Goal: Task Accomplishment & Management: Complete application form

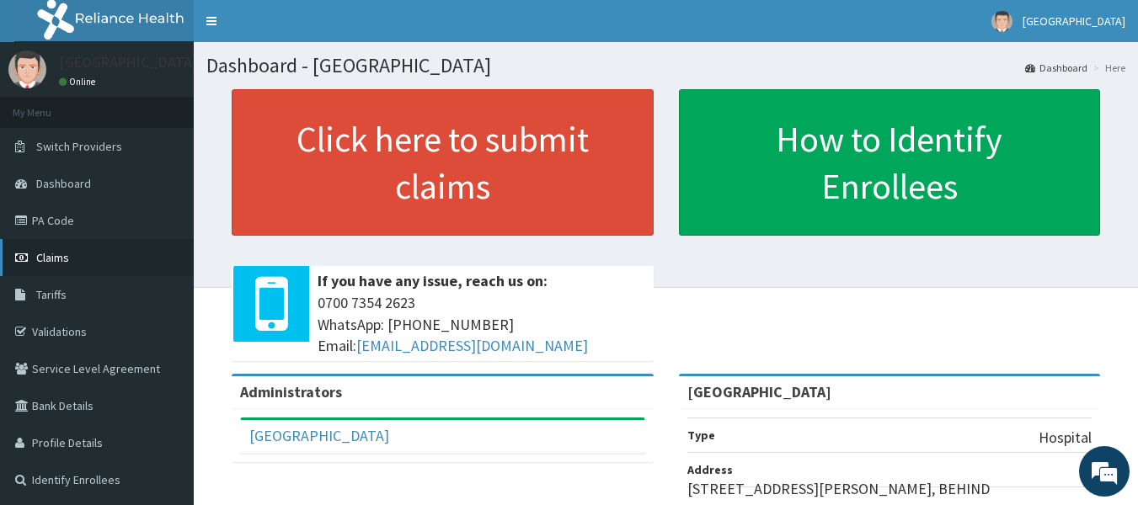
click at [72, 259] on link "Claims" at bounding box center [97, 257] width 194 height 37
click at [67, 250] on span "Claims" at bounding box center [52, 257] width 33 height 15
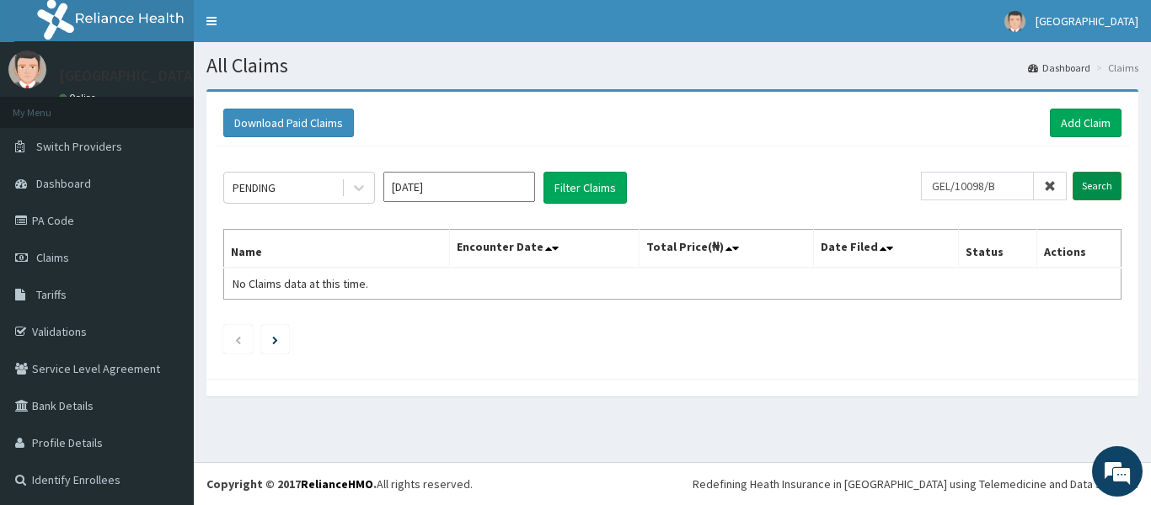
type input "GEL/10098/B"
click at [1081, 184] on input "Search" at bounding box center [1096, 186] width 49 height 29
click at [1087, 184] on input "Search" at bounding box center [1096, 186] width 49 height 29
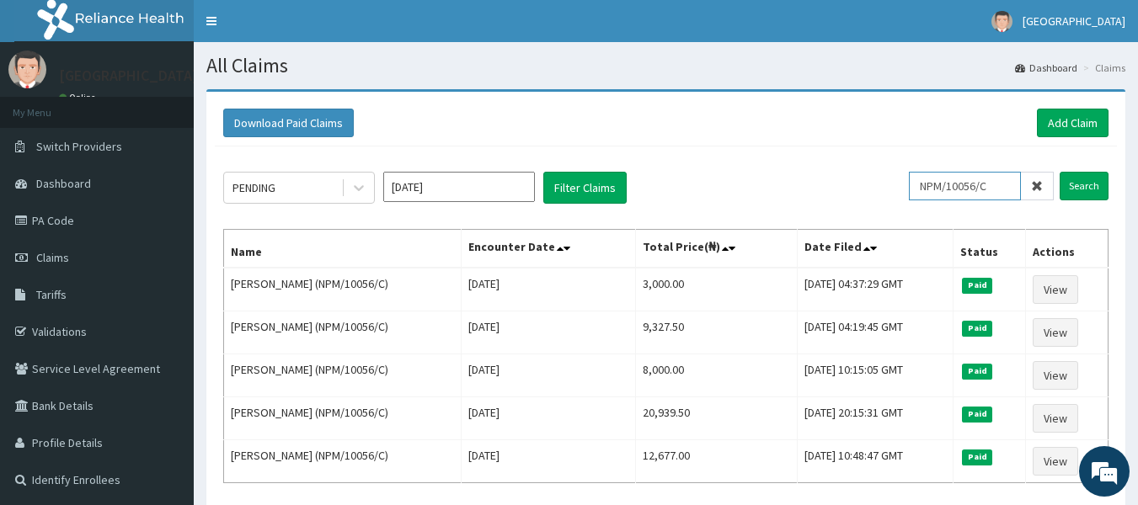
drag, startPoint x: 1000, startPoint y: 184, endPoint x: 1005, endPoint y: 174, distance: 12.1
click at [1001, 181] on input "NPM/10056/C" at bounding box center [965, 186] width 112 height 29
type input "N"
paste input "LGG/10015/A"
type input "LGG/10015/A"
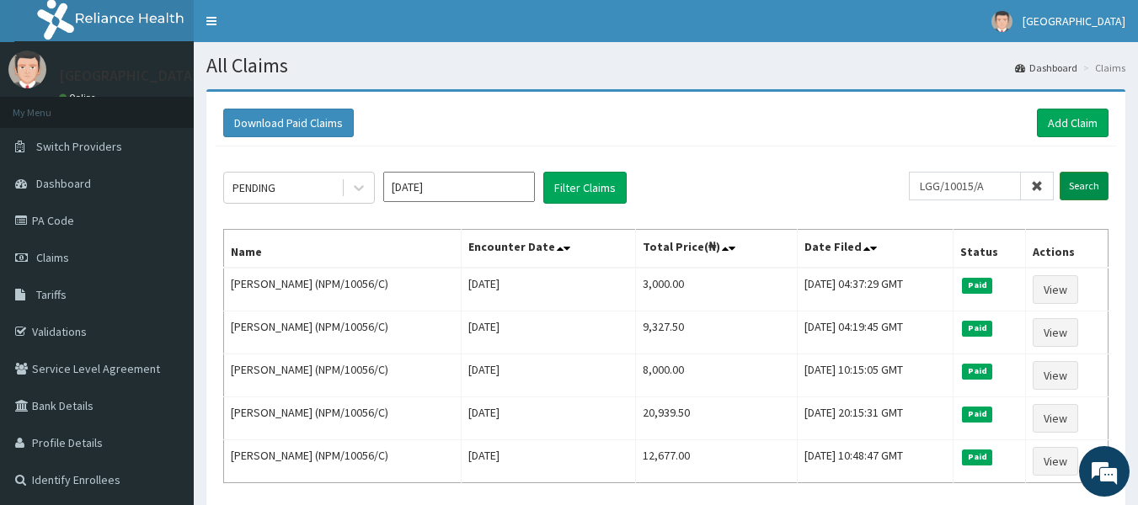
click at [1075, 189] on input "Search" at bounding box center [1084, 186] width 49 height 29
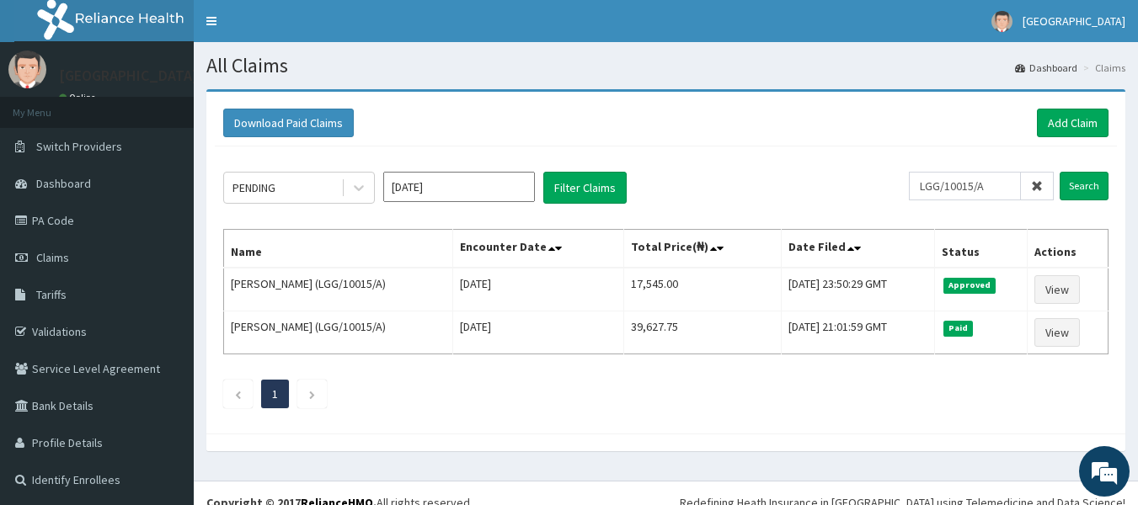
click at [1036, 187] on icon at bounding box center [1037, 186] width 12 height 12
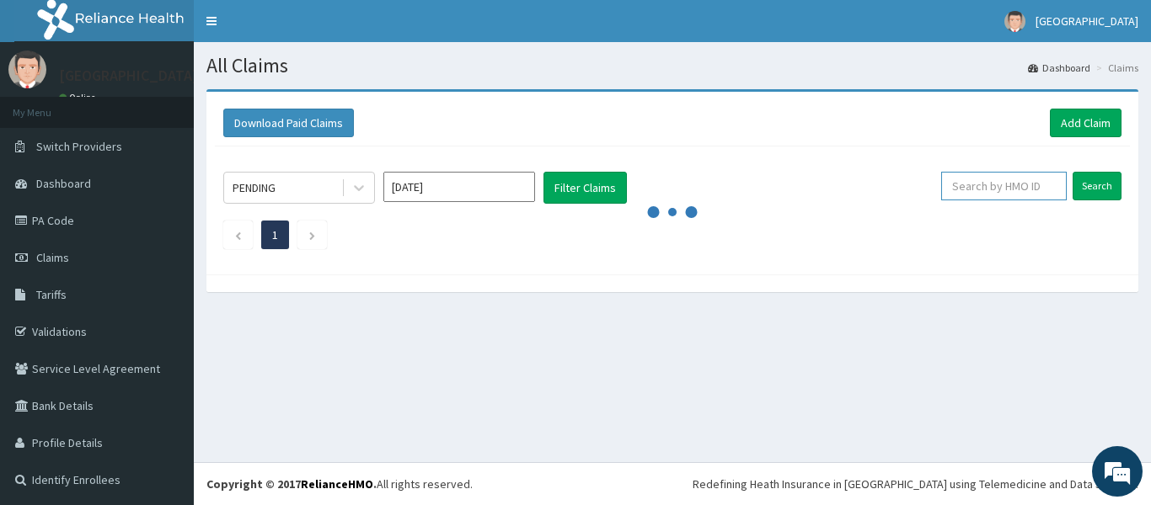
click at [1002, 189] on input "text" at bounding box center [1004, 186] width 126 height 29
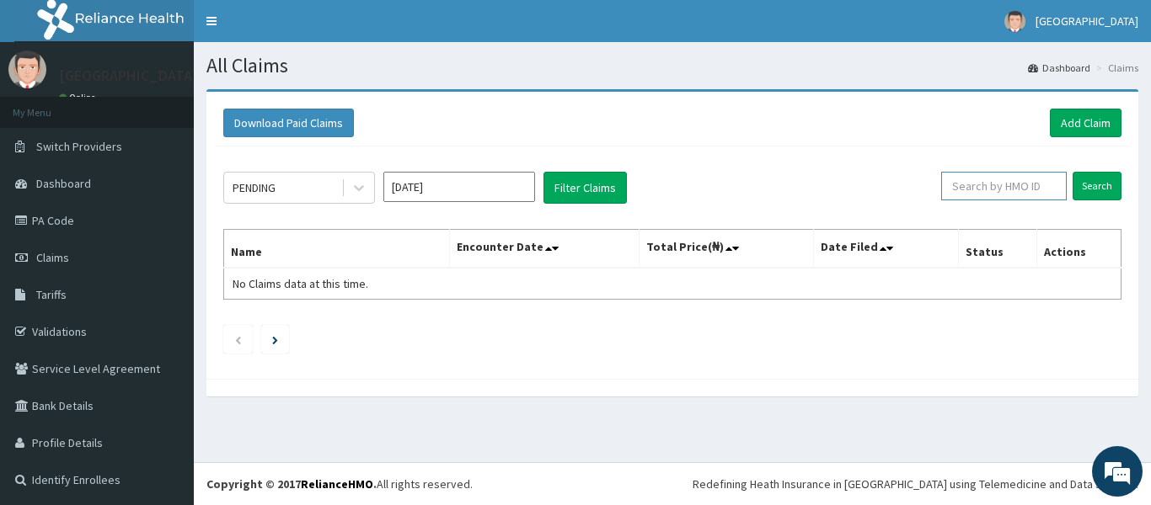
paste input "FCC/14669/A"
type input "FCC/14669/A"
click at [1086, 184] on input "Search" at bounding box center [1096, 186] width 49 height 29
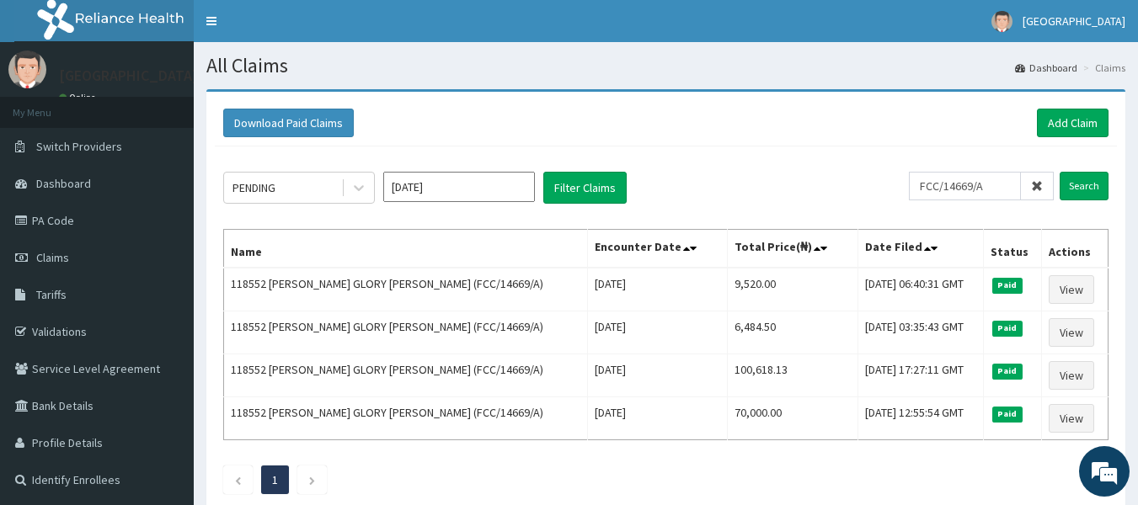
click at [1043, 186] on icon at bounding box center [1037, 186] width 12 height 12
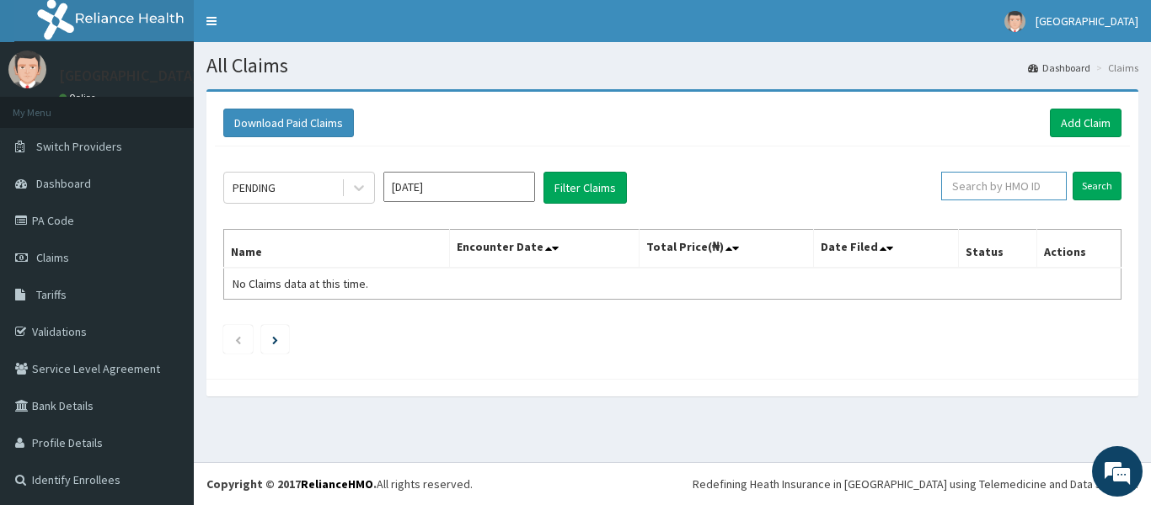
click at [969, 189] on input "text" at bounding box center [1004, 186] width 126 height 29
paste input "ILA/10021/A"
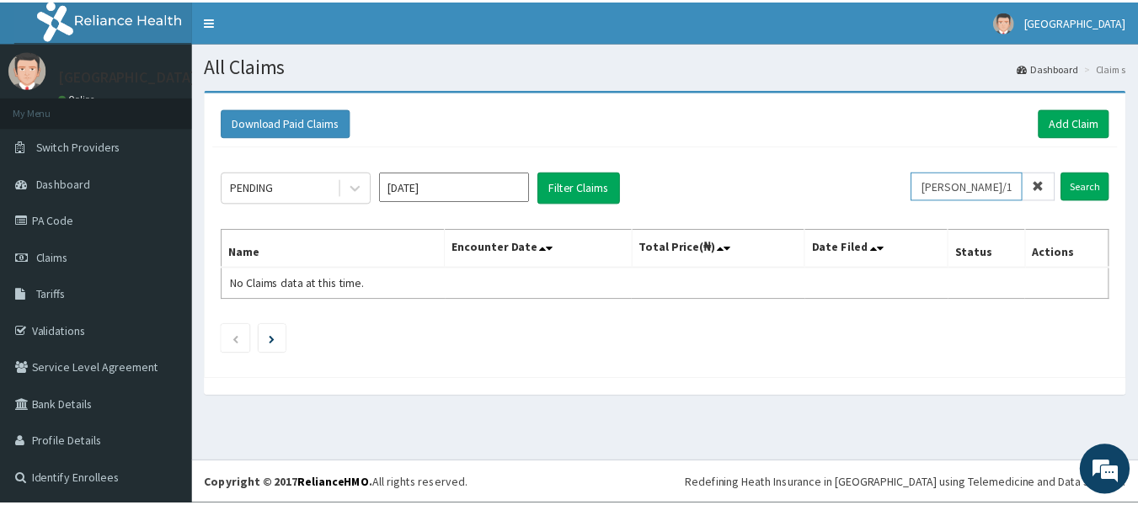
scroll to position [2, 0]
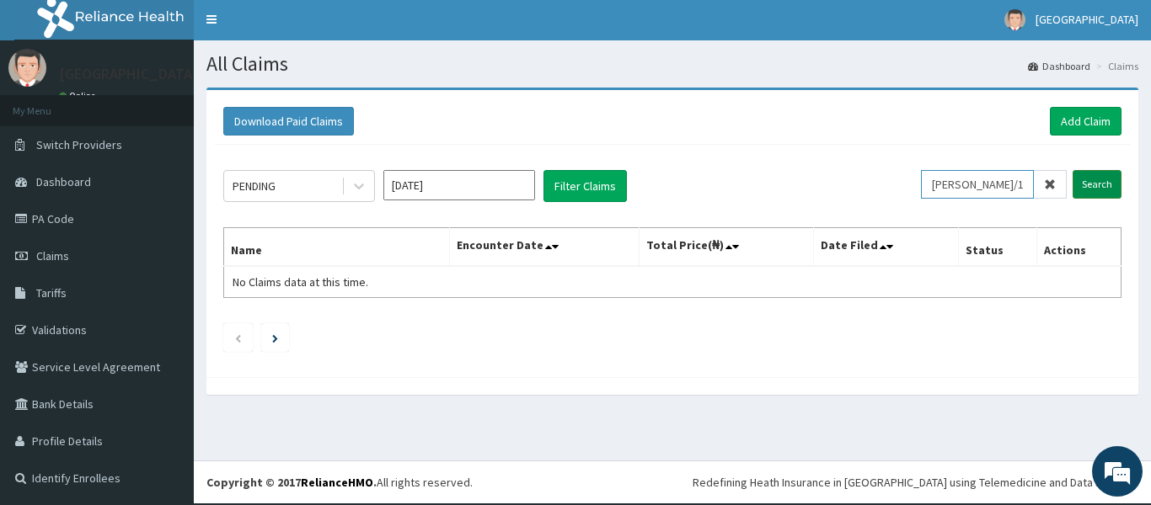
type input "ILA/10021/A"
click at [1077, 186] on input "Search" at bounding box center [1096, 184] width 49 height 29
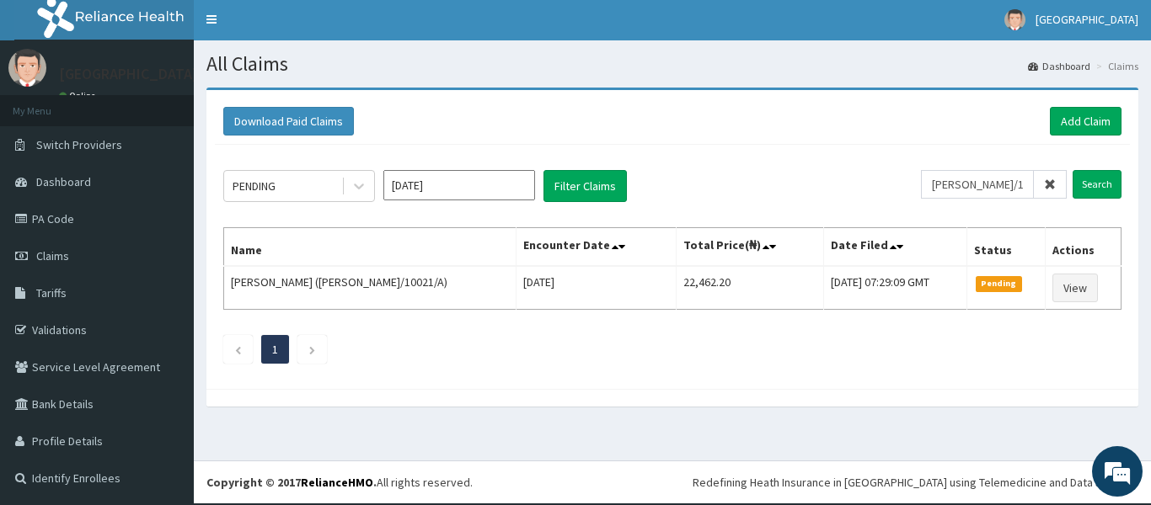
click at [1044, 179] on icon at bounding box center [1050, 185] width 12 height 12
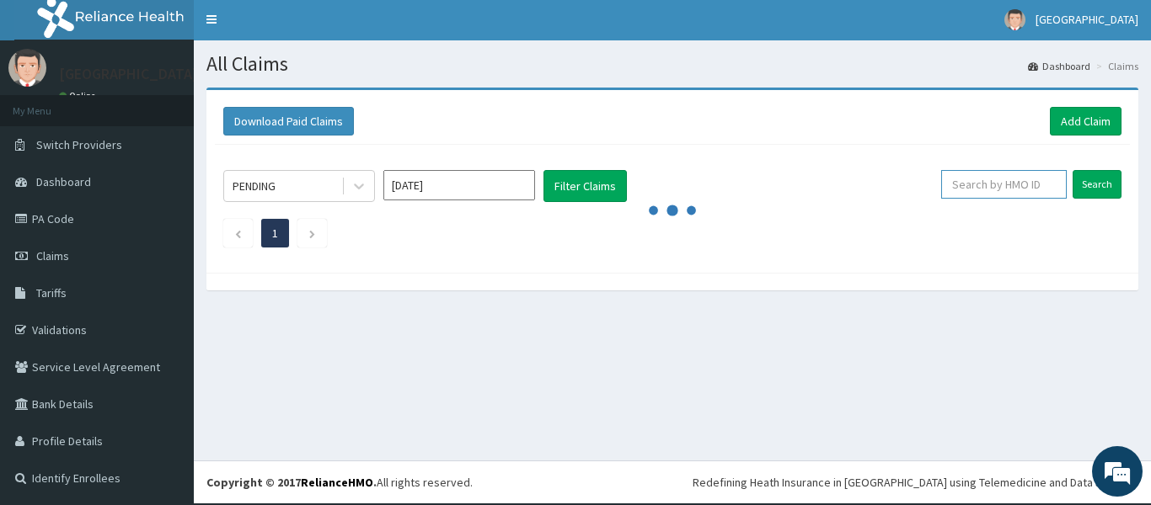
click at [963, 180] on input "text" at bounding box center [1004, 184] width 126 height 29
paste input "TEN/10318/D"
type input "TEN/10318/D"
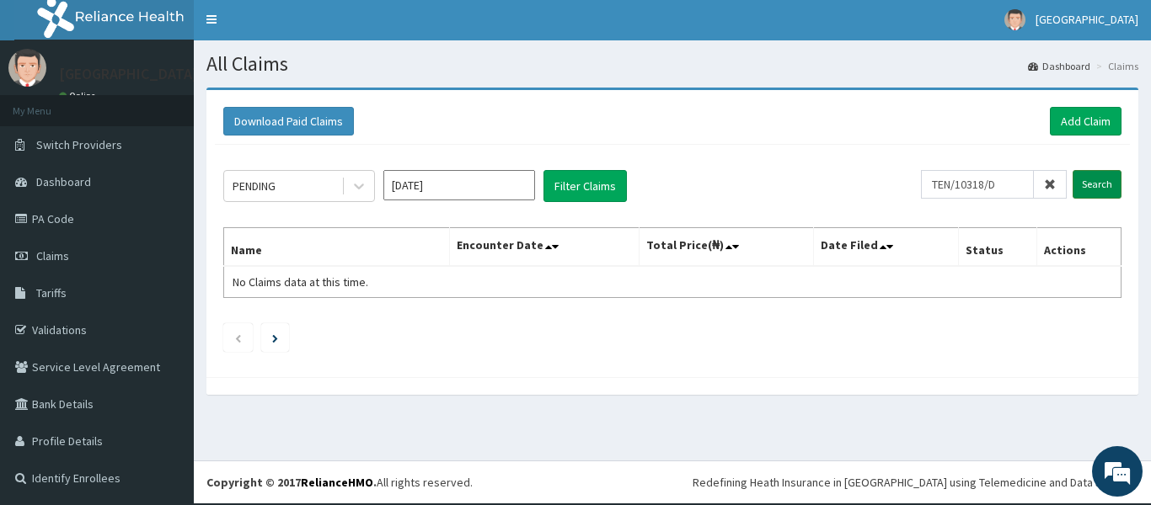
click at [1073, 185] on input "Search" at bounding box center [1096, 184] width 49 height 29
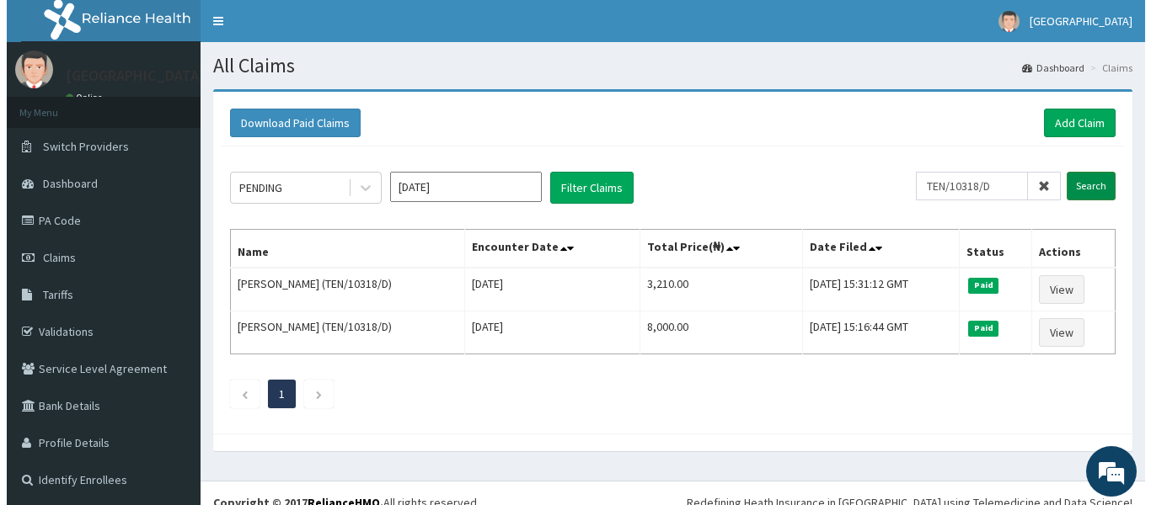
scroll to position [0, 0]
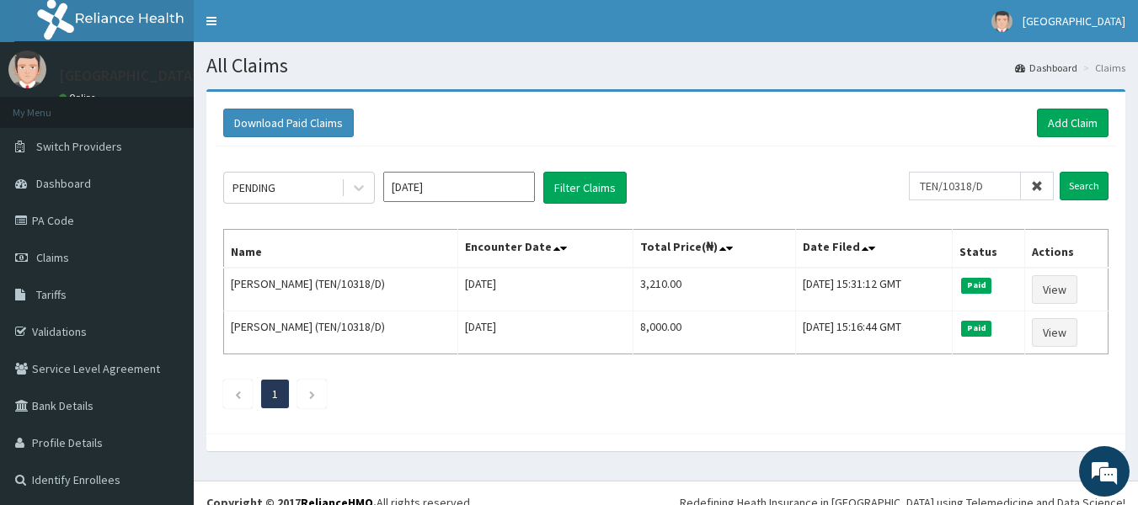
click at [1045, 190] on span at bounding box center [1037, 186] width 33 height 29
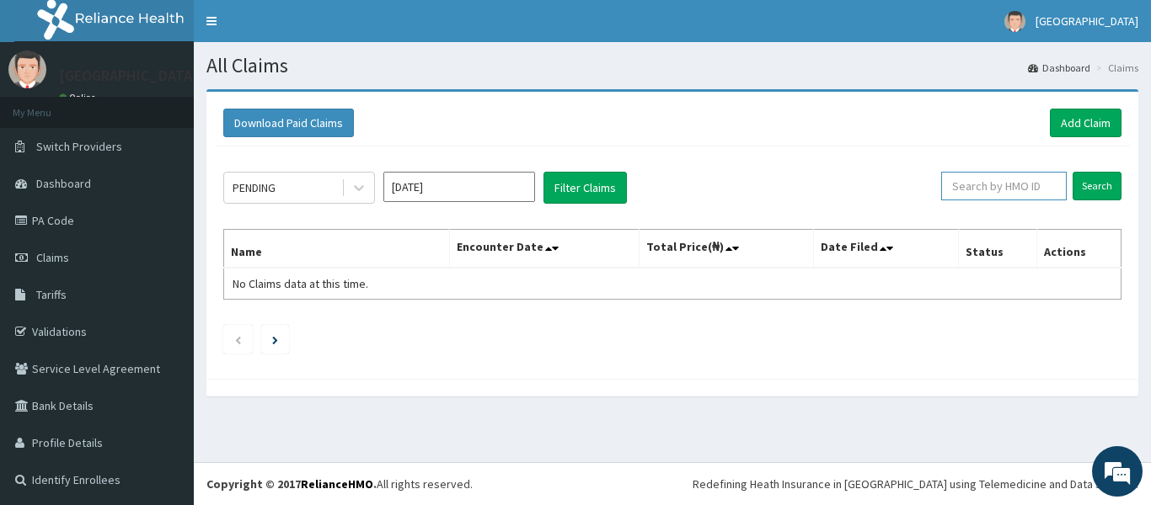
click at [1023, 195] on input "text" at bounding box center [1004, 186] width 126 height 29
paste input "NIG/10176/A"
type input "NIG/10176/A"
click at [1074, 195] on input "Search" at bounding box center [1096, 186] width 49 height 29
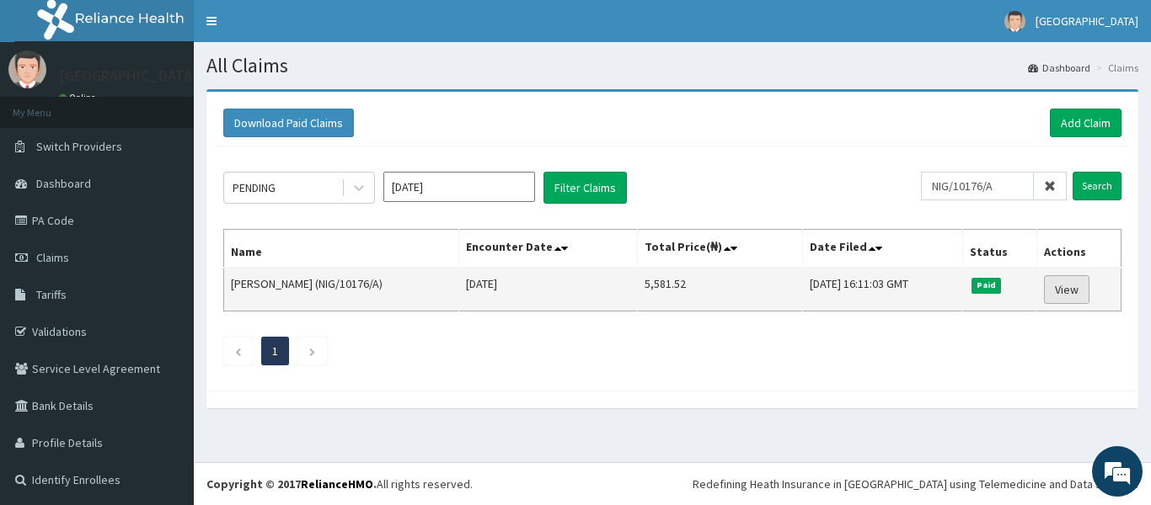
click at [1049, 290] on link "View" at bounding box center [1066, 289] width 45 height 29
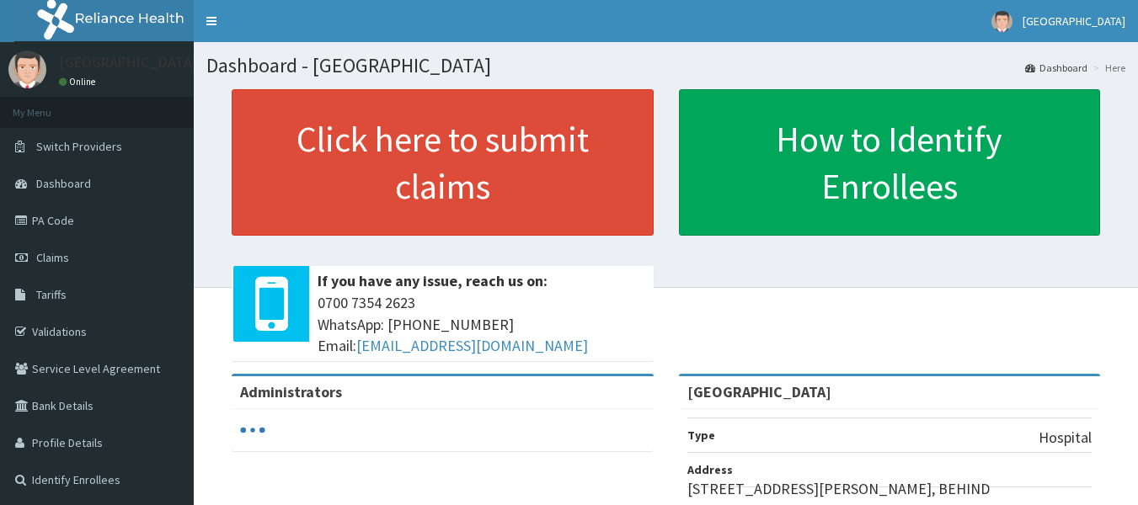
click at [64, 221] on link "PA Code" at bounding box center [97, 220] width 194 height 37
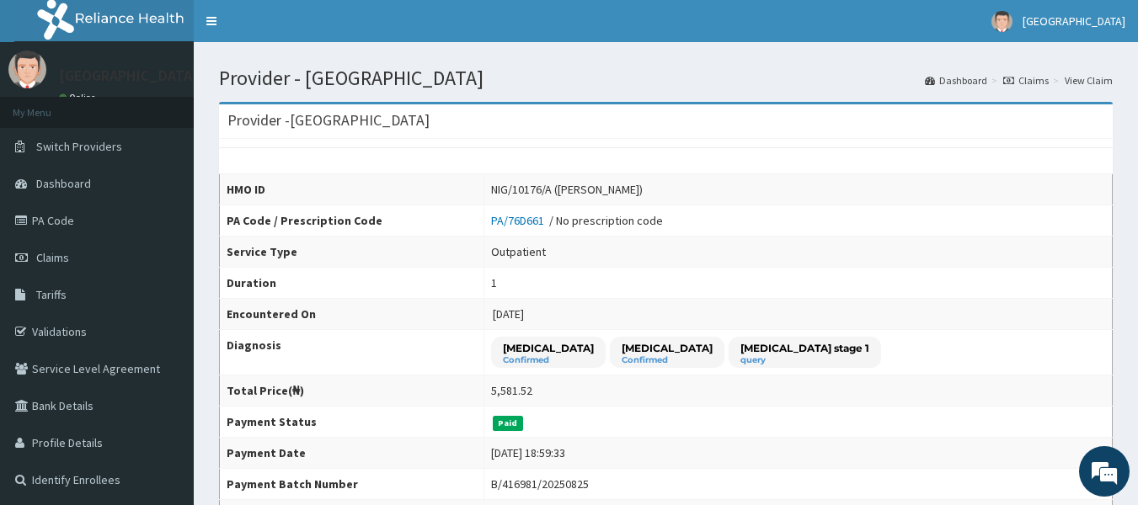
click at [956, 176] on td "NIG/10176/A ([PERSON_NAME])" at bounding box center [797, 189] width 628 height 31
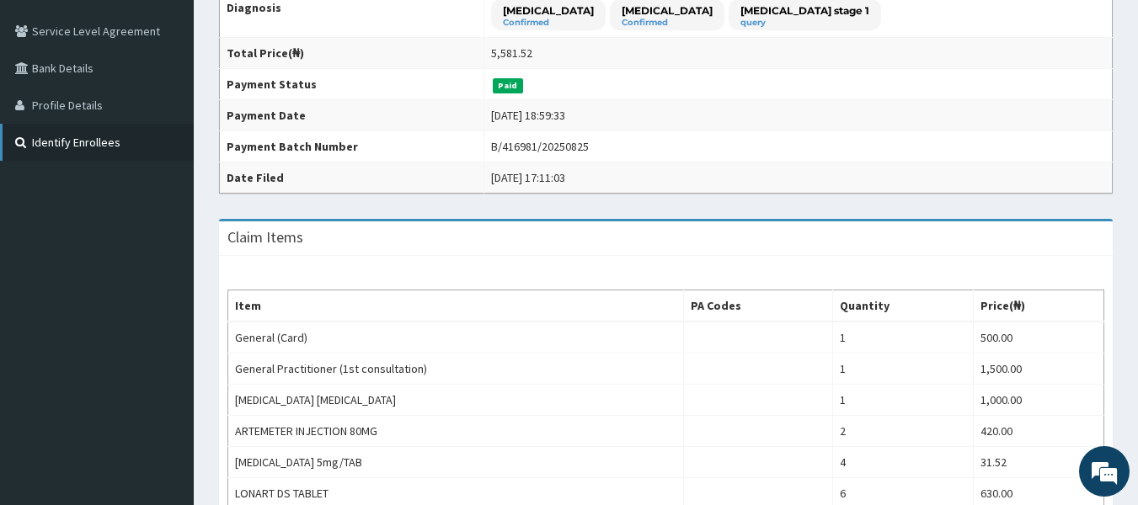
scroll to position [24, 0]
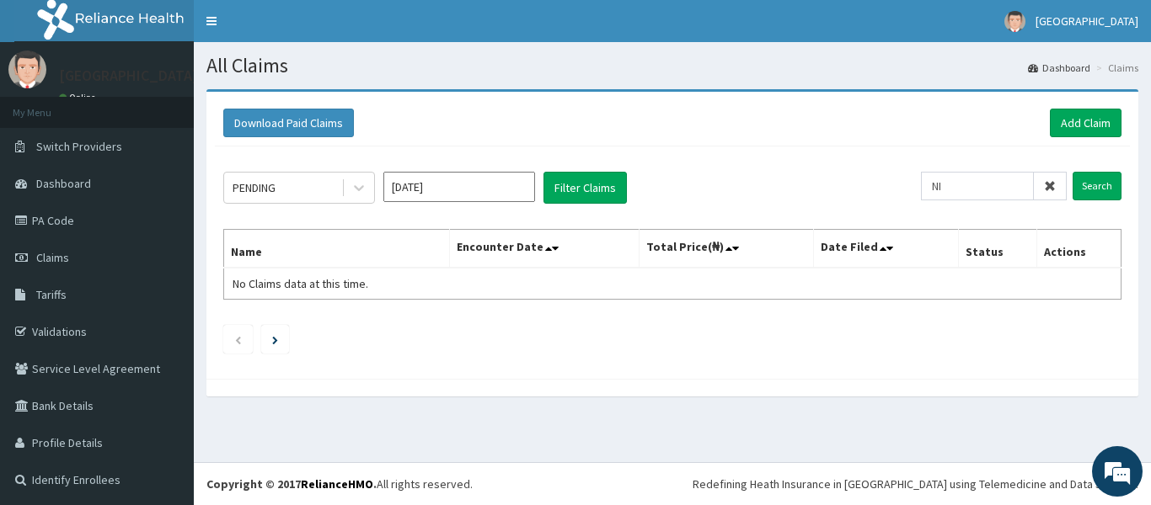
type input "N"
click at [1044, 188] on icon at bounding box center [1050, 186] width 12 height 12
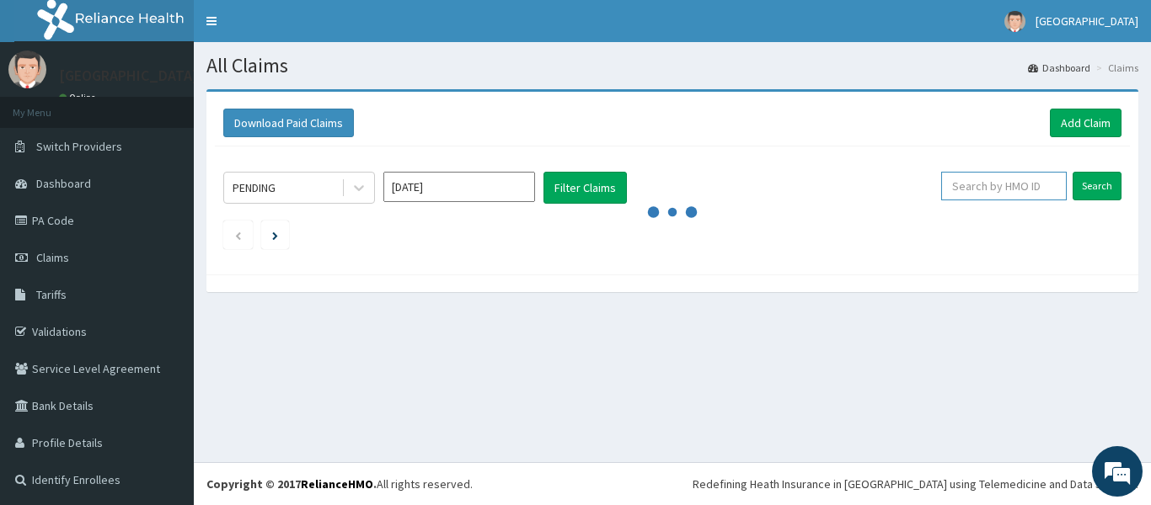
click at [1040, 188] on input "text" at bounding box center [1004, 186] width 126 height 29
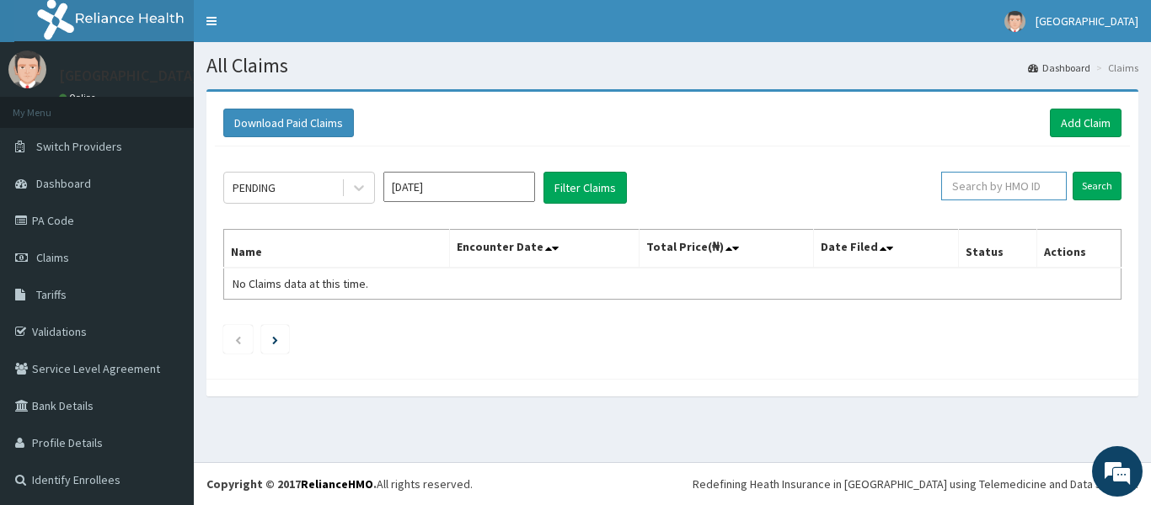
click at [1016, 189] on input "text" at bounding box center [1004, 186] width 126 height 29
paste input "NIG/10176/B"
click at [1015, 190] on input "NIG/10176/B" at bounding box center [977, 186] width 113 height 29
type input "NIG/10176/B"
click at [1085, 185] on input "Search" at bounding box center [1096, 186] width 49 height 29
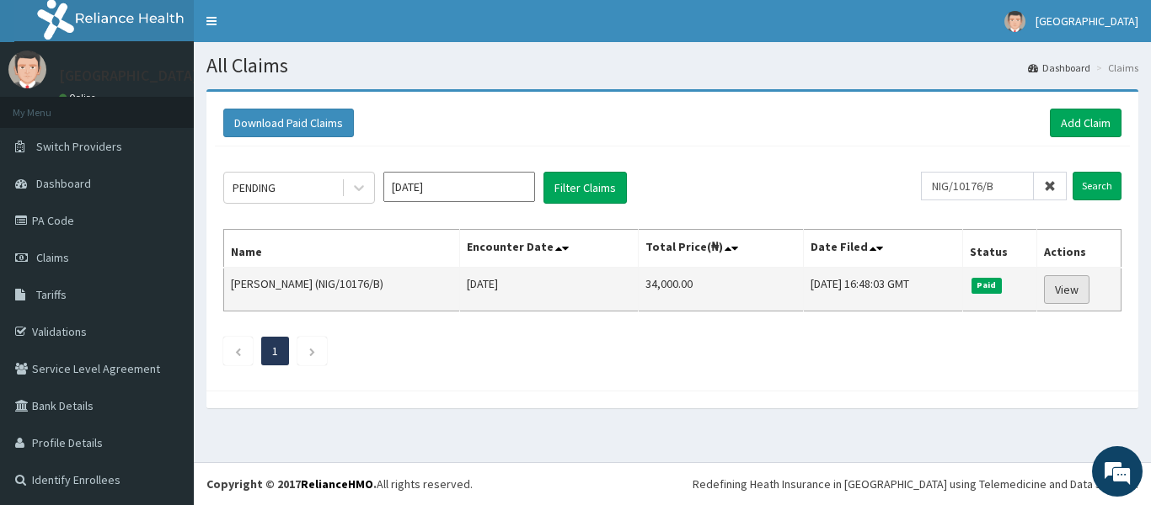
click at [1055, 291] on link "View" at bounding box center [1066, 289] width 45 height 29
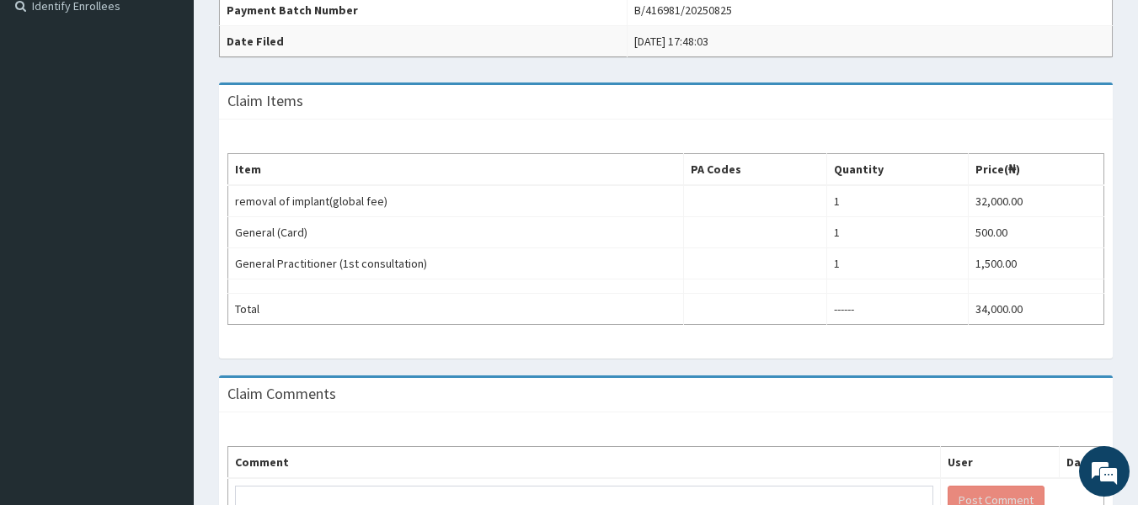
scroll to position [397, 0]
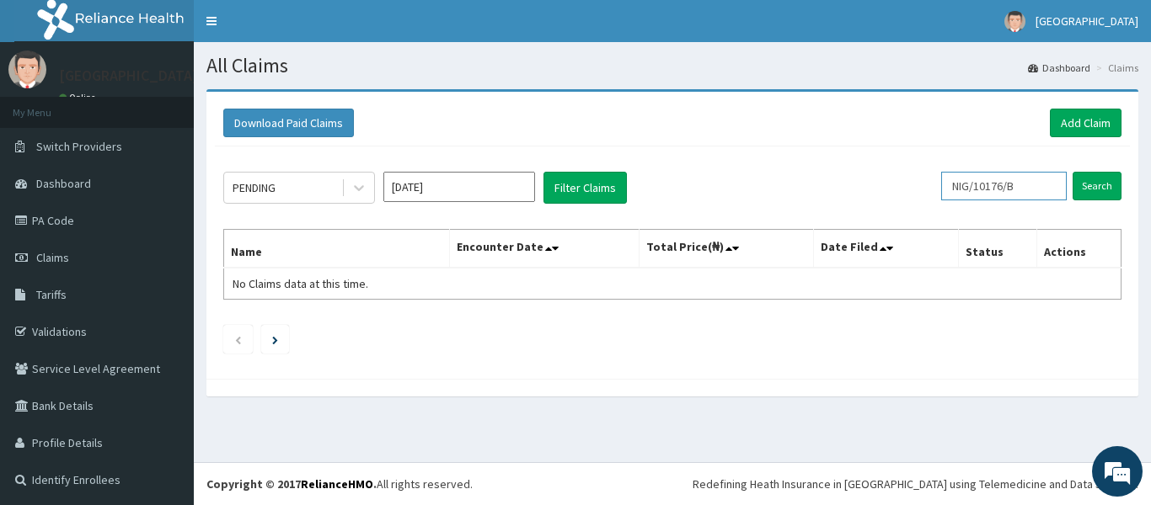
click at [1044, 195] on input "NIG/10176/B" at bounding box center [1004, 186] width 126 height 29
click at [1023, 193] on input "NIG/10176/B" at bounding box center [1004, 186] width 126 height 29
type input "N"
paste input "CYA/10681/A"
type input "CYA/10681/A"
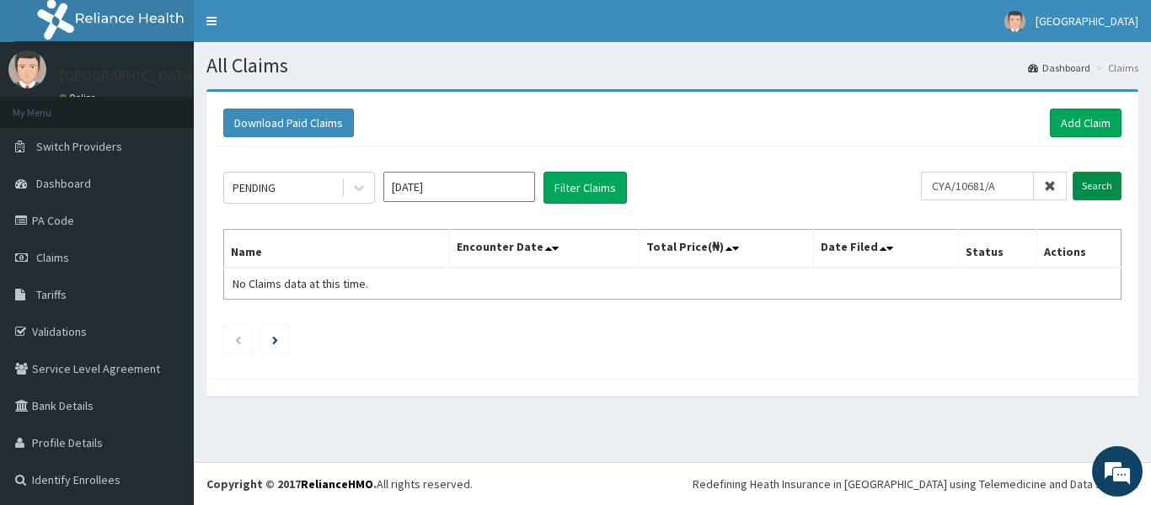
click at [1072, 186] on input "Search" at bounding box center [1096, 186] width 49 height 29
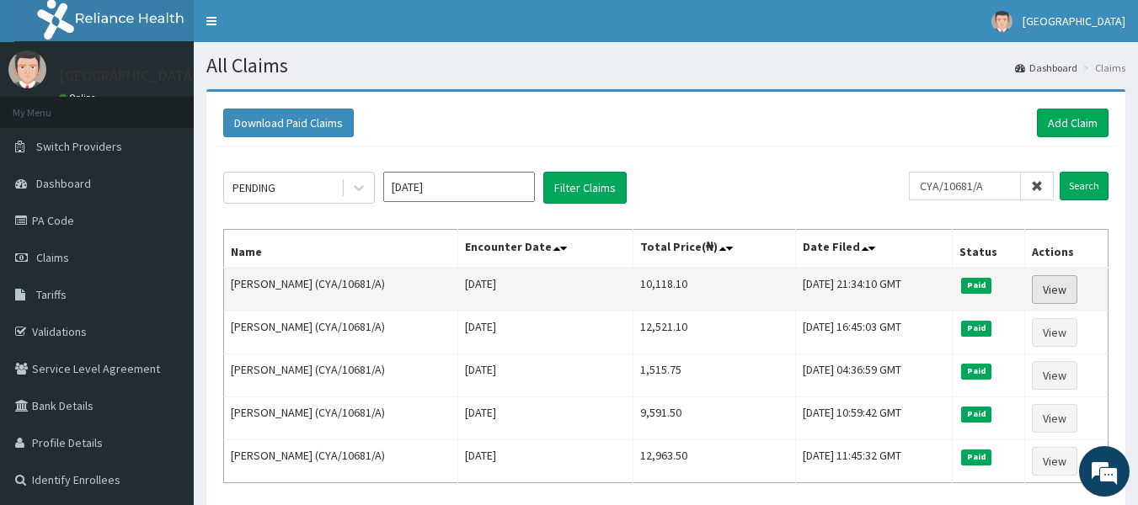
click at [1061, 279] on link "View" at bounding box center [1054, 289] width 45 height 29
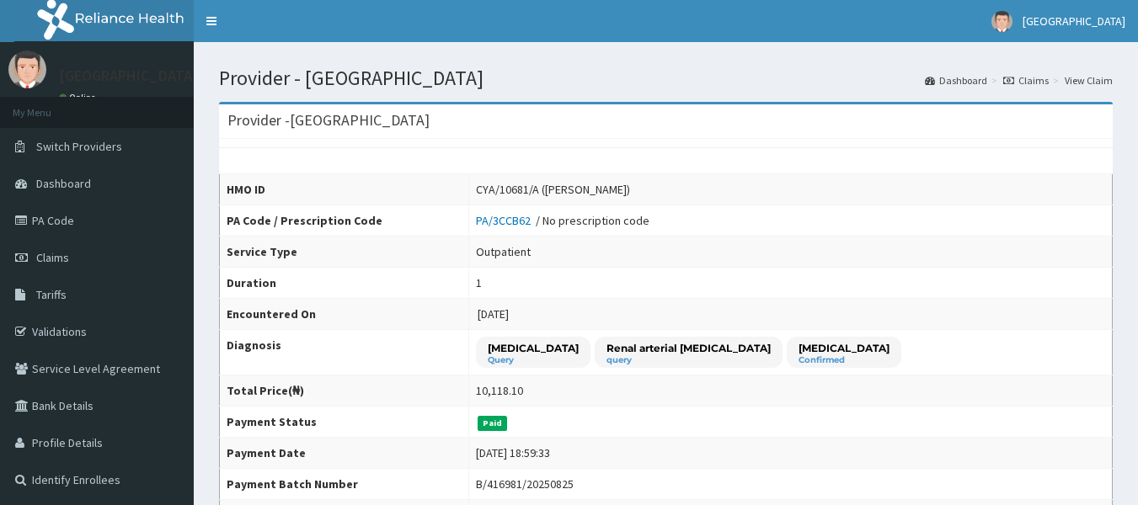
click at [872, 199] on tbody "HMO ID CYA/10681/A ([PERSON_NAME]) PA Code / Prescription Code PA/3CCB62 / No p…" at bounding box center [666, 352] width 893 height 357
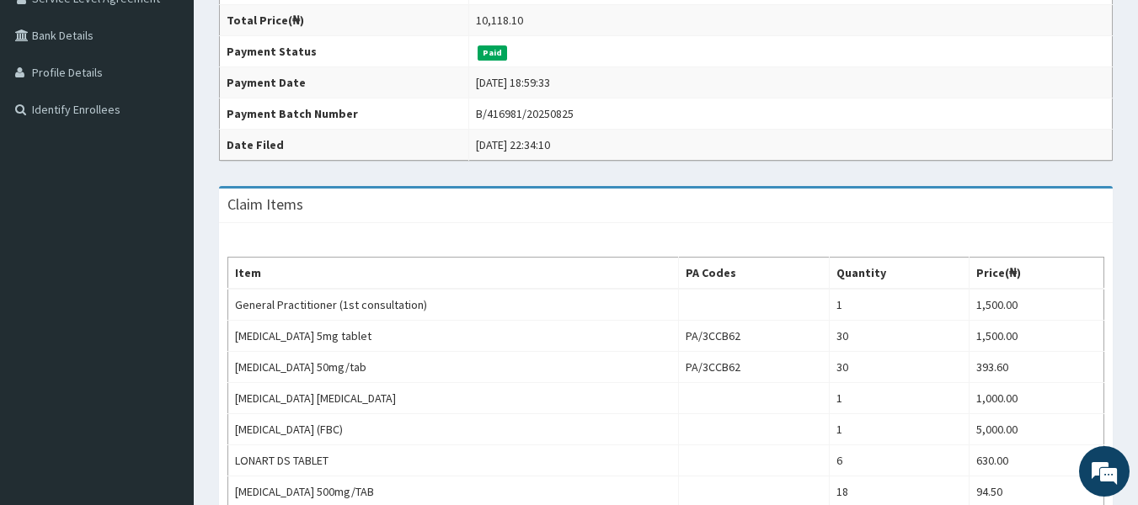
scroll to position [539, 0]
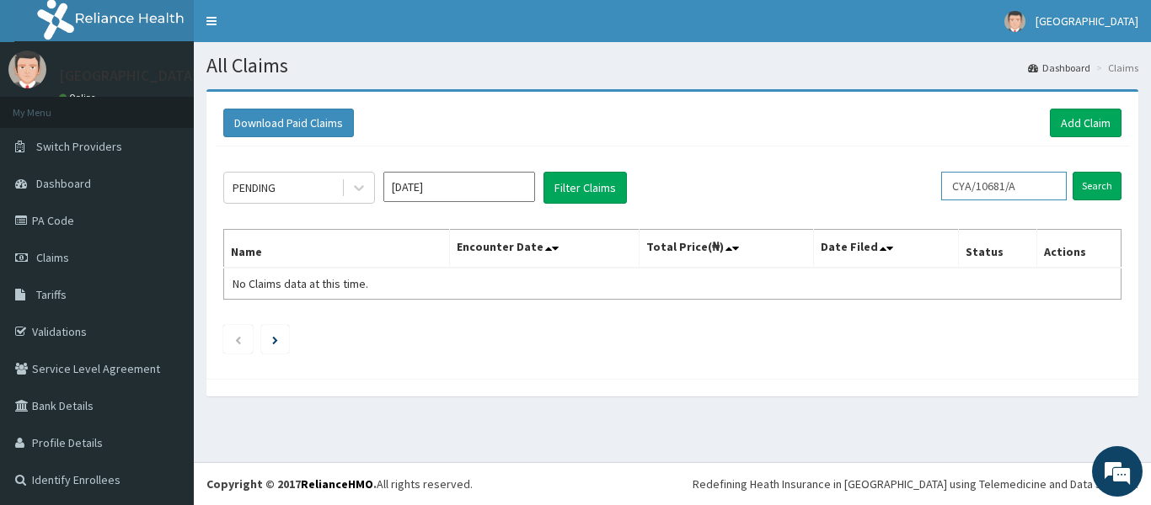
click at [1041, 191] on input "CYA/10681/A" at bounding box center [1004, 186] width 126 height 29
type input "CY"
drag, startPoint x: 1048, startPoint y: 182, endPoint x: 1039, endPoint y: 181, distance: 9.3
click at [1042, 182] on span at bounding box center [1049, 186] width 33 height 29
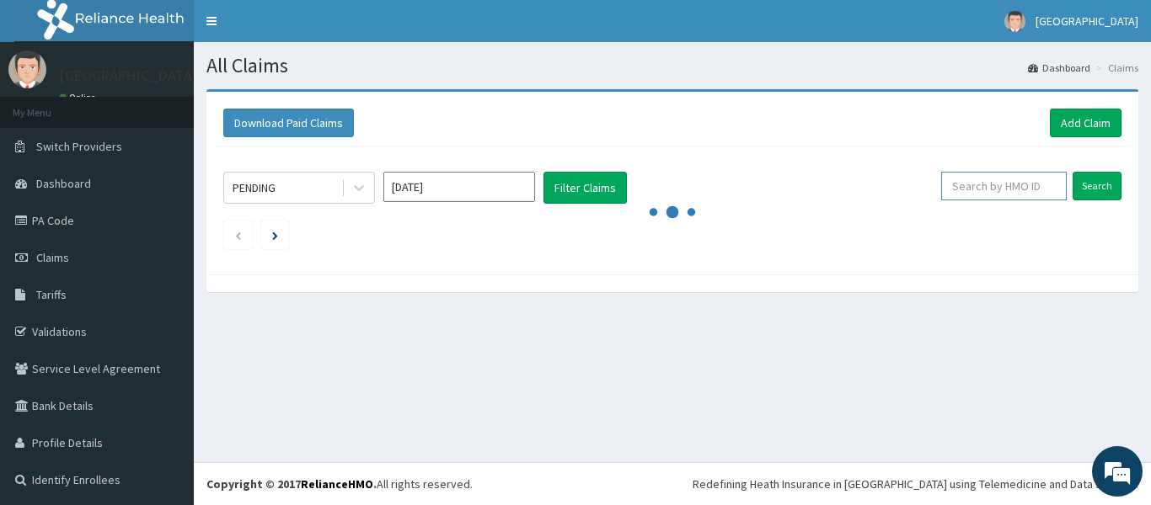
click at [1039, 181] on input "text" at bounding box center [1004, 186] width 126 height 29
click at [991, 181] on input "text" at bounding box center [1004, 186] width 126 height 29
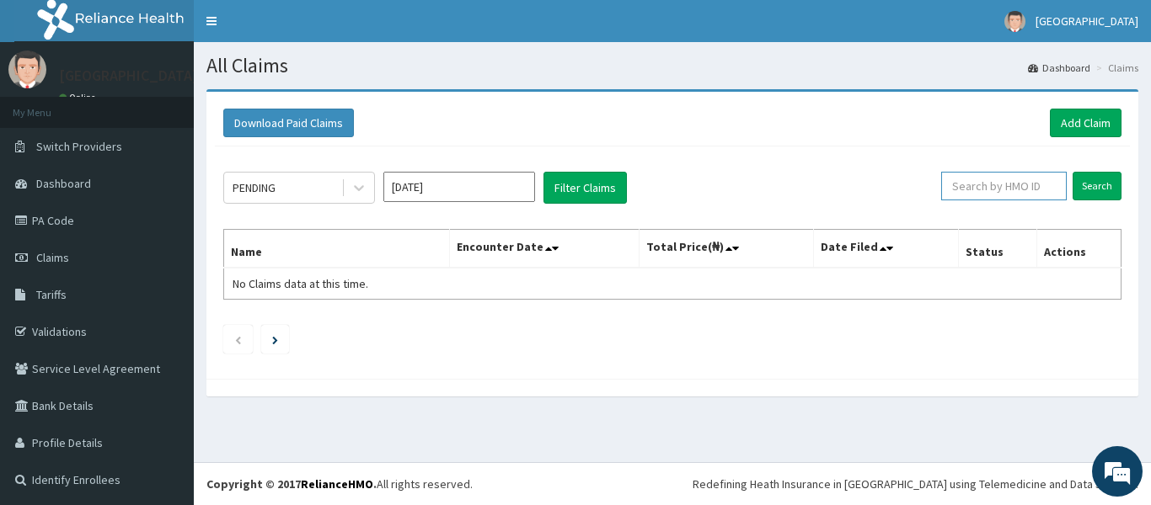
paste input "CER/10023/B"
type input "CER/10023/B"
click at [1072, 180] on input "Search" at bounding box center [1096, 186] width 49 height 29
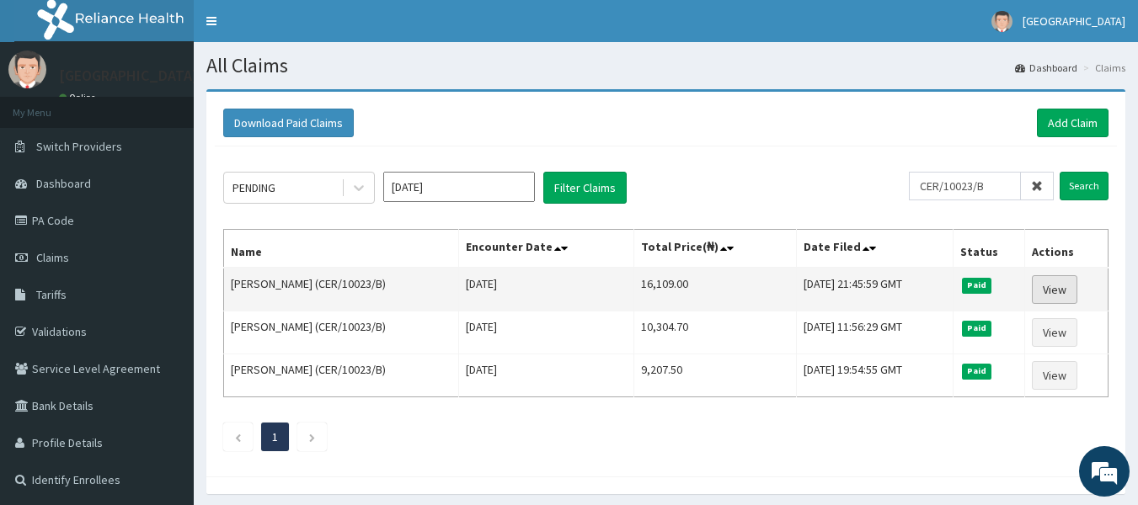
click at [1073, 289] on link "View" at bounding box center [1054, 289] width 45 height 29
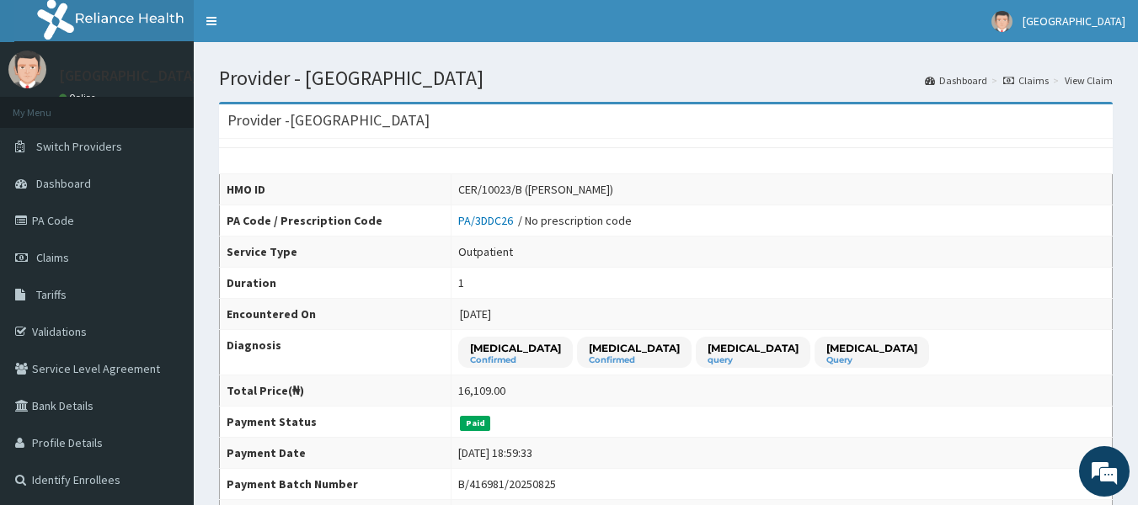
drag, startPoint x: 1150, startPoint y: 140, endPoint x: 1064, endPoint y: 58, distance: 118.6
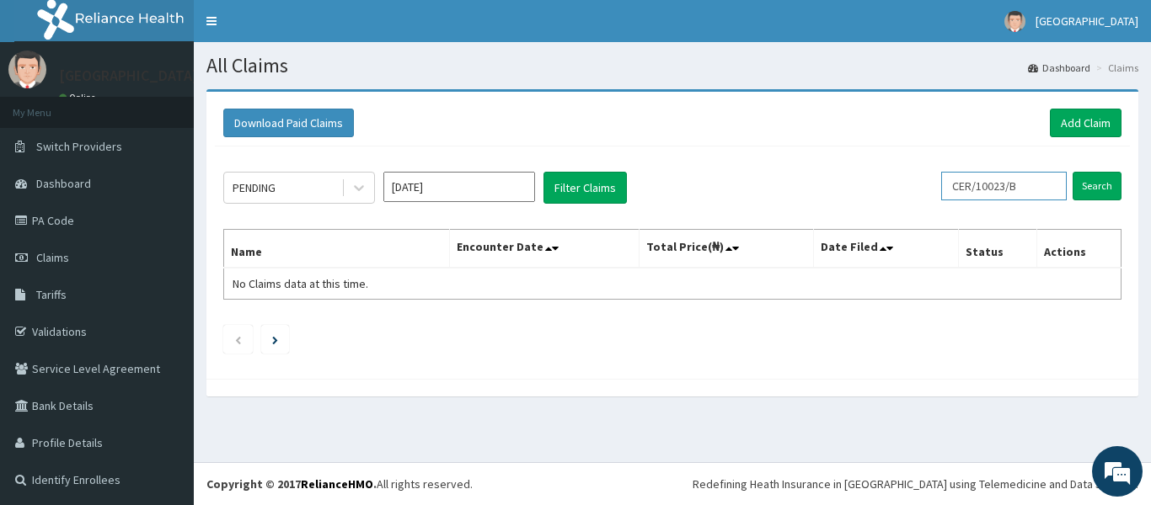
click at [1028, 190] on input "CER/10023/B" at bounding box center [1004, 186] width 126 height 29
click at [1055, 186] on input "CER/10023/B" at bounding box center [1004, 186] width 126 height 29
paste input "[PERSON_NAME]/10021/A"
type input "CER/10023/B [PERSON_NAME]/10021/A"
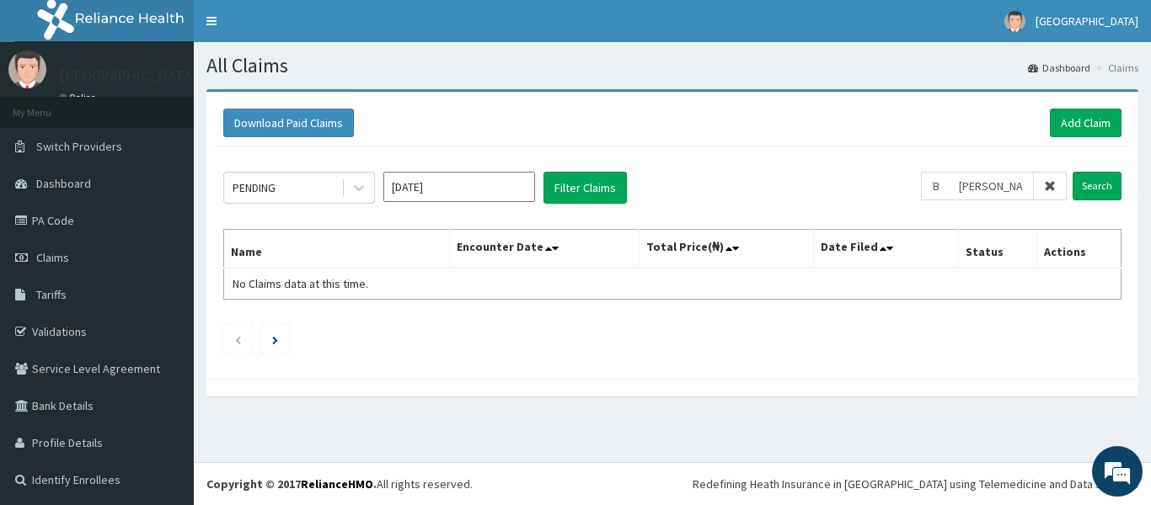
scroll to position [0, 0]
click at [1044, 188] on icon at bounding box center [1050, 186] width 12 height 12
paste input "[PERSON_NAME]/10021/A"
click at [1087, 192] on input "Search" at bounding box center [1096, 186] width 49 height 29
click at [951, 185] on input "[PERSON_NAME]/10021/A" at bounding box center [977, 186] width 113 height 29
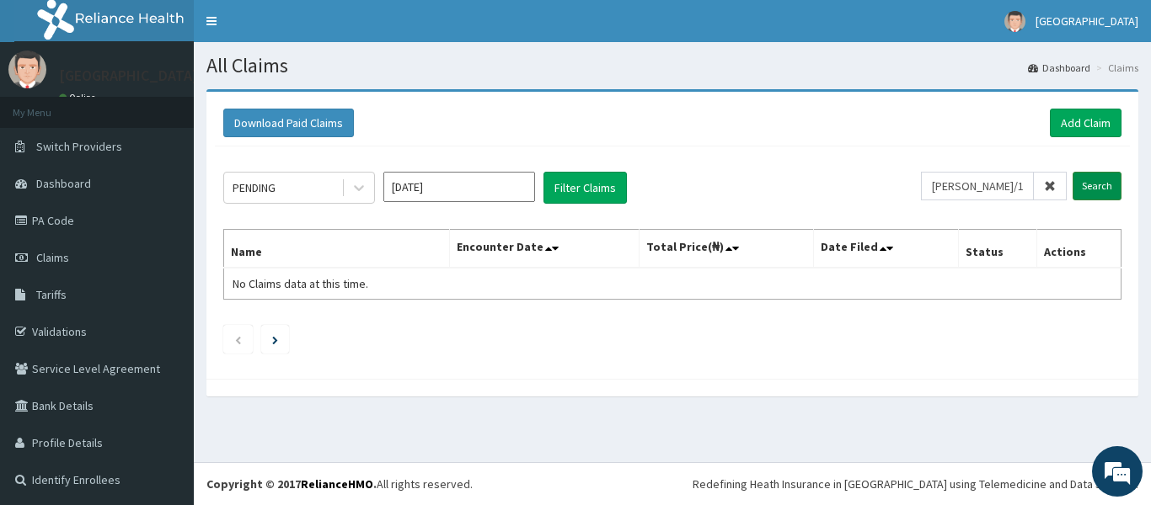
click at [1092, 180] on input "Search" at bounding box center [1096, 186] width 49 height 29
click at [1007, 194] on input "[PERSON_NAME]/10021/A" at bounding box center [977, 186] width 113 height 29
type input "[PERSON_NAME]/10021/A"
click at [1086, 178] on input "Search" at bounding box center [1096, 186] width 49 height 29
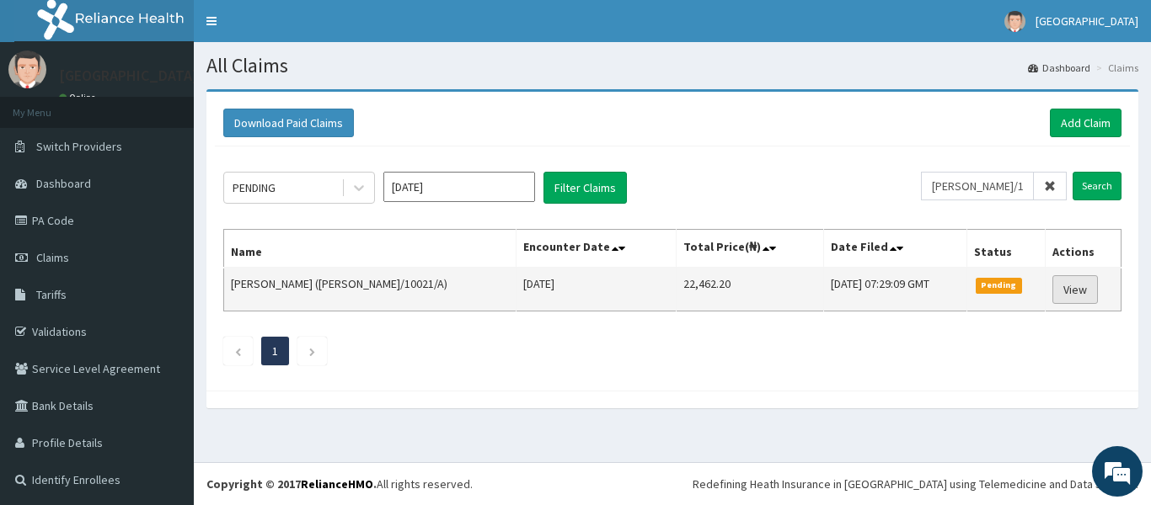
click at [1052, 286] on link "View" at bounding box center [1074, 289] width 45 height 29
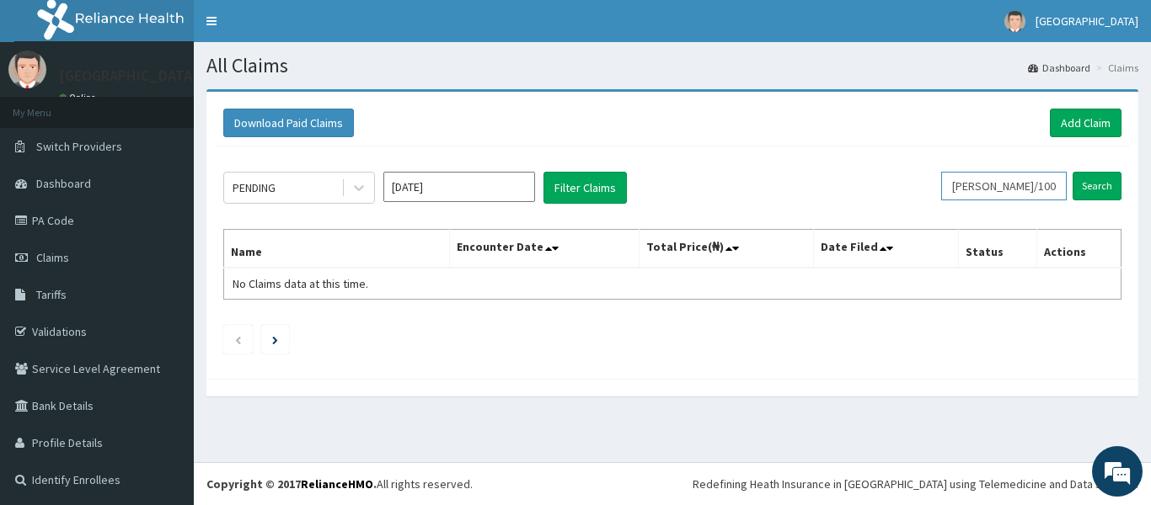
click at [1028, 185] on input "[PERSON_NAME]/10021/A" at bounding box center [1004, 186] width 126 height 29
drag, startPoint x: 1028, startPoint y: 185, endPoint x: 1048, endPoint y: 174, distance: 23.4
click at [1048, 174] on input "ILA/10021/A" at bounding box center [1004, 186] width 126 height 29
click at [1034, 190] on input "ILA/10021/A" at bounding box center [1004, 186] width 126 height 29
type input "I"
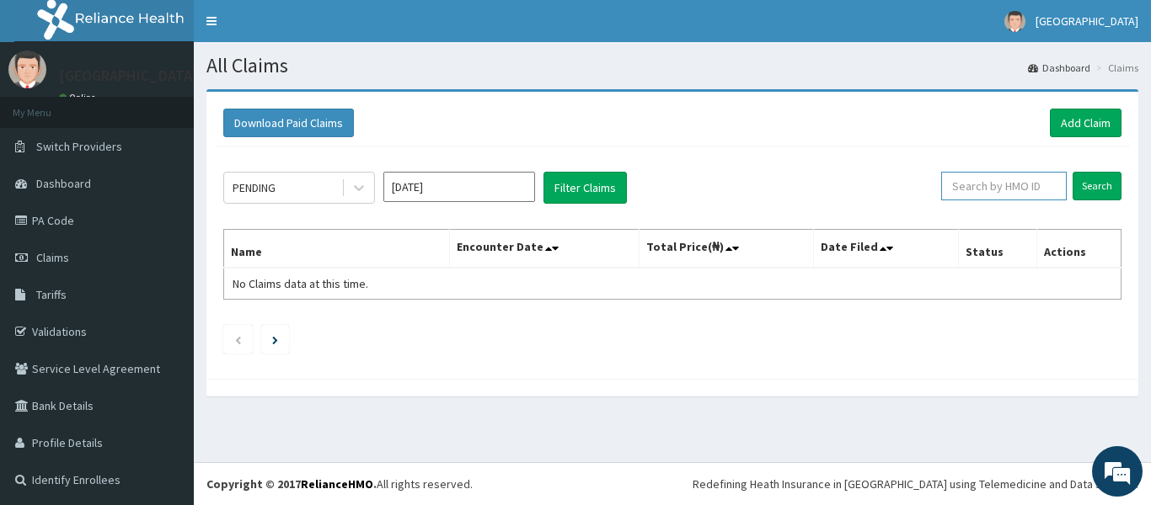
paste input "BHT/10552/A"
type input "BHT/10552/A"
click at [1072, 188] on input "Search" at bounding box center [1096, 186] width 49 height 29
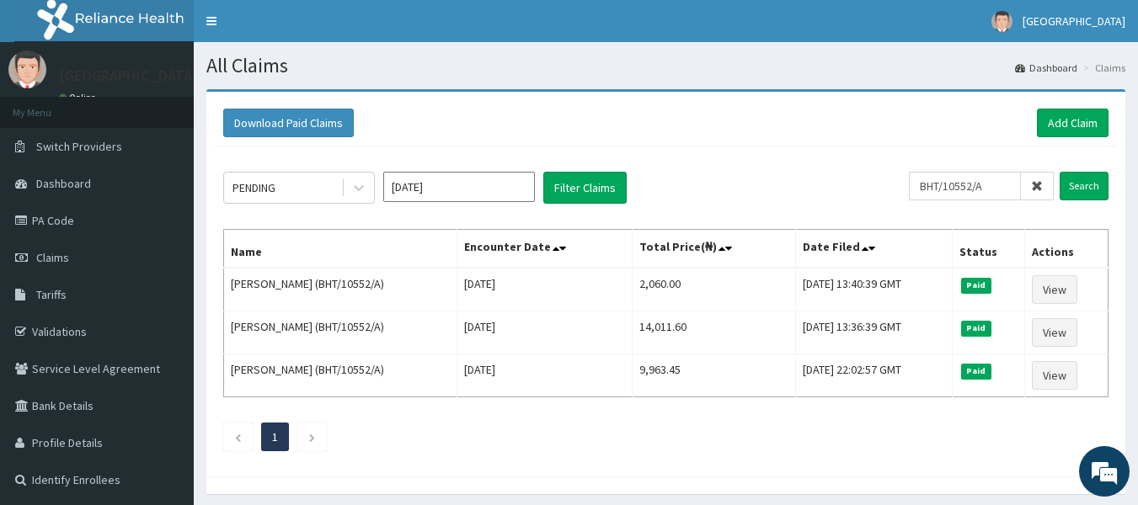
click at [1035, 188] on icon at bounding box center [1037, 186] width 12 height 12
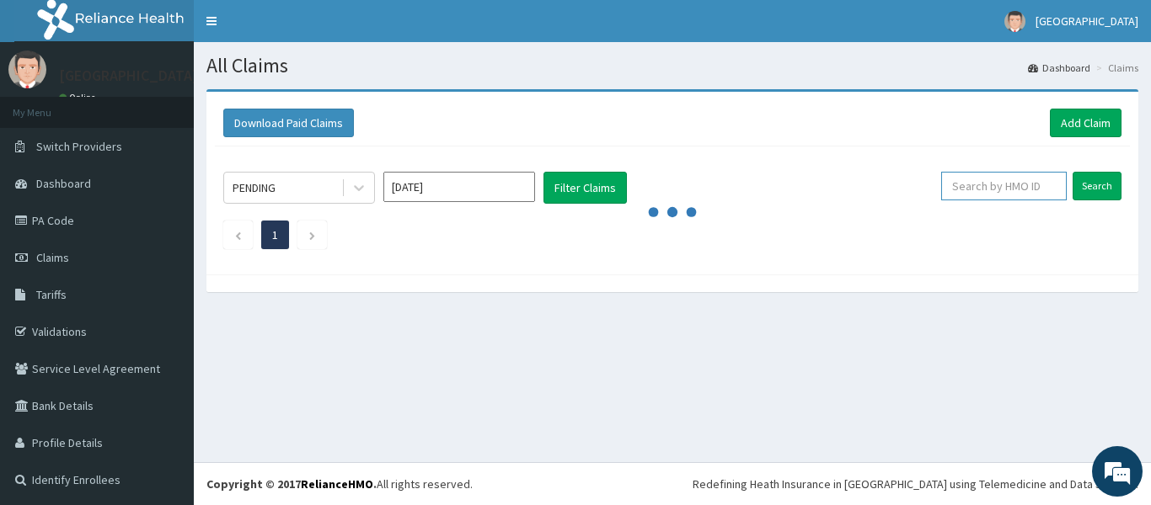
click at [969, 188] on input "text" at bounding box center [1004, 186] width 126 height 29
paste input "GRS/10140/B"
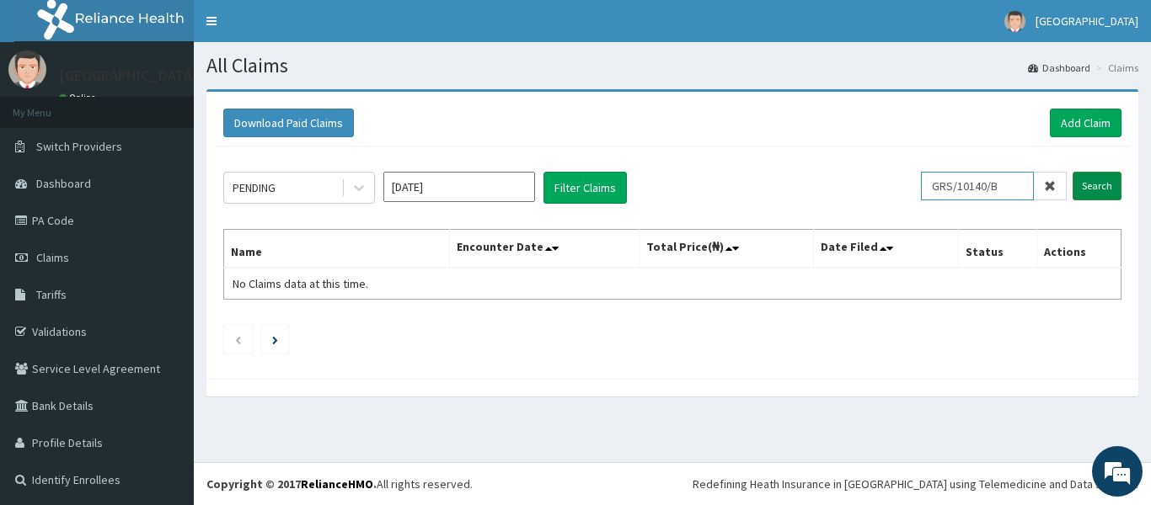
type input "GRS/10140/B"
click at [1083, 184] on input "Search" at bounding box center [1096, 186] width 49 height 29
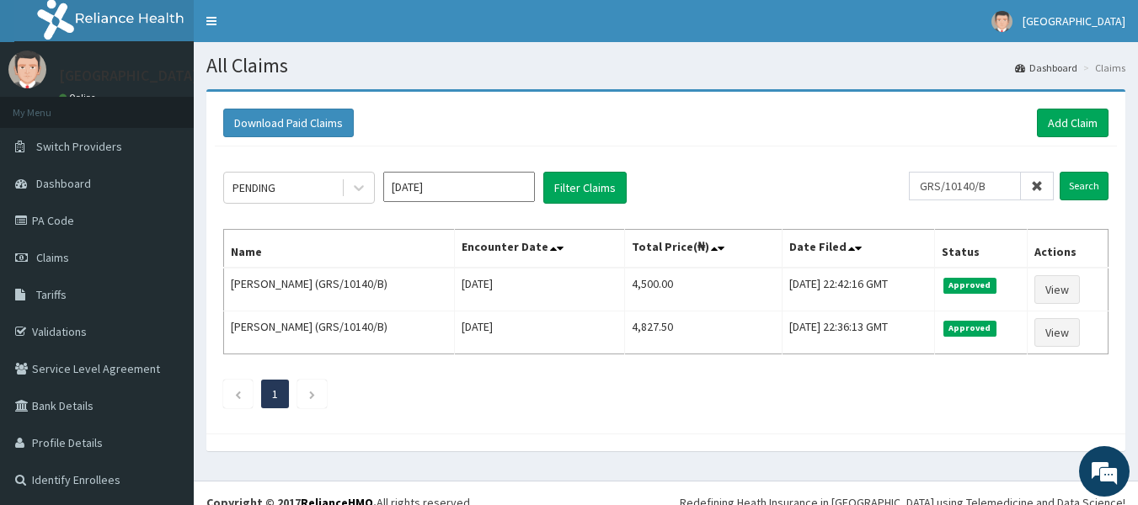
click at [1040, 184] on icon at bounding box center [1037, 186] width 12 height 12
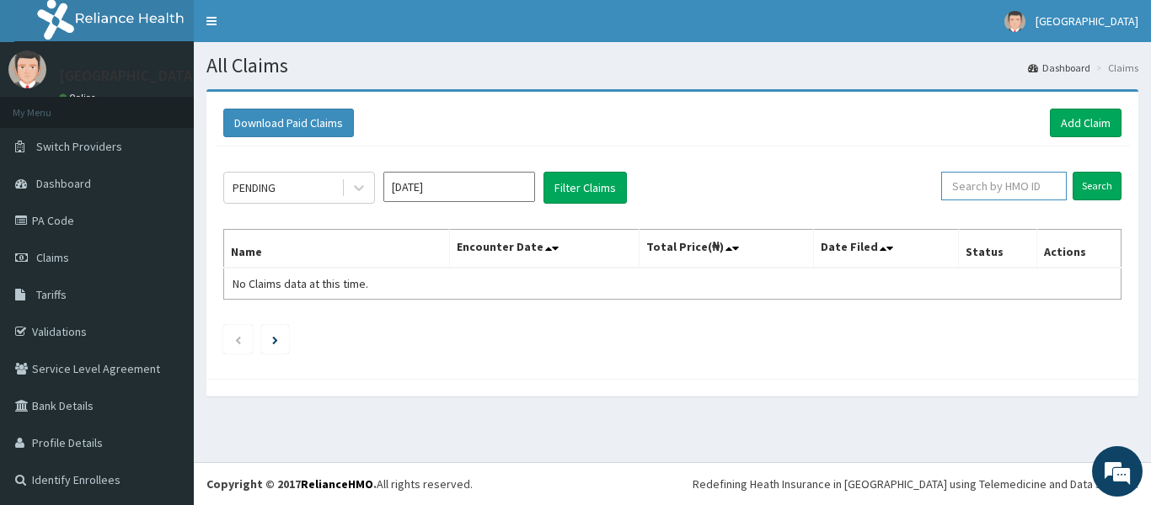
click at [985, 192] on input "text" at bounding box center [1004, 186] width 126 height 29
paste input "RET/46504/A"
click at [1081, 190] on input "Search" at bounding box center [1096, 186] width 49 height 29
click at [952, 183] on input "RET/46504/A" at bounding box center [977, 186] width 113 height 29
type input "RET/46504/A"
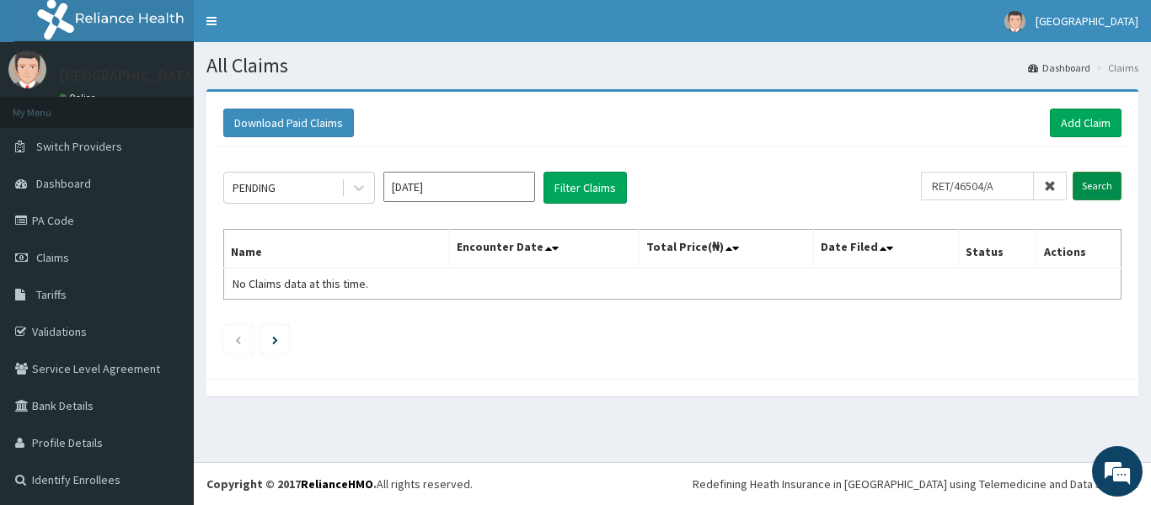
click at [1079, 185] on input "Search" at bounding box center [1096, 186] width 49 height 29
click at [1001, 189] on input "RET/46504/A" at bounding box center [977, 186] width 113 height 29
click at [1092, 184] on input "Search" at bounding box center [1096, 186] width 49 height 29
click at [1044, 188] on icon at bounding box center [1050, 186] width 12 height 12
click at [991, 172] on input "text" at bounding box center [1004, 186] width 126 height 29
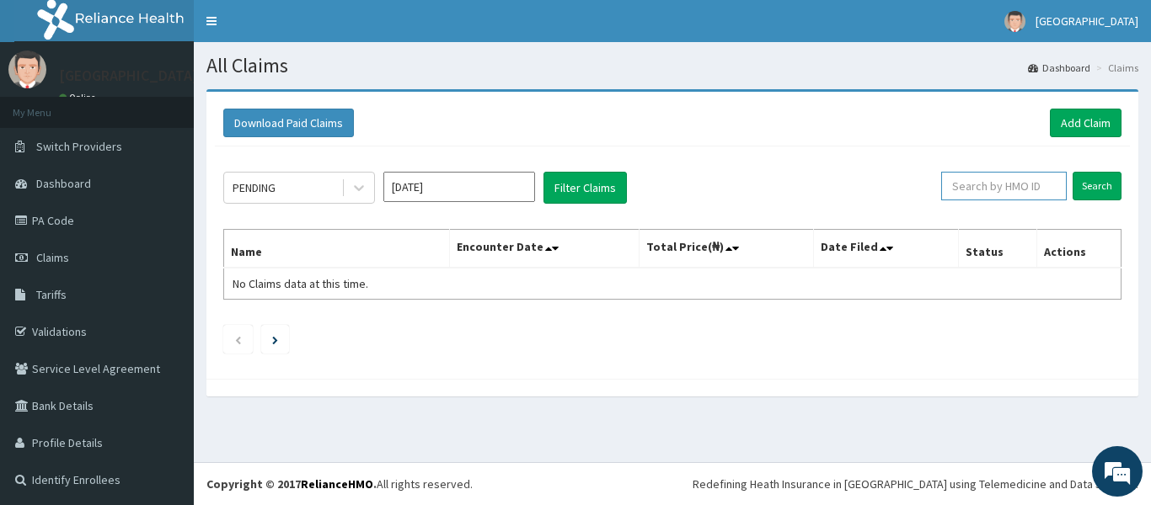
paste input "RET/46504/A"
type input "RET/46504/A"
click at [1090, 181] on input "Search" at bounding box center [1096, 186] width 49 height 29
click at [1044, 185] on icon at bounding box center [1050, 186] width 12 height 12
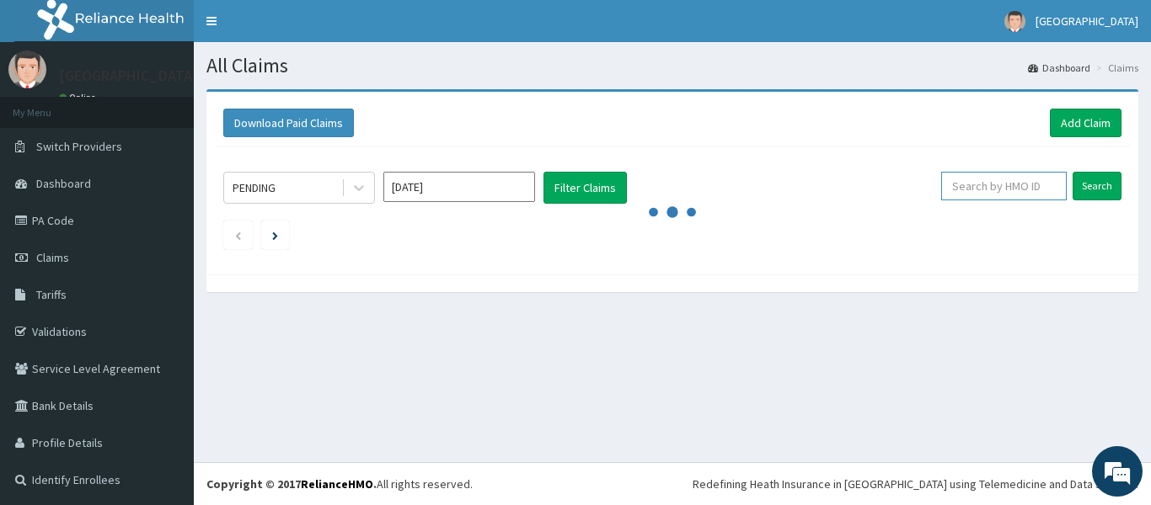
click at [977, 179] on input "text" at bounding box center [1004, 186] width 126 height 29
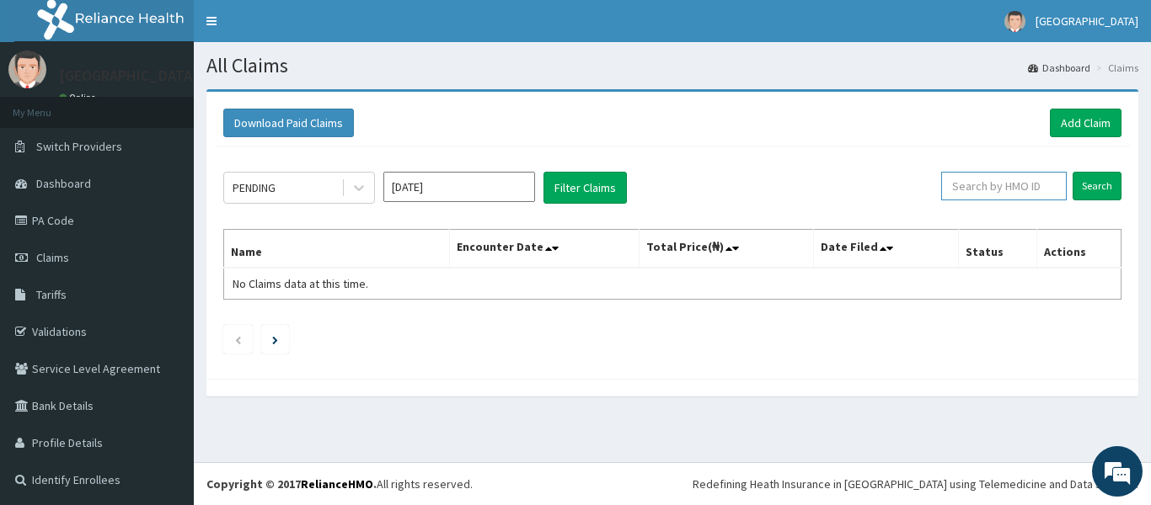
paste input "RET/46504/A"
click at [977, 190] on input "RET/46504/A" at bounding box center [977, 186] width 113 height 29
type input "RET/46504/A"
click at [1080, 185] on input "Search" at bounding box center [1096, 186] width 49 height 29
drag, startPoint x: 1043, startPoint y: 195, endPoint x: 1040, endPoint y: 179, distance: 15.4
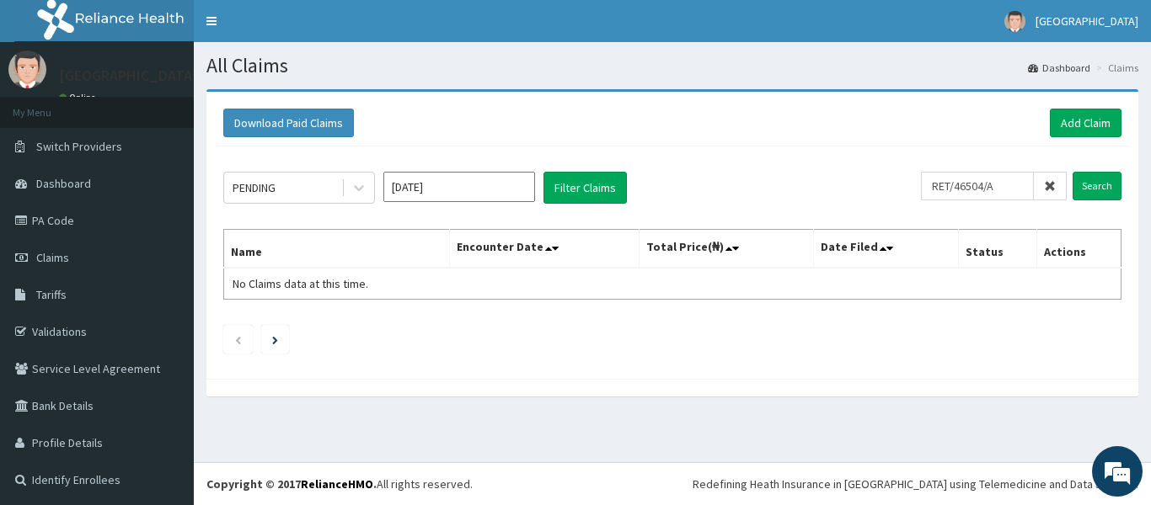
click at [1042, 180] on span at bounding box center [1049, 186] width 33 height 29
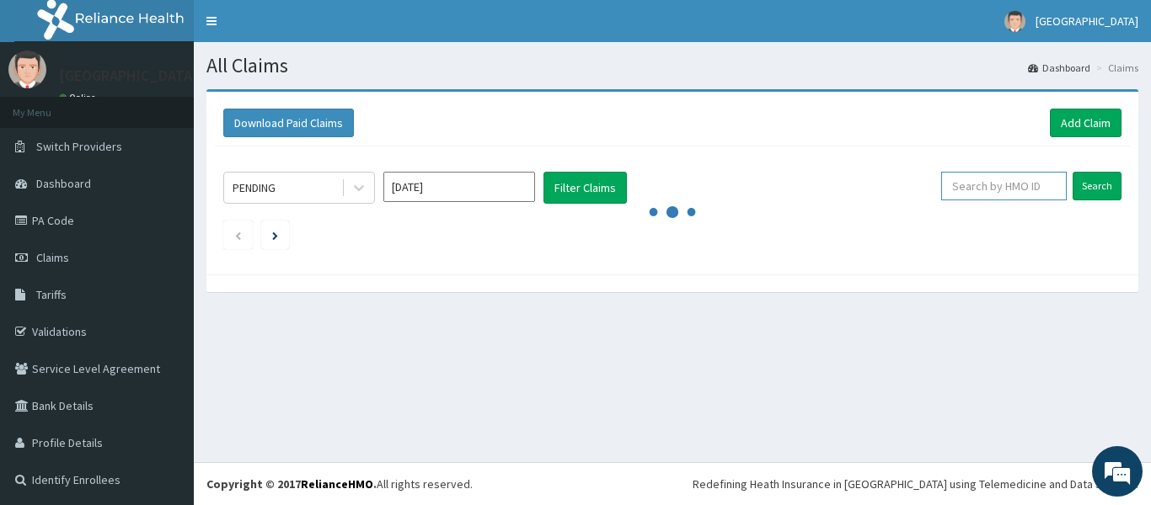
click at [987, 191] on input "text" at bounding box center [1004, 186] width 126 height 29
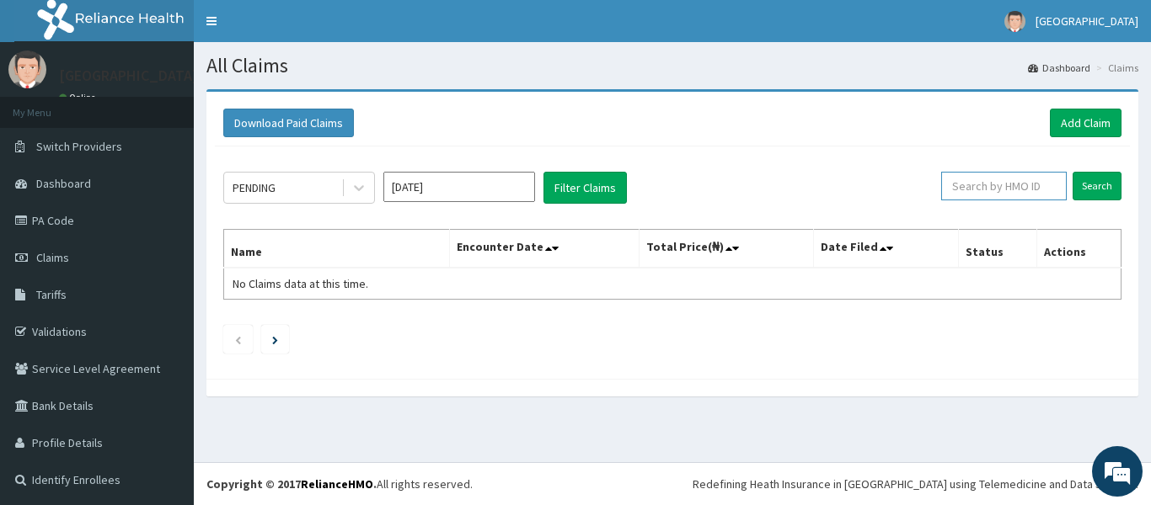
paste input "cwp/10428/A"
click at [987, 189] on input "cwp/10428/A" at bounding box center [977, 186] width 113 height 29
type input "cwp/10428/A"
click at [1083, 182] on input "Search" at bounding box center [1096, 186] width 49 height 29
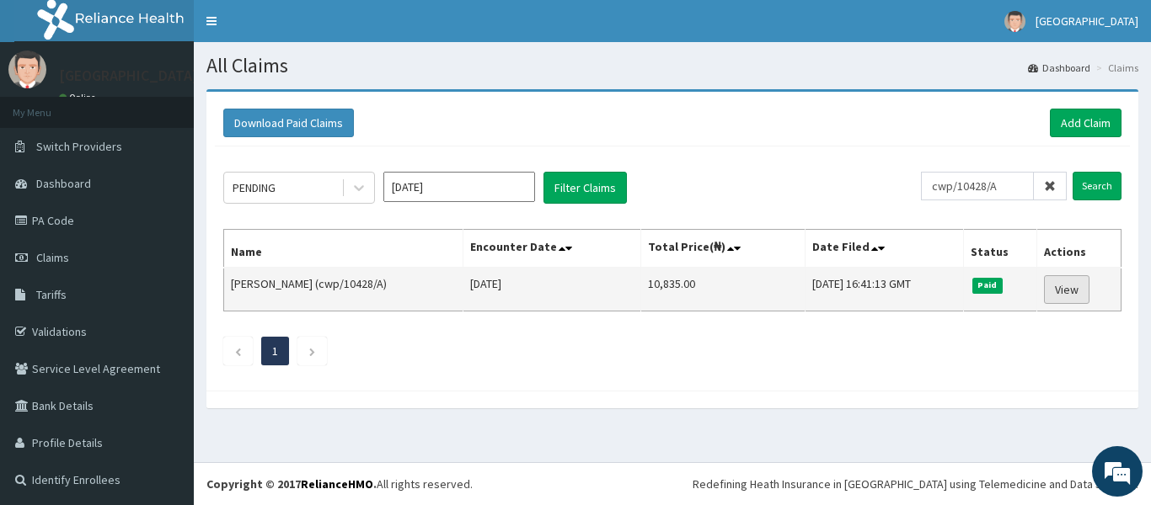
click at [1056, 283] on link "View" at bounding box center [1066, 289] width 45 height 29
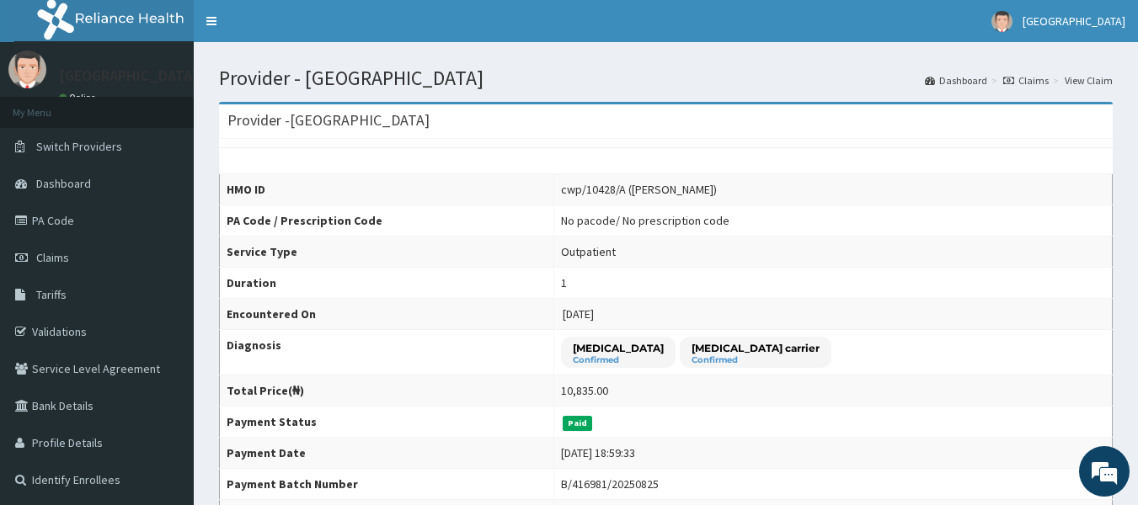
drag, startPoint x: 0, startPoint y: 0, endPoint x: 1150, endPoint y: 28, distance: 1150.1
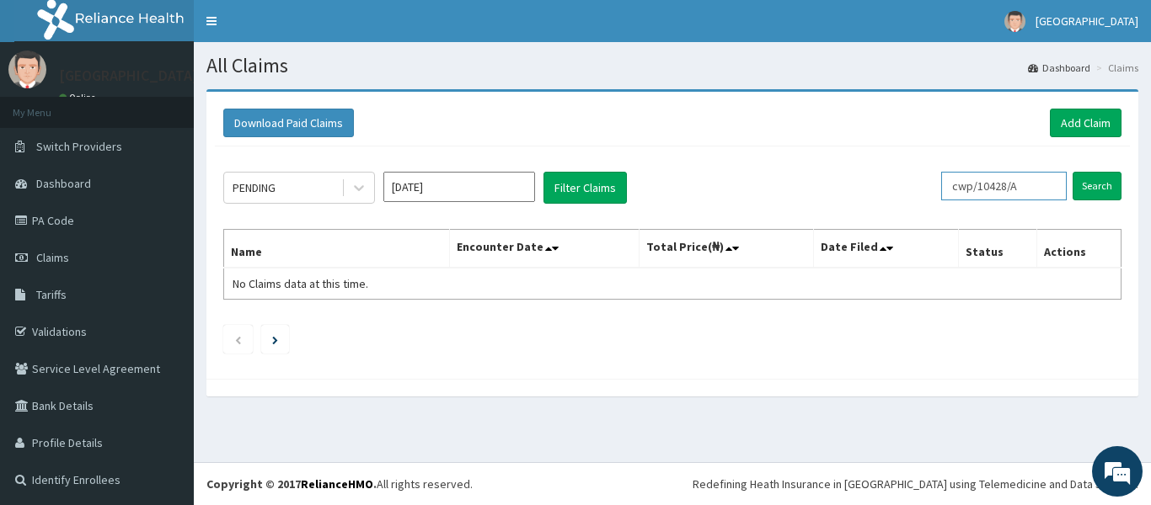
click at [1022, 189] on input "cwp/10428/A" at bounding box center [1004, 186] width 126 height 29
click at [1072, 183] on input "Search" at bounding box center [1096, 186] width 49 height 29
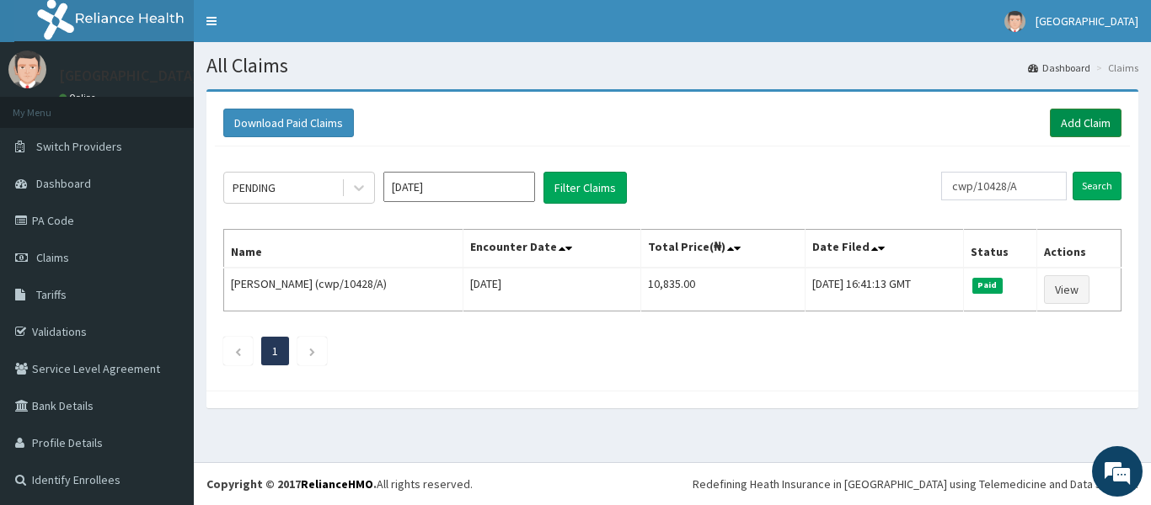
click at [1077, 120] on link "Add Claim" at bounding box center [1085, 123] width 72 height 29
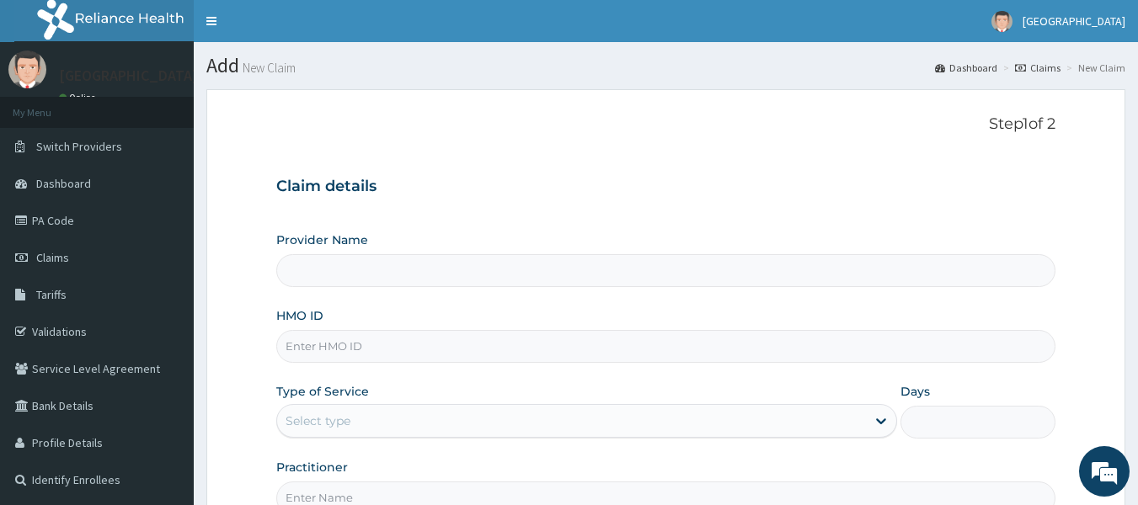
click at [393, 351] on input "HMO ID" at bounding box center [666, 346] width 780 height 33
type input "[GEOGRAPHIC_DATA]"
paste input "cwp/10428/A"
type input "cwp/10428/A"
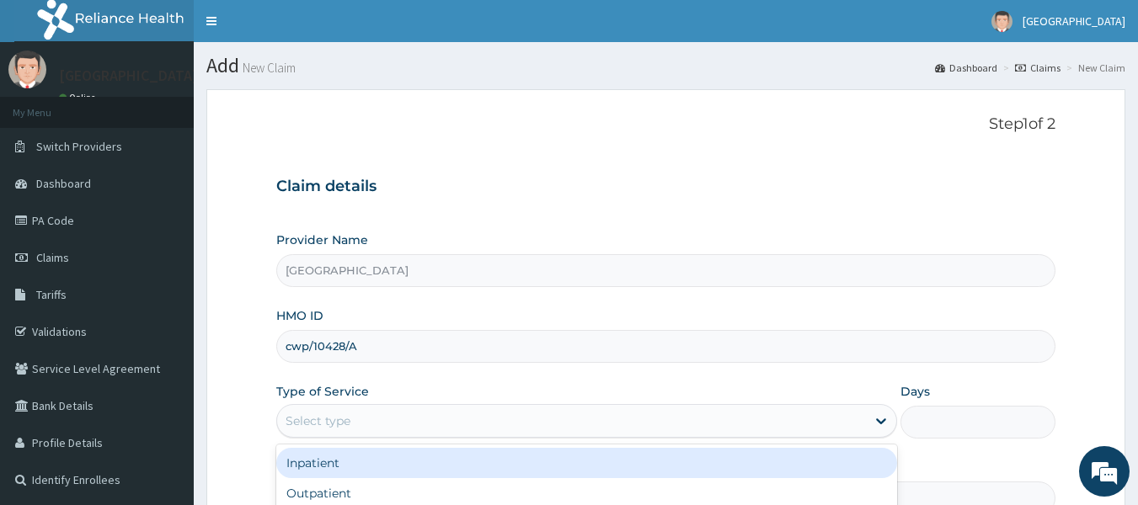
click at [369, 419] on div "Select type" at bounding box center [571, 421] width 589 height 27
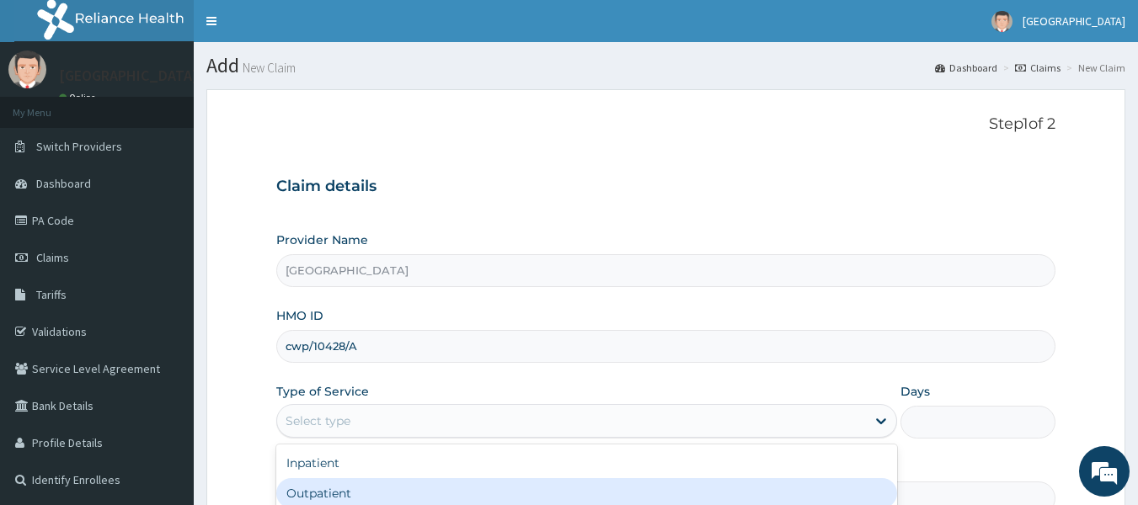
click at [368, 487] on div "Outpatient" at bounding box center [586, 493] width 621 height 30
type input "1"
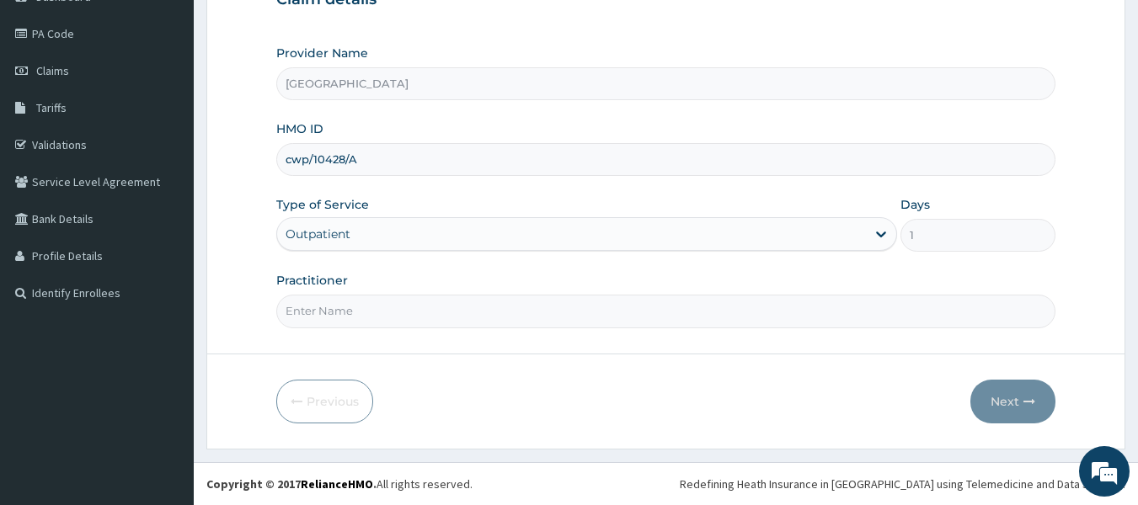
click at [624, 302] on input "Practitioner" at bounding box center [666, 311] width 780 height 33
type input "Dr [PERSON_NAME]"
click at [1002, 406] on button "Next" at bounding box center [1012, 402] width 85 height 44
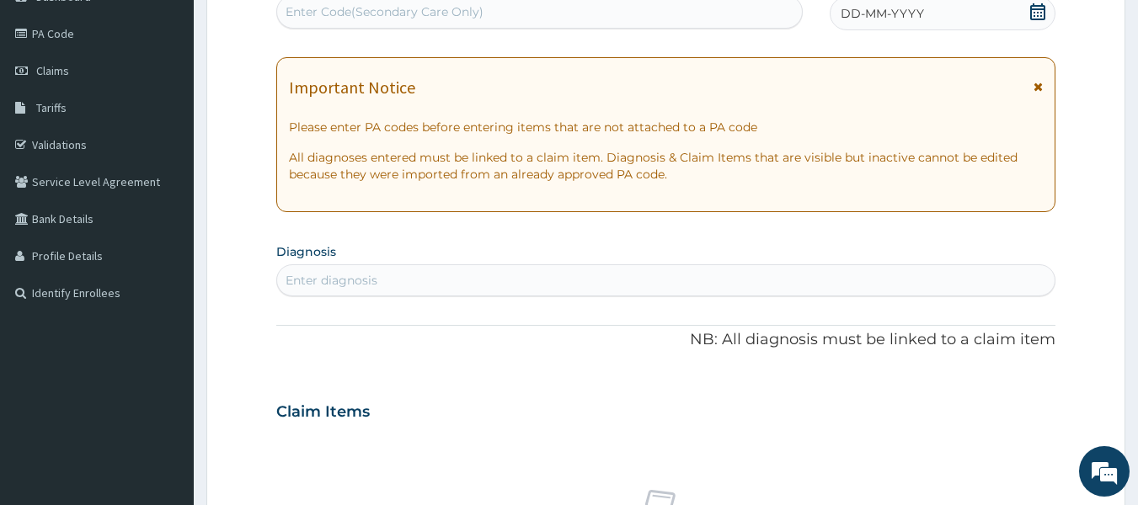
click at [453, 4] on div "Enter Code(Secondary Care Only)" at bounding box center [385, 11] width 198 height 17
paste input "PA/39D5B9"
type input "PA/39D5B9"
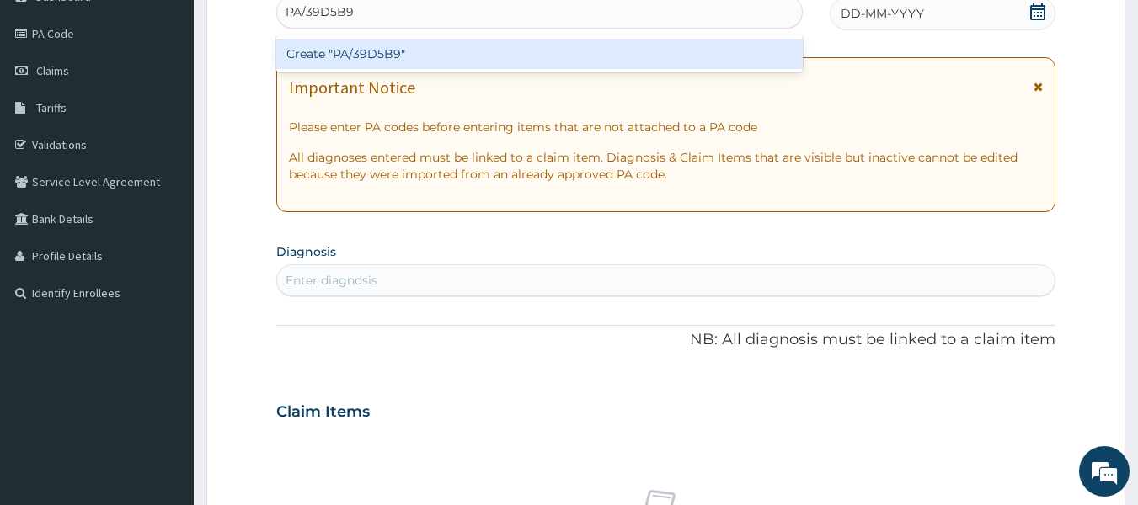
click at [435, 53] on div "Create "PA/39D5B9"" at bounding box center [539, 54] width 527 height 30
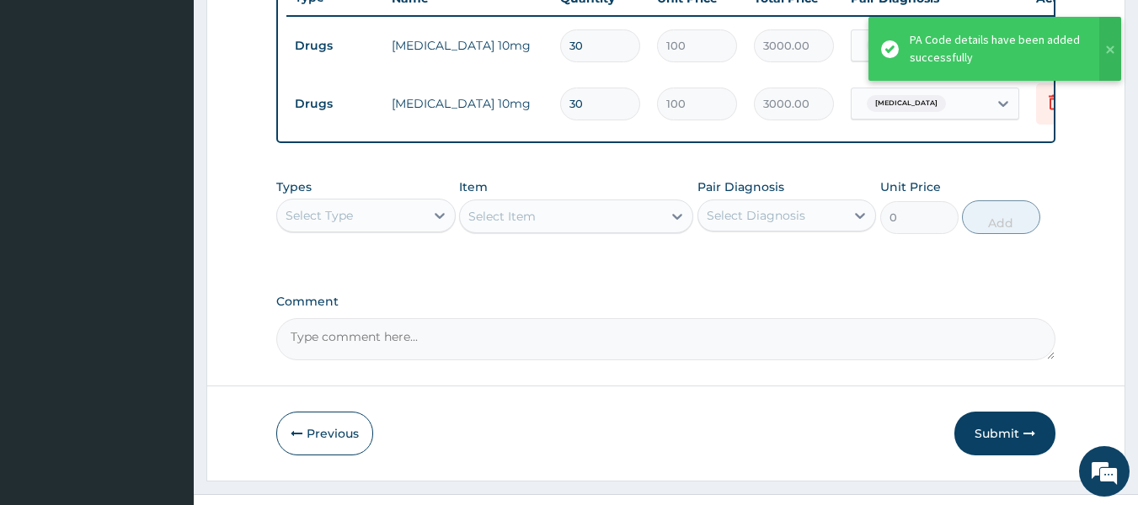
scroll to position [700, 0]
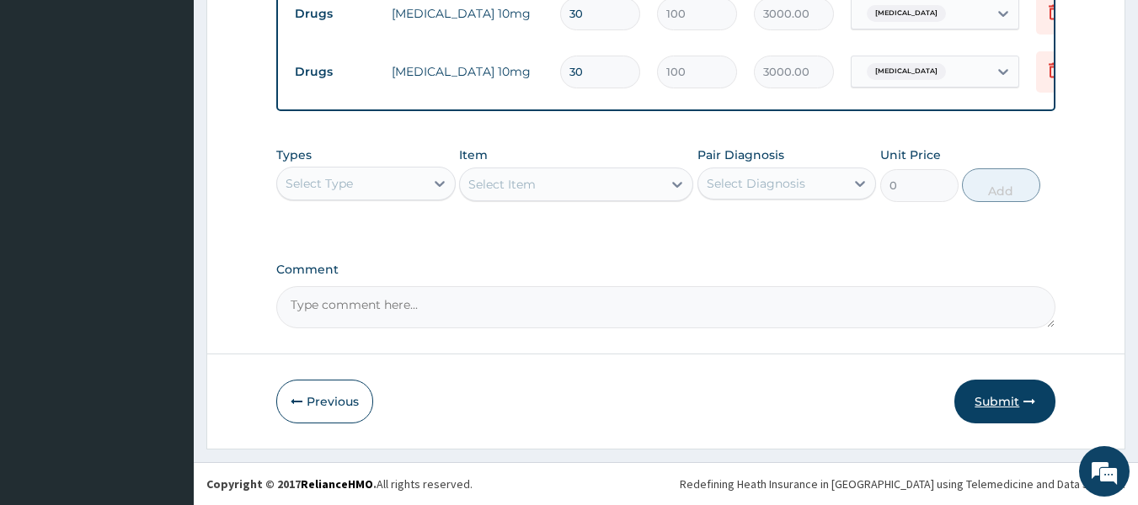
click at [1017, 399] on button "Submit" at bounding box center [1004, 402] width 101 height 44
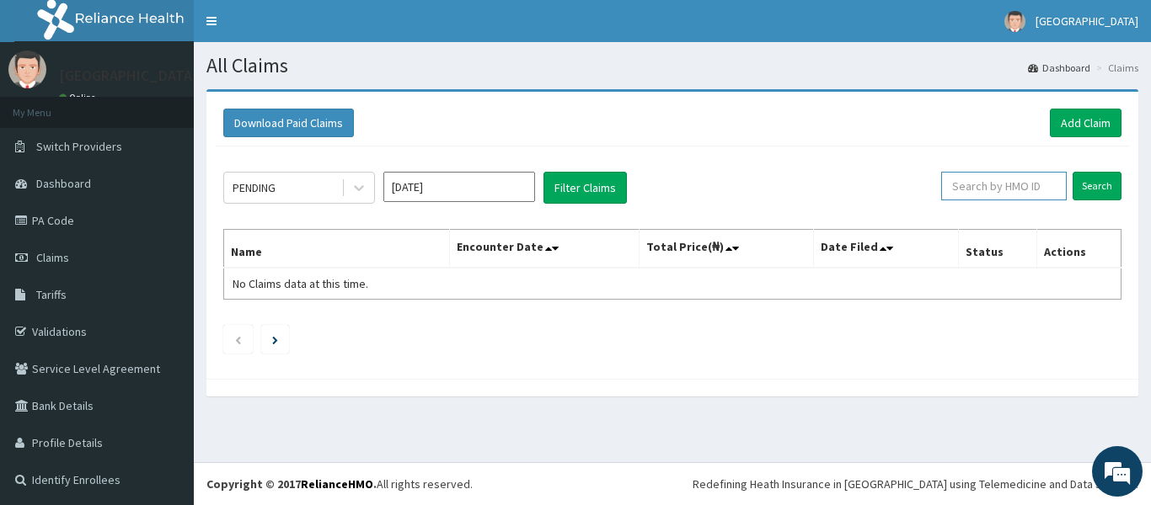
click at [986, 190] on input "text" at bounding box center [1004, 186] width 126 height 29
paste input "[PERSON_NAME]/10021/C"
type input "[PERSON_NAME]/10021/C"
click at [1084, 185] on input "Search" at bounding box center [1096, 186] width 49 height 29
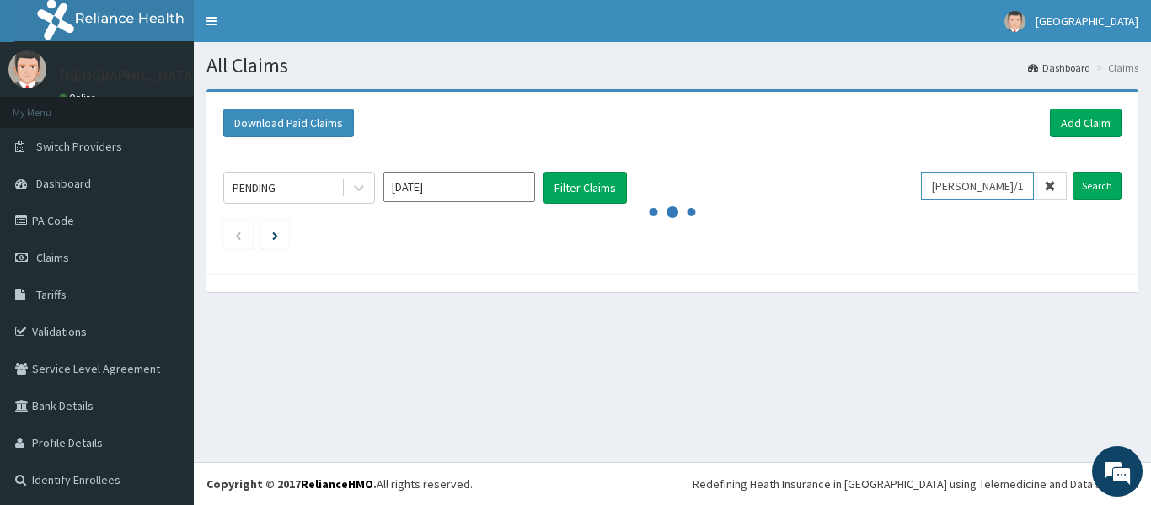
click at [993, 180] on input "ILA/10021/C" at bounding box center [977, 186] width 113 height 29
click at [1077, 185] on input "Search" at bounding box center [1096, 186] width 49 height 29
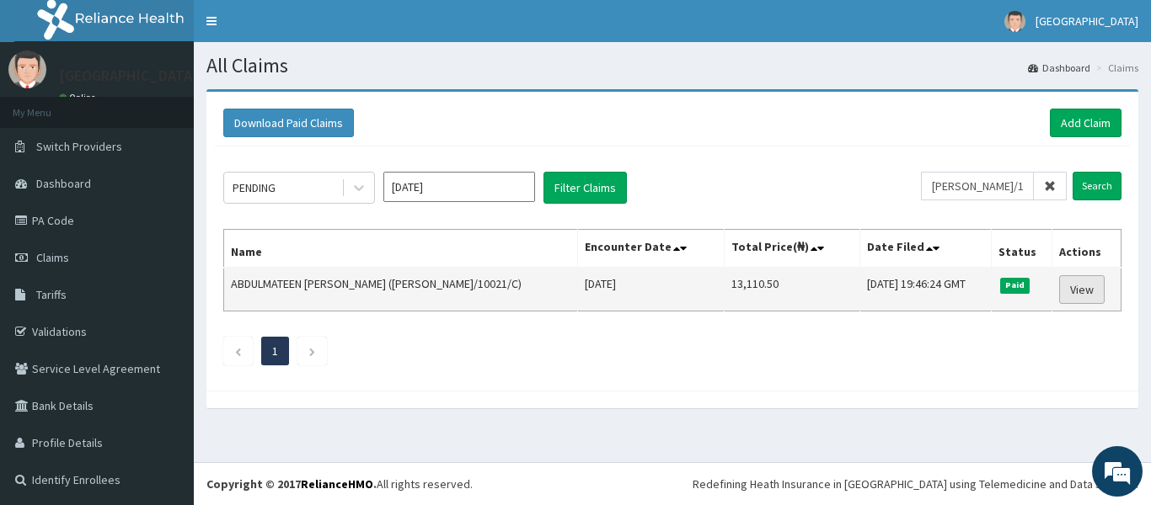
click at [1072, 285] on link "View" at bounding box center [1081, 289] width 45 height 29
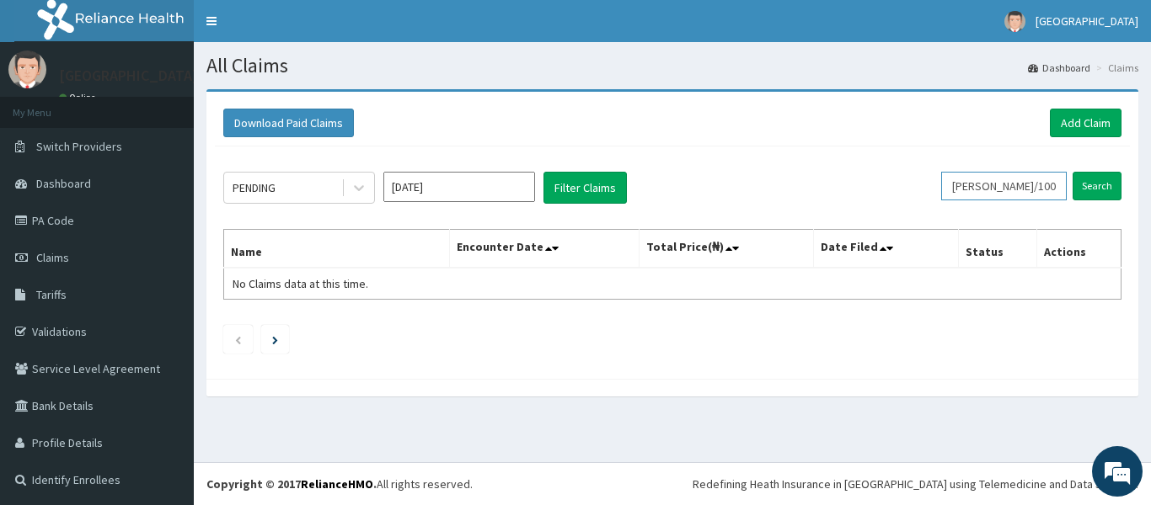
click at [1023, 186] on input "[PERSON_NAME]/10021/C" at bounding box center [1004, 186] width 126 height 29
type input "I"
paste input "TEN/10318/A"
type input "TEN/10318/A"
click at [1076, 192] on input "Search" at bounding box center [1096, 186] width 49 height 29
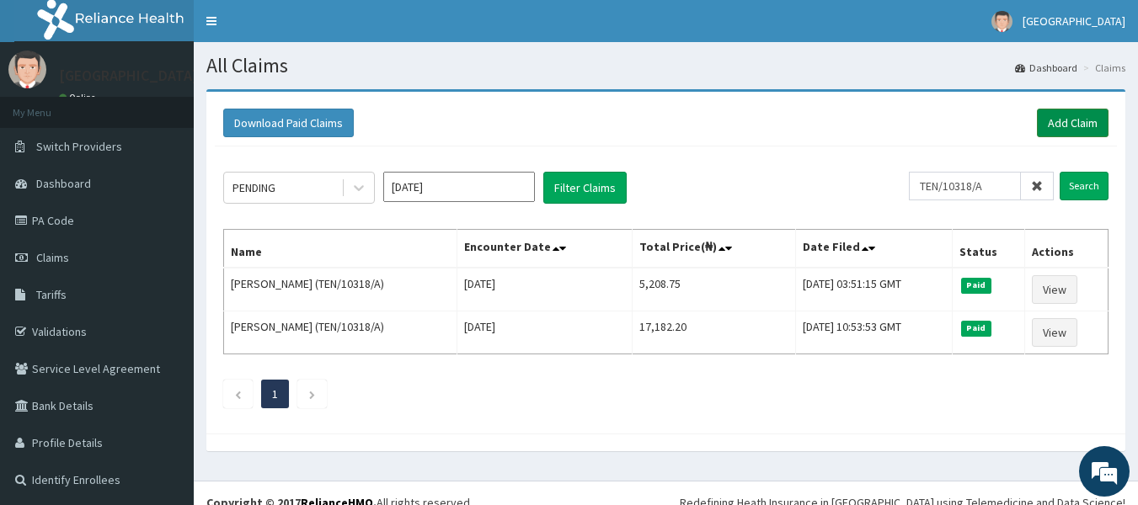
click at [1071, 126] on link "Add Claim" at bounding box center [1073, 123] width 72 height 29
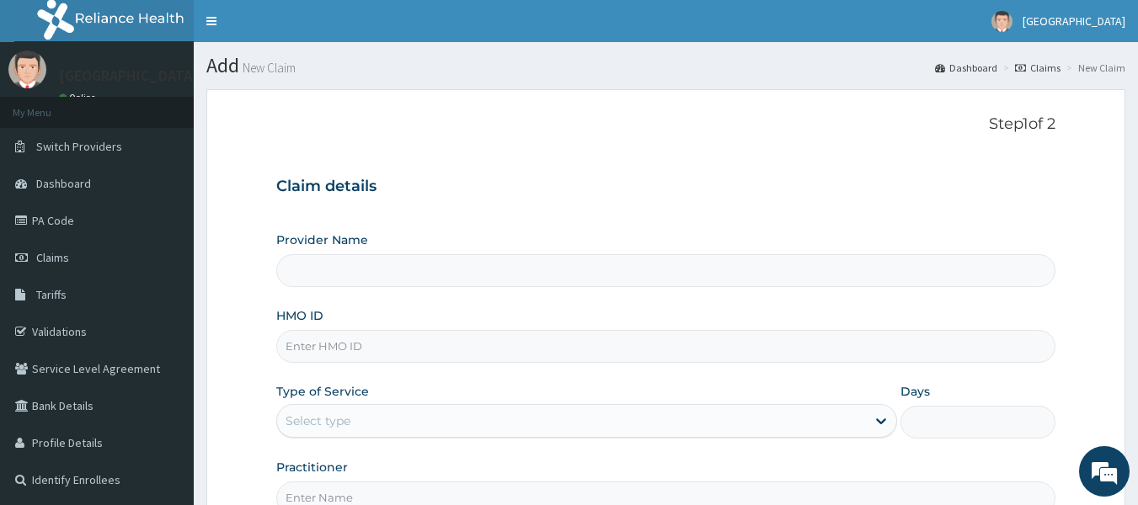
type input "TEN/10318/A"
type input "[GEOGRAPHIC_DATA]"
type input "TEN/10318/A"
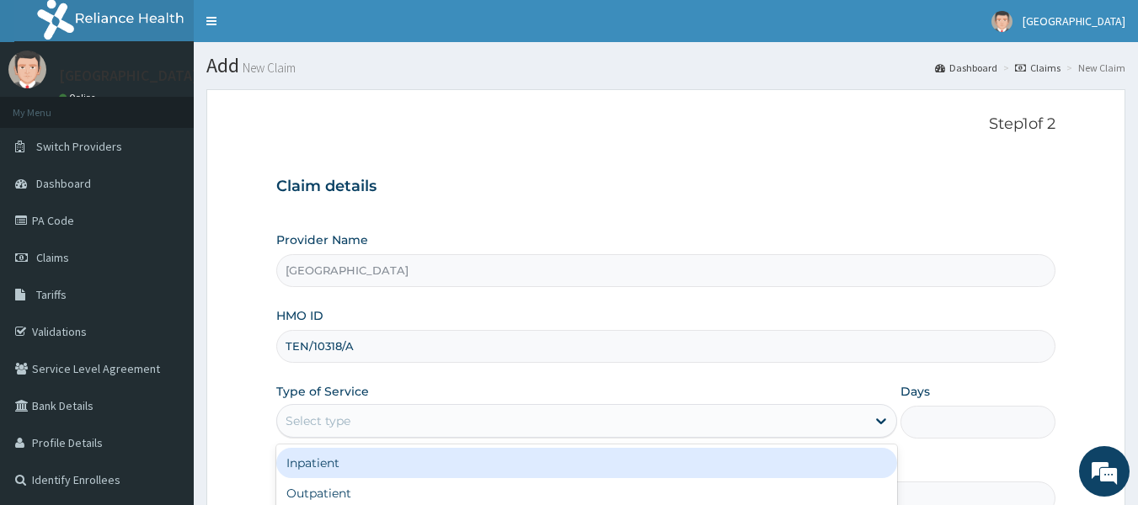
click at [442, 427] on div "Select type" at bounding box center [571, 421] width 589 height 27
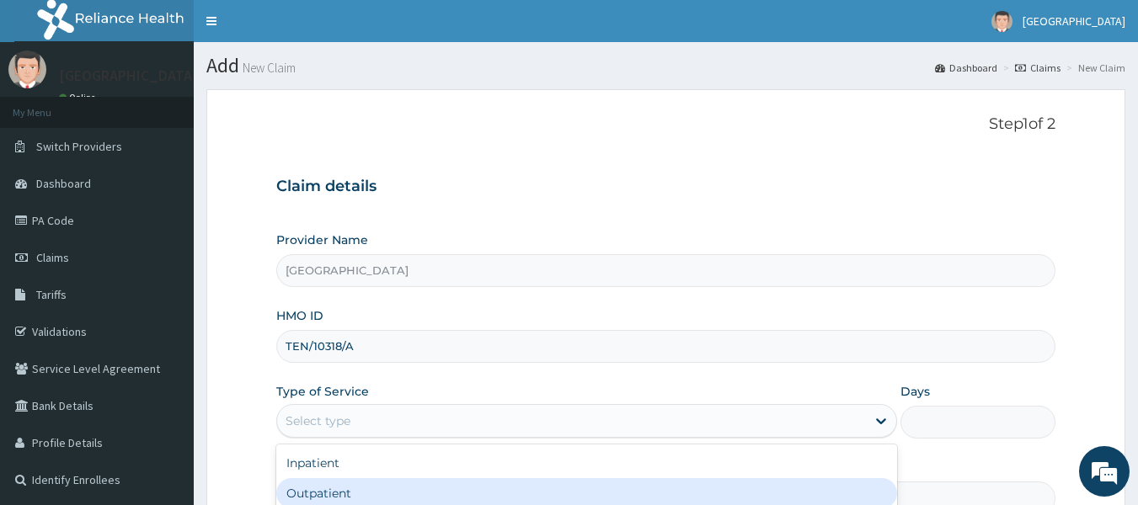
click at [391, 496] on div "Outpatient" at bounding box center [586, 493] width 621 height 30
type input "1"
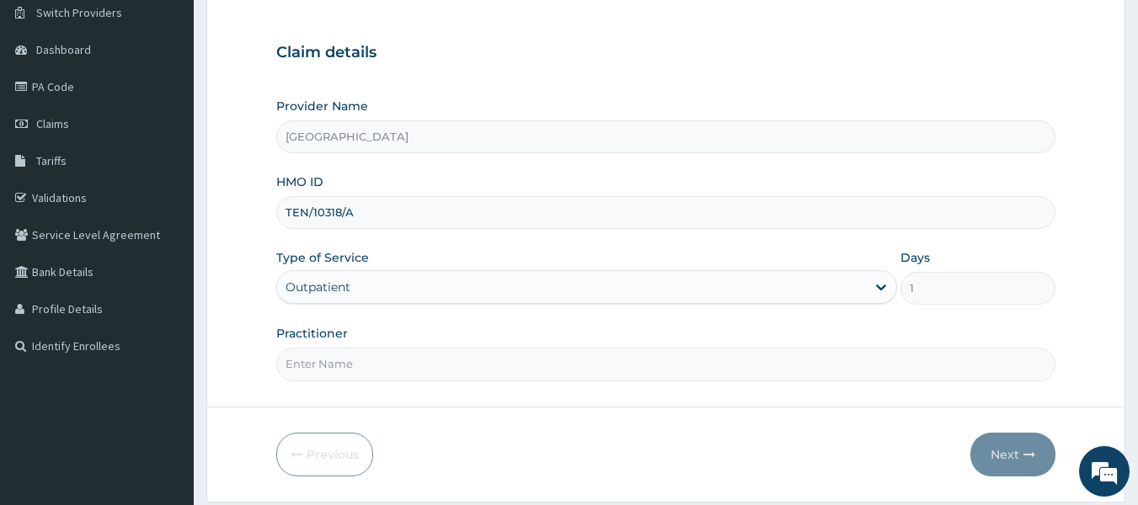
scroll to position [128, 0]
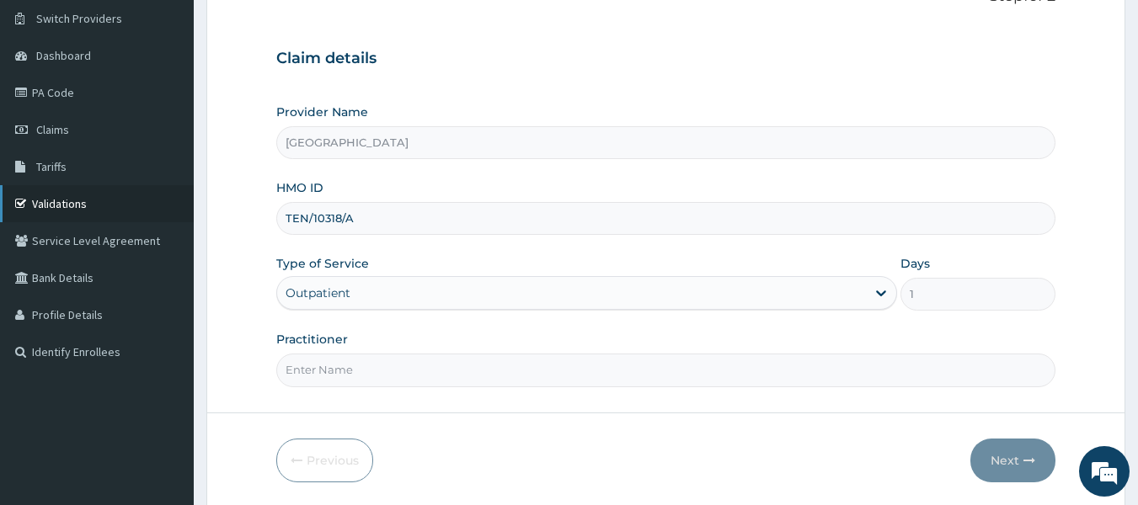
click at [46, 206] on link "Validations" at bounding box center [97, 203] width 194 height 37
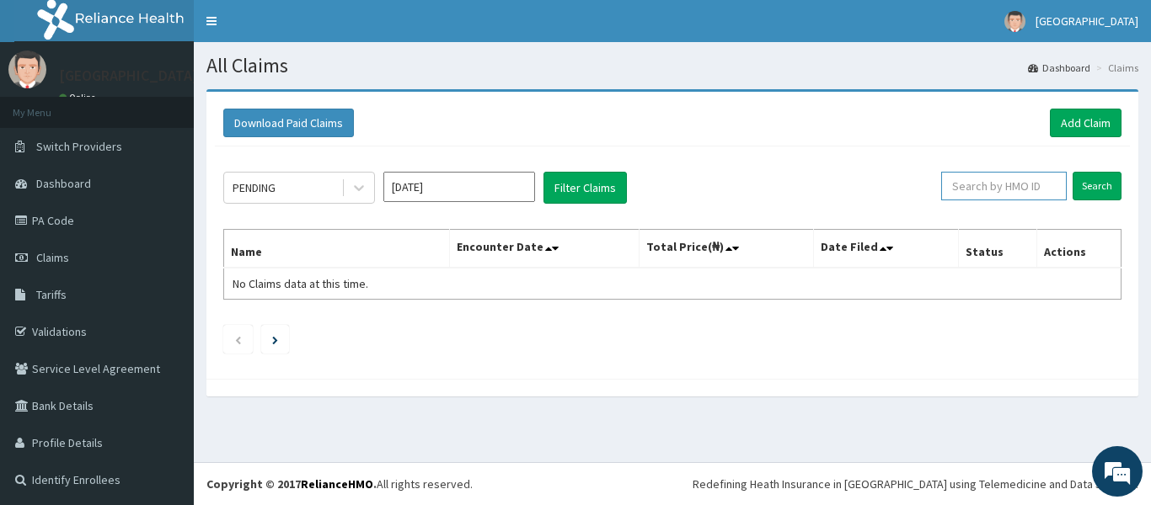
click at [966, 190] on input "text" at bounding box center [1004, 186] width 126 height 29
paste input "ILA/10021/C"
type input "ILA/10021/C"
click at [1091, 187] on input "Search" at bounding box center [1096, 186] width 49 height 29
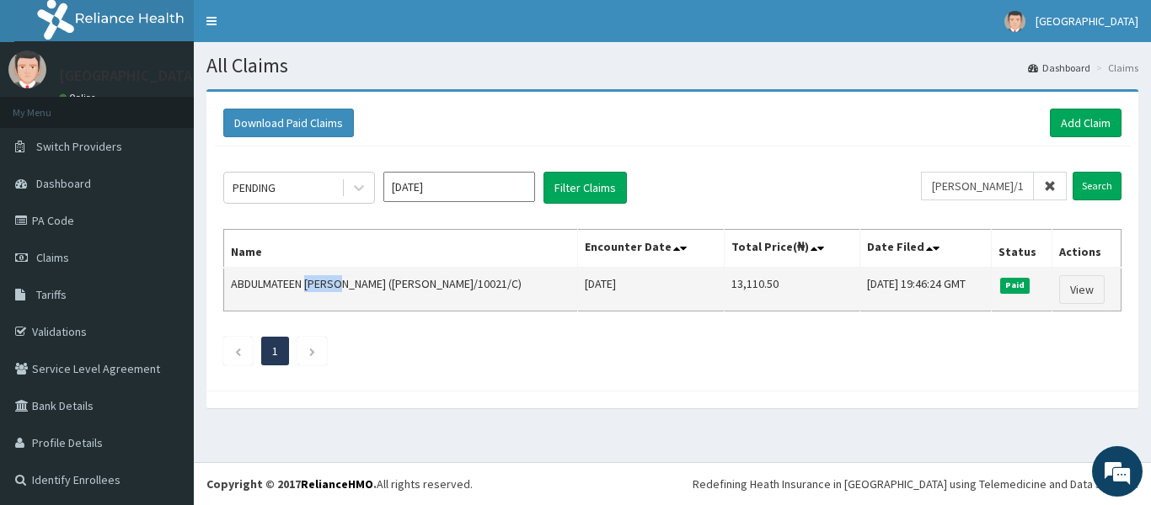
drag, startPoint x: 345, startPoint y: 282, endPoint x: 311, endPoint y: 283, distance: 34.5
click at [311, 283] on td "ABDULMATEEN SALALO (ILA/10021/C)" at bounding box center [401, 290] width 354 height 44
copy td "SALALO"
click at [308, 292] on td "ABDULMATEEN SALALO (ILA/10021/C)" at bounding box center [401, 290] width 354 height 44
click at [309, 292] on td "ABDULMATEEN SALALO (ILA/10021/C)" at bounding box center [401, 290] width 354 height 44
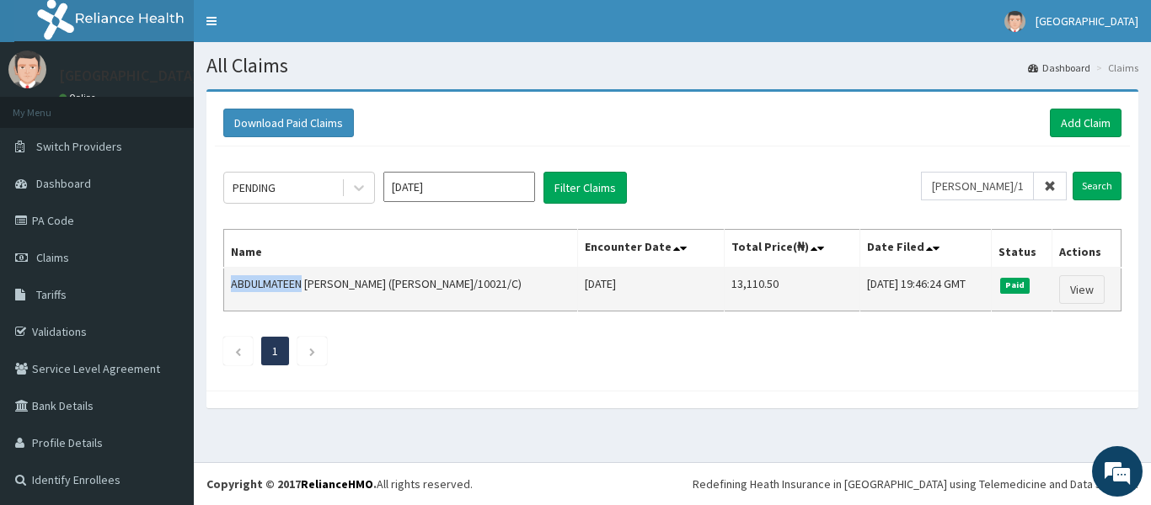
drag, startPoint x: 227, startPoint y: 283, endPoint x: 303, endPoint y: 284, distance: 75.8
click at [303, 284] on td "ABDULMATEEN SALALO (ILA/10021/C)" at bounding box center [401, 290] width 354 height 44
copy td "ABDULMATEEN"
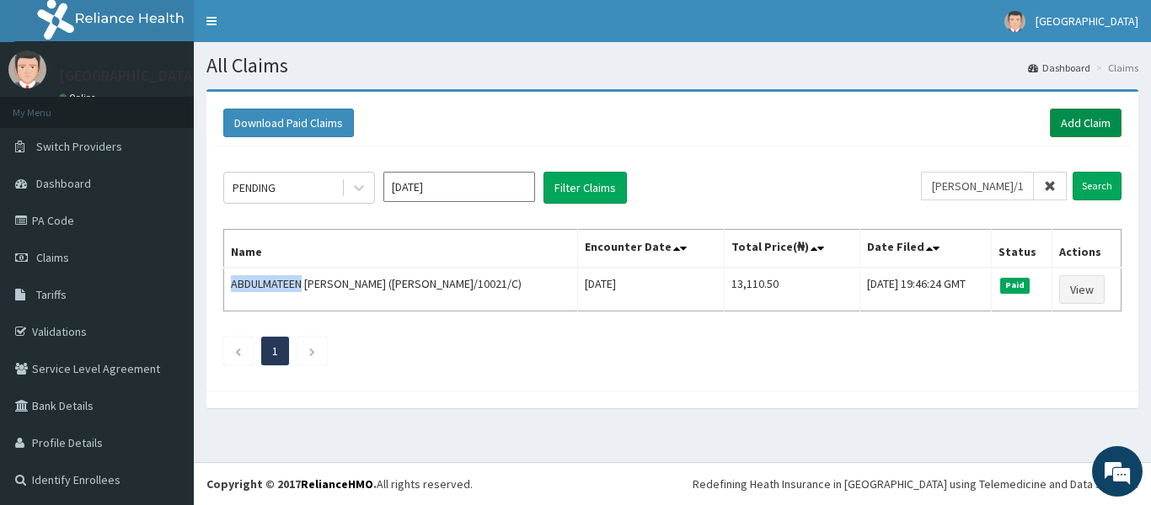
click at [1056, 123] on link "Add Claim" at bounding box center [1085, 123] width 72 height 29
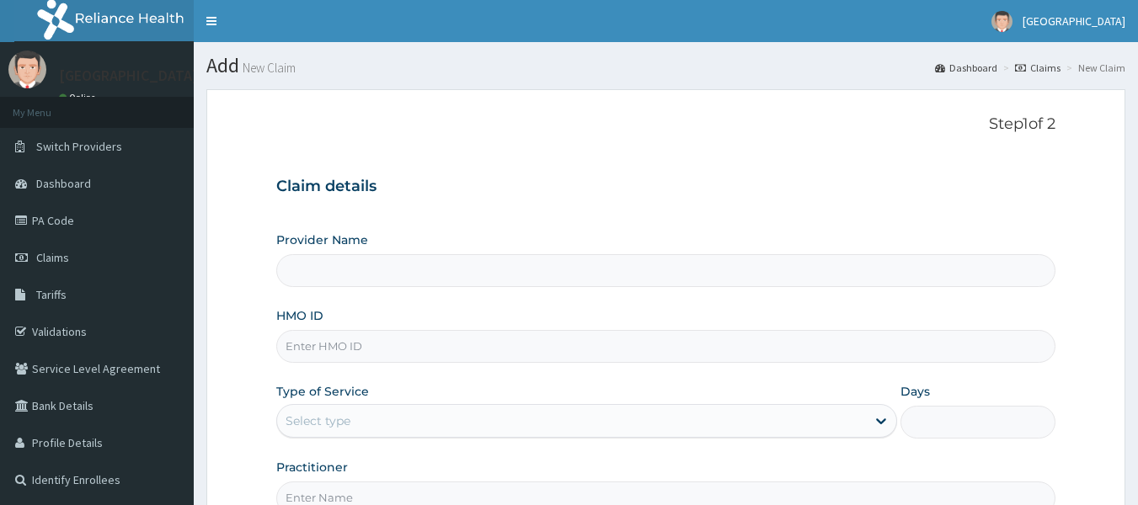
click at [649, 353] on input "HMO ID" at bounding box center [666, 346] width 780 height 33
paste input "ABDULMATEEN"
type input "ABDULMATEEN"
type input "[GEOGRAPHIC_DATA]"
click at [414, 341] on input "ABDULMATEEN" at bounding box center [666, 346] width 780 height 33
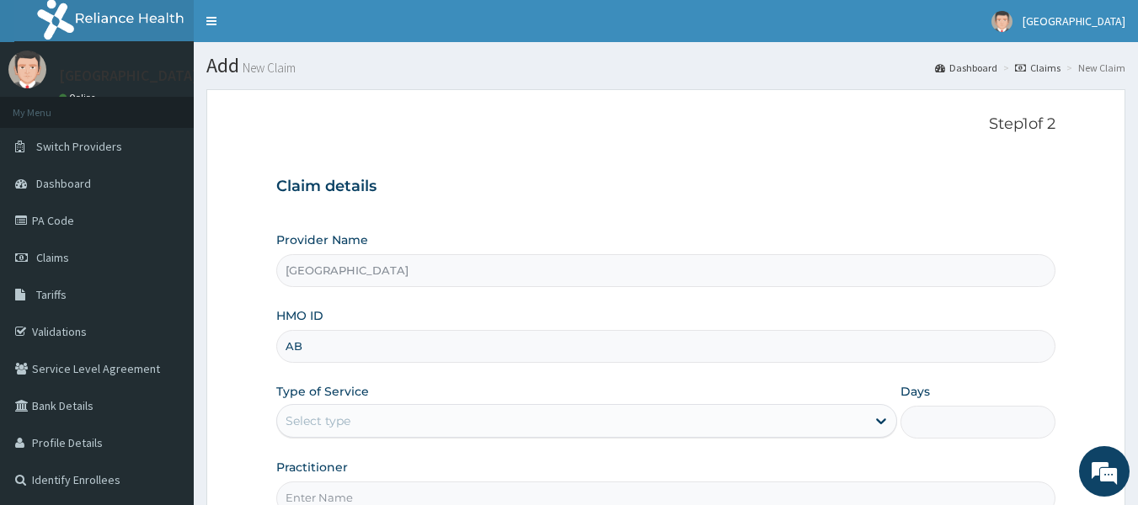
type input "A"
paste input "[PERSON_NAME]/10021/C"
type input "[PERSON_NAME]/10021/C"
click at [420, 424] on div "Select type" at bounding box center [571, 421] width 589 height 27
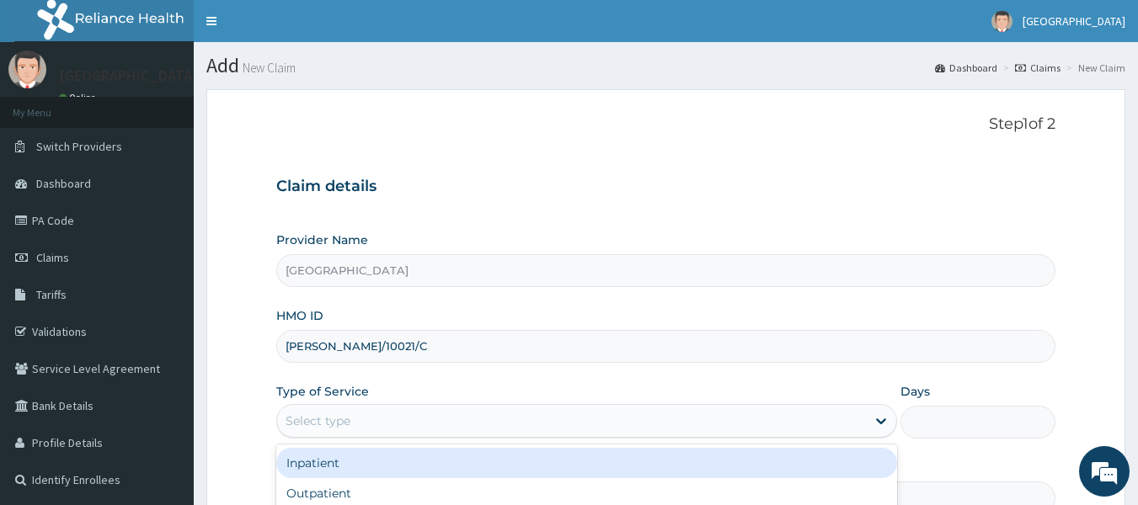
click at [403, 465] on div "Inpatient" at bounding box center [586, 463] width 621 height 30
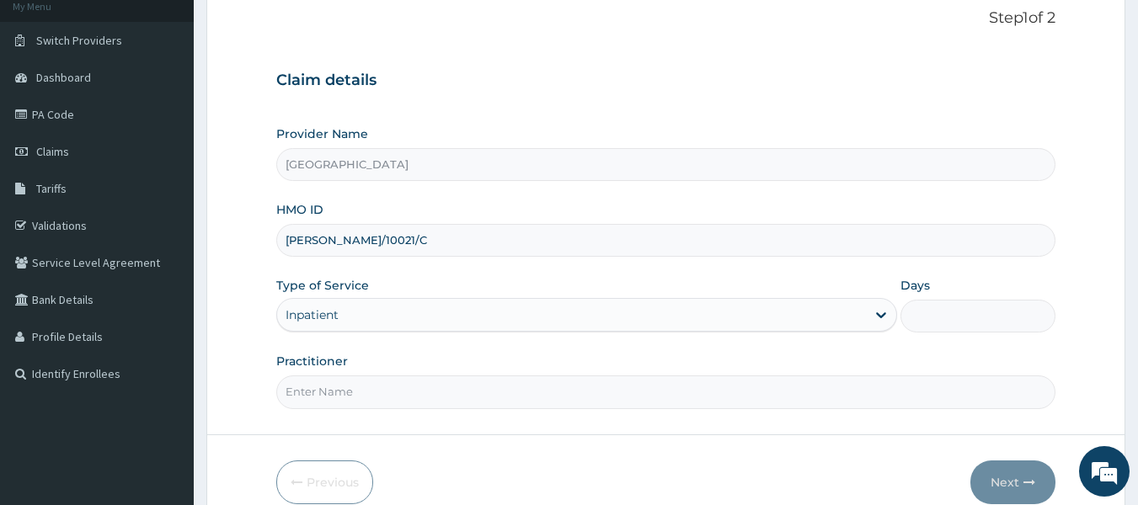
scroll to position [110, 0]
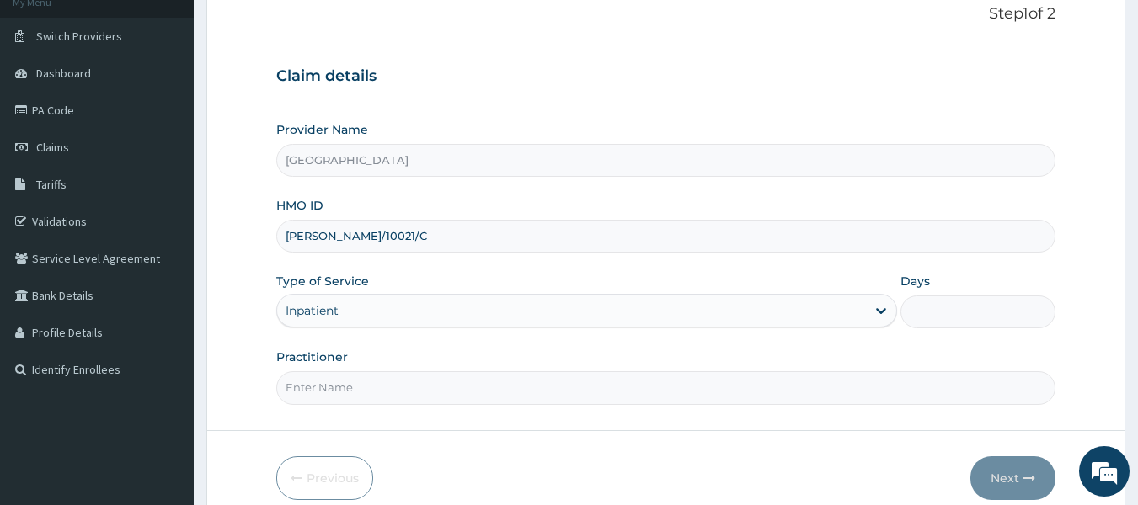
click at [875, 374] on input "Practitioner" at bounding box center [666, 387] width 780 height 33
type input "Dr [PERSON_NAME]"
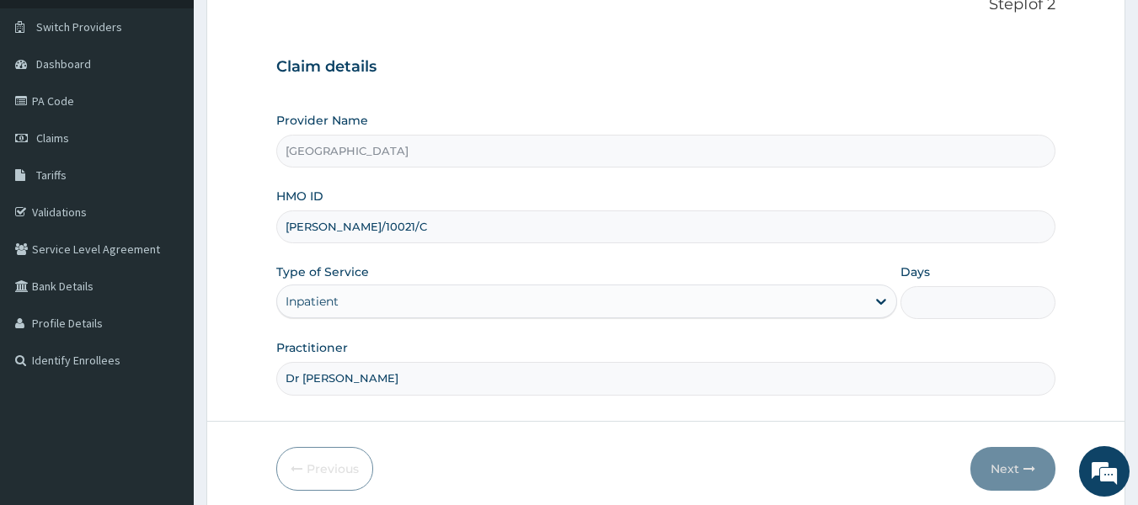
scroll to position [138, 0]
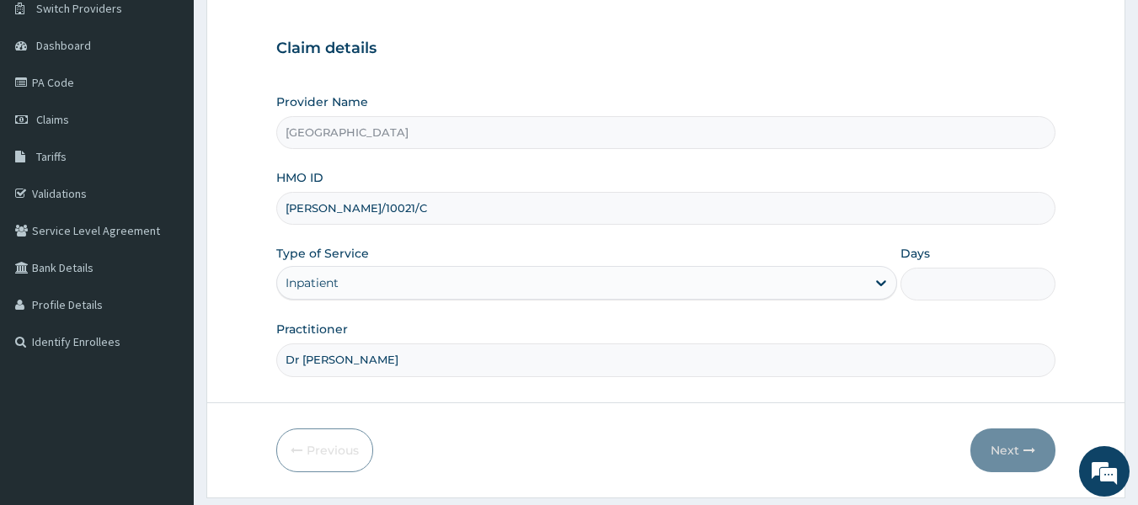
click at [929, 271] on input "Days" at bounding box center [977, 284] width 155 height 33
type input "2"
click at [1003, 451] on button "Next" at bounding box center [1012, 451] width 85 height 44
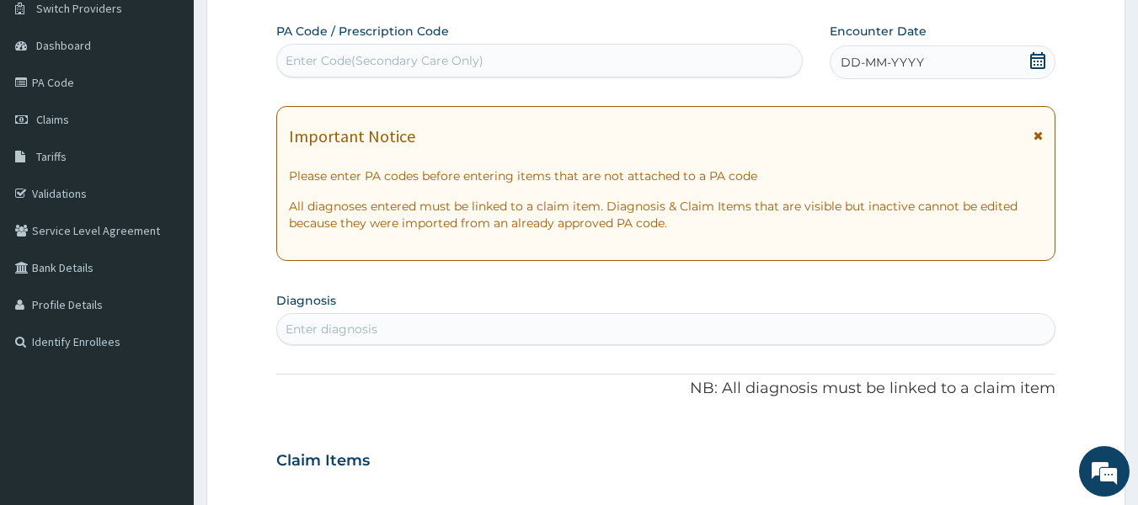
click at [478, 67] on div "Enter Code(Secondary Care Only)" at bounding box center [385, 60] width 198 height 17
paste input "PA/1DCFF2"
type input "PA/1DCFF2"
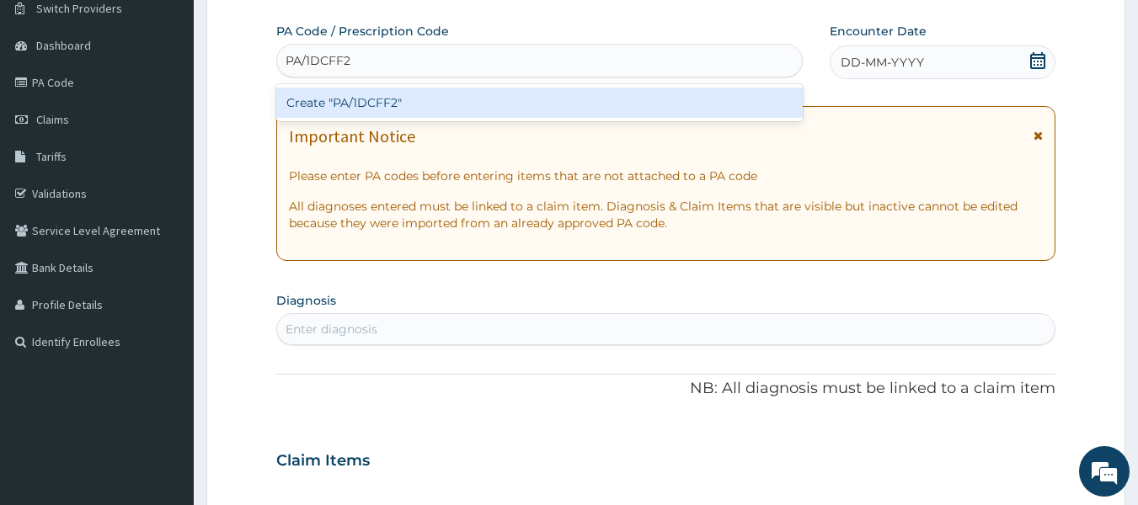
click at [473, 94] on div "Create "PA/1DCFF2"" at bounding box center [539, 103] width 527 height 30
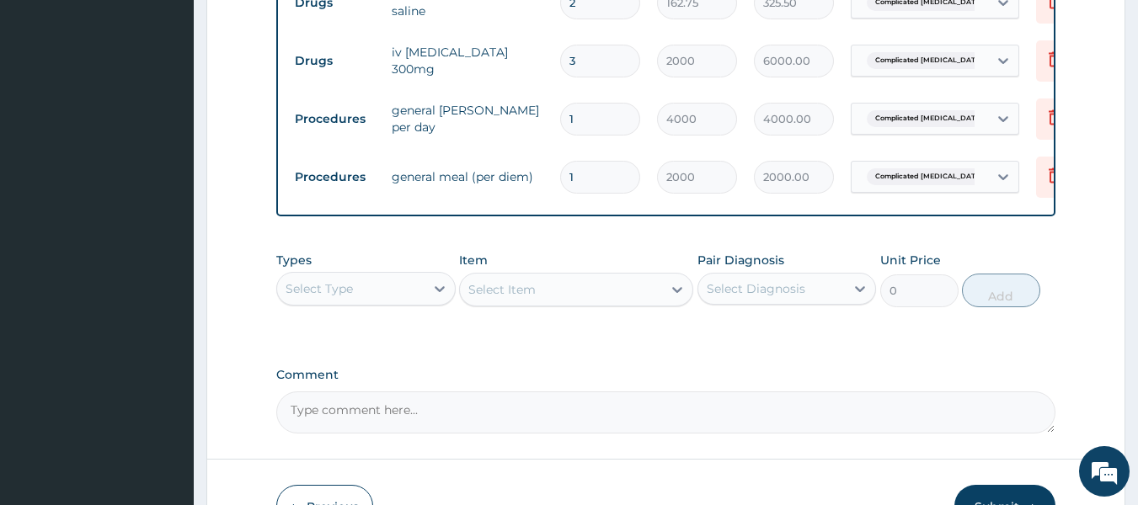
scroll to position [874, 0]
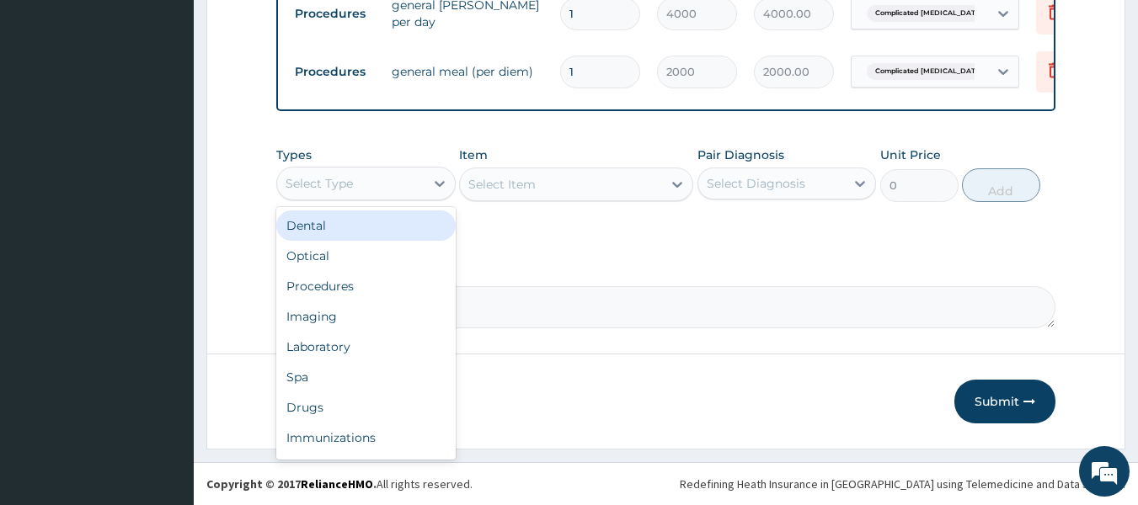
click at [421, 179] on div "Select Type" at bounding box center [350, 183] width 147 height 27
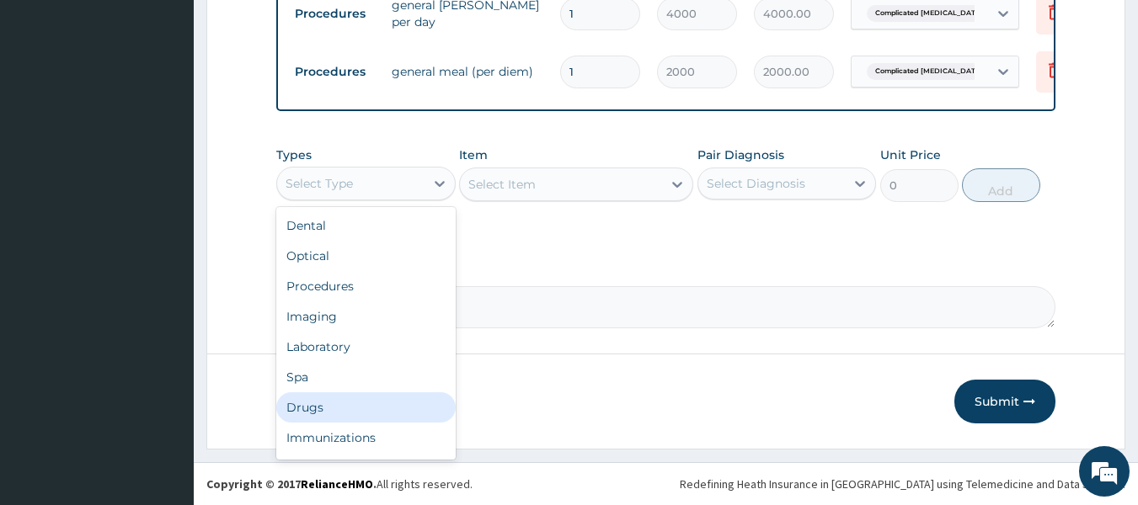
click at [321, 399] on div "Drugs" at bounding box center [365, 408] width 179 height 30
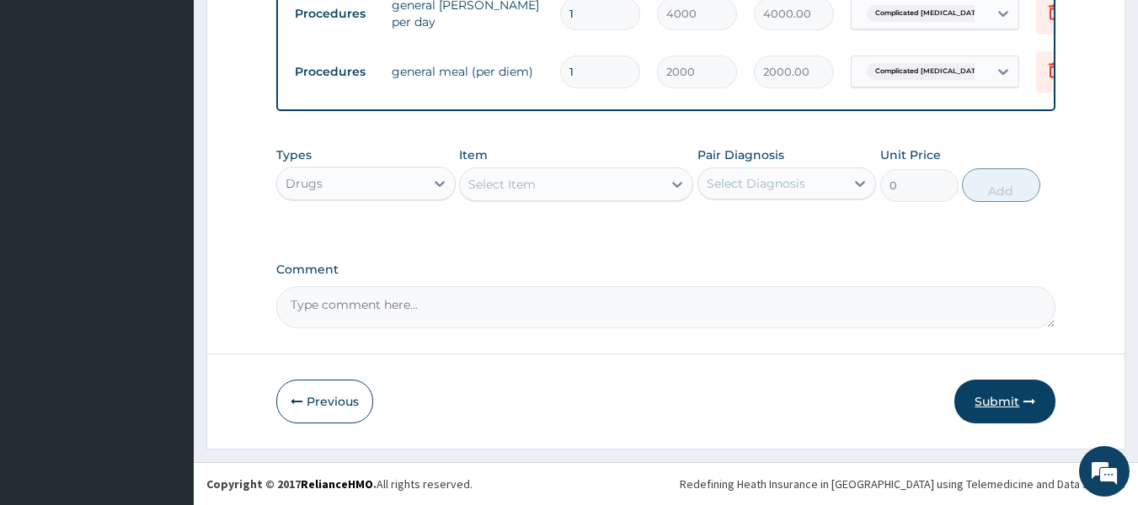
click at [1028, 396] on icon "button" at bounding box center [1029, 402] width 12 height 12
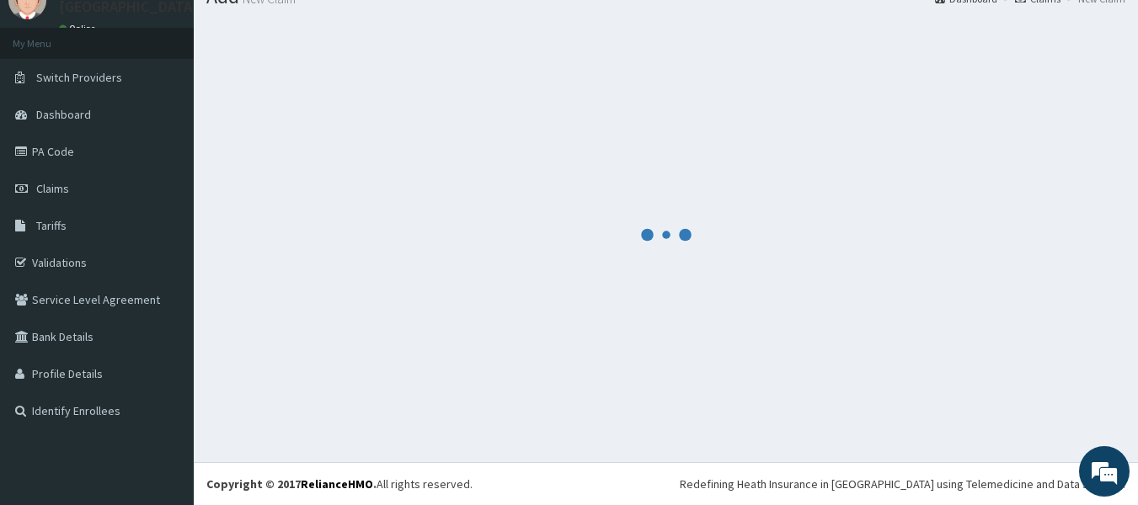
scroll to position [69, 0]
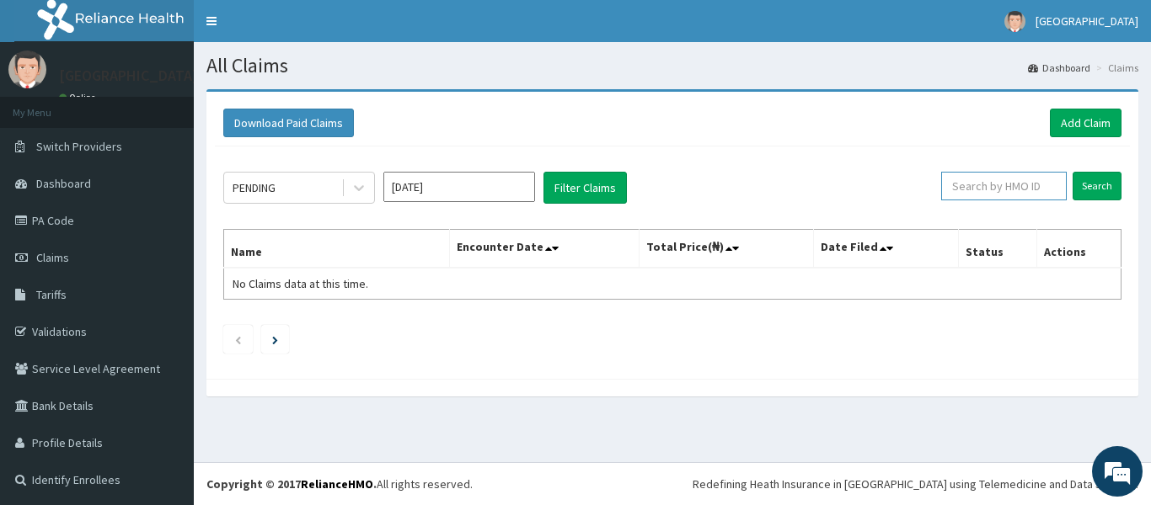
click at [994, 192] on input "text" at bounding box center [1004, 186] width 126 height 29
paste input "ILA/10021/C"
type input "ILA/10021/C"
click at [1080, 185] on input "Search" at bounding box center [1096, 186] width 49 height 29
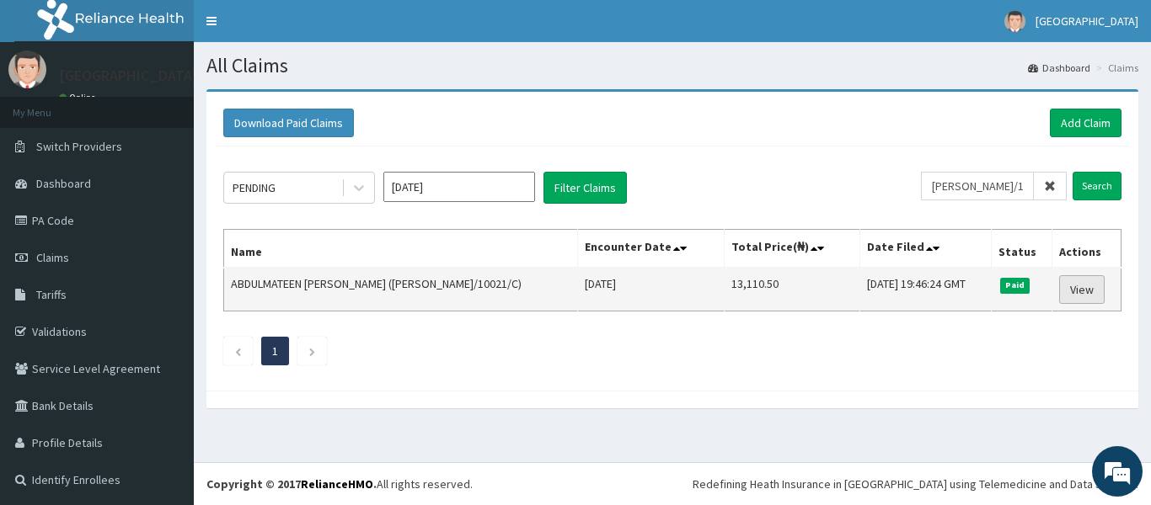
click at [1060, 293] on link "View" at bounding box center [1081, 289] width 45 height 29
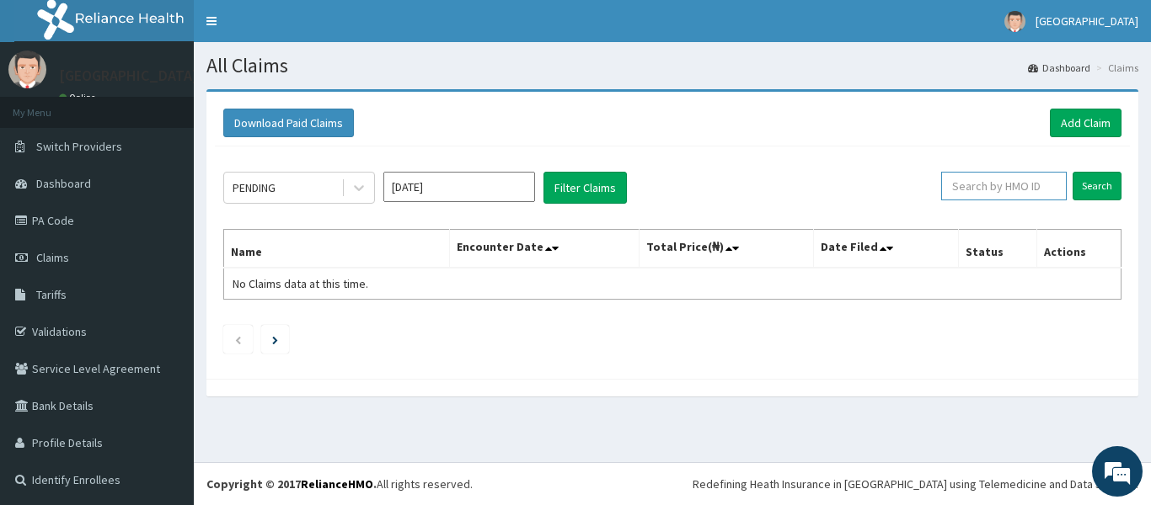
click at [989, 185] on input "text" at bounding box center [1004, 186] width 126 height 29
paste input "CRH/10151/B"
type input "CRH/10151/B"
click at [1072, 190] on input "Search" at bounding box center [1096, 186] width 49 height 29
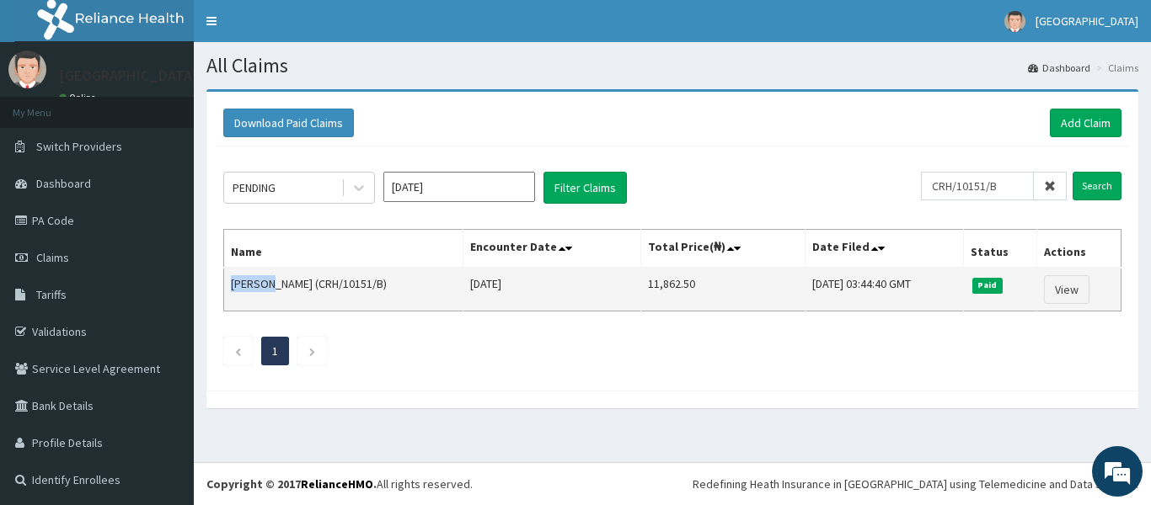
drag, startPoint x: 269, startPoint y: 285, endPoint x: 232, endPoint y: 290, distance: 37.4
click at [232, 290] on td "[PERSON_NAME] (CRH/10151/B)" at bounding box center [343, 290] width 239 height 44
copy td "Monisol"
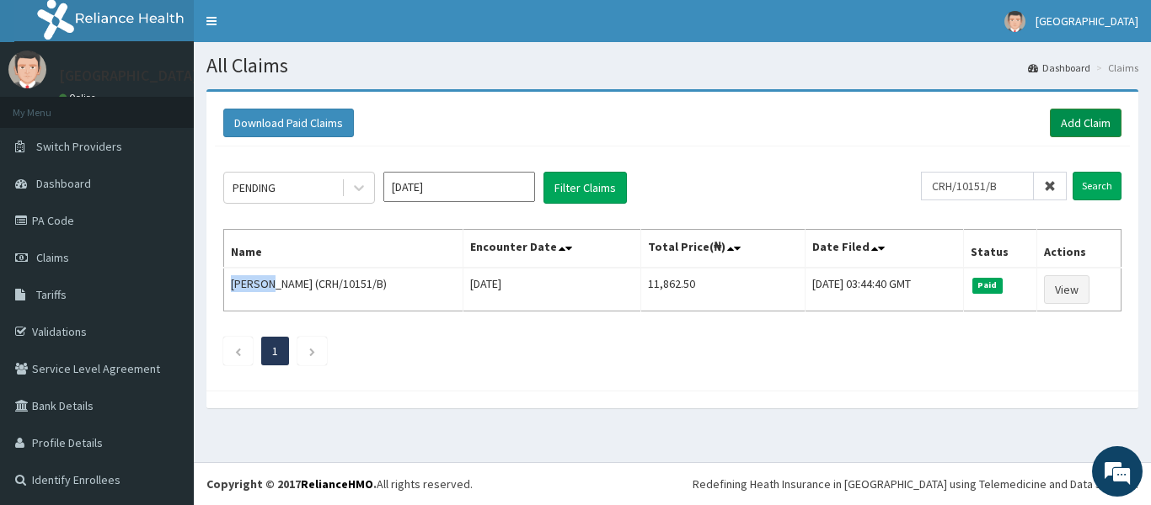
click at [1060, 126] on link "Add Claim" at bounding box center [1085, 123] width 72 height 29
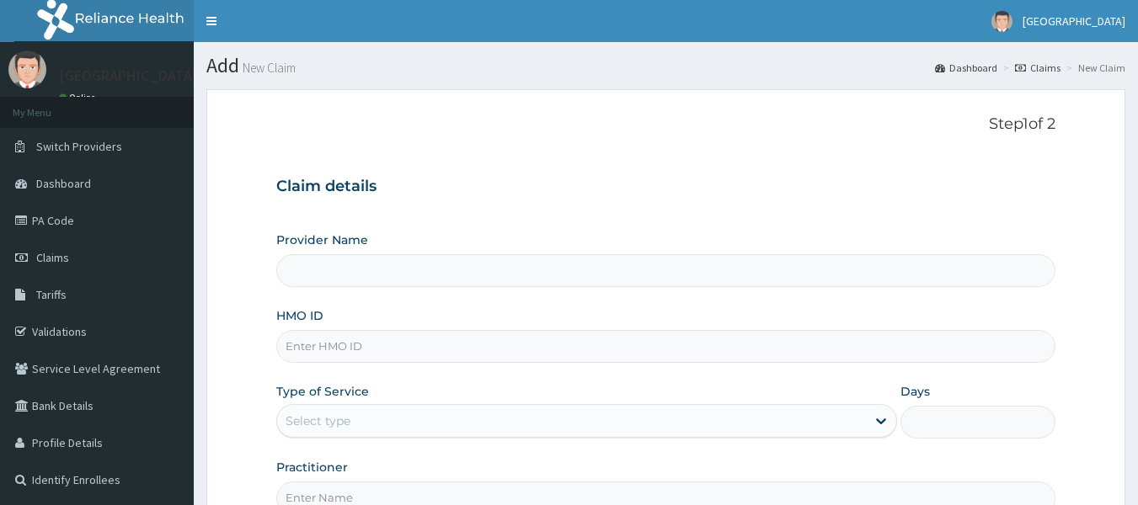
click at [628, 273] on input "Provider Name" at bounding box center [666, 270] width 780 height 33
click at [565, 341] on input "HMO ID" at bounding box center [666, 346] width 780 height 33
type input "[GEOGRAPHIC_DATA]"
paste input "CRH/10151/B"
type input "CRH/10151/B"
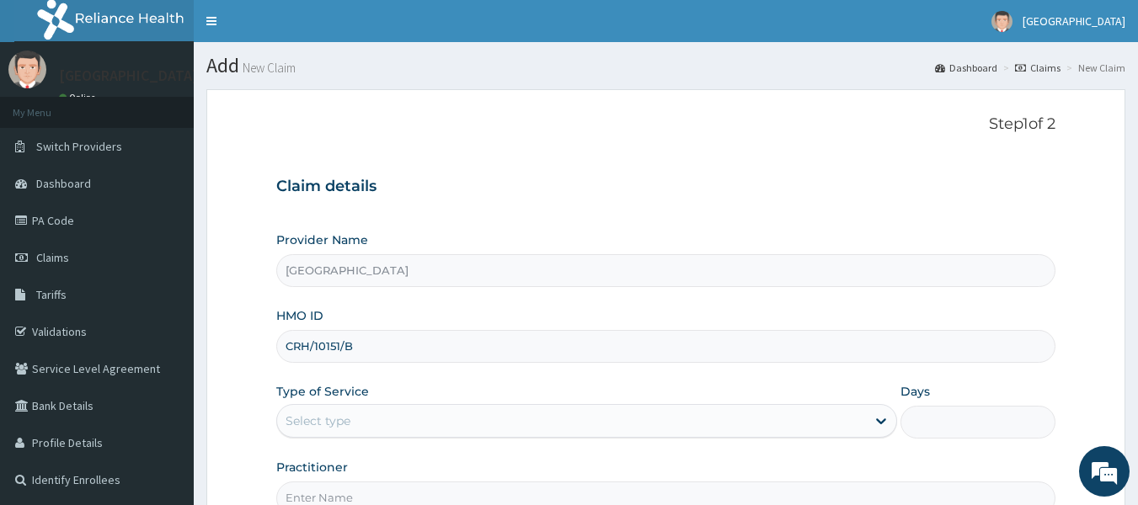
click at [481, 430] on div "Select type" at bounding box center [571, 421] width 589 height 27
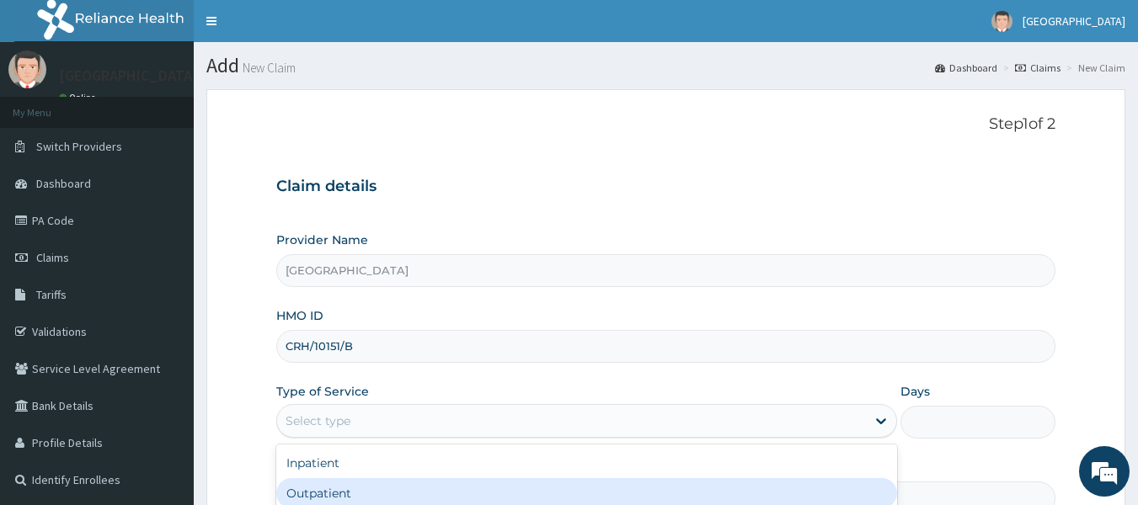
click at [457, 487] on div "Outpatient" at bounding box center [586, 493] width 621 height 30
type input "1"
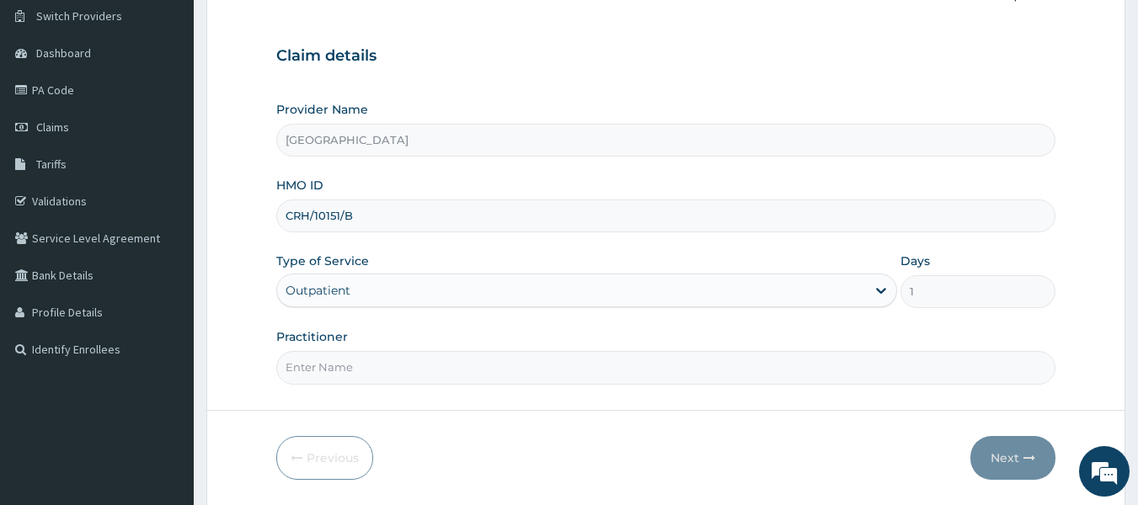
scroll to position [158, 0]
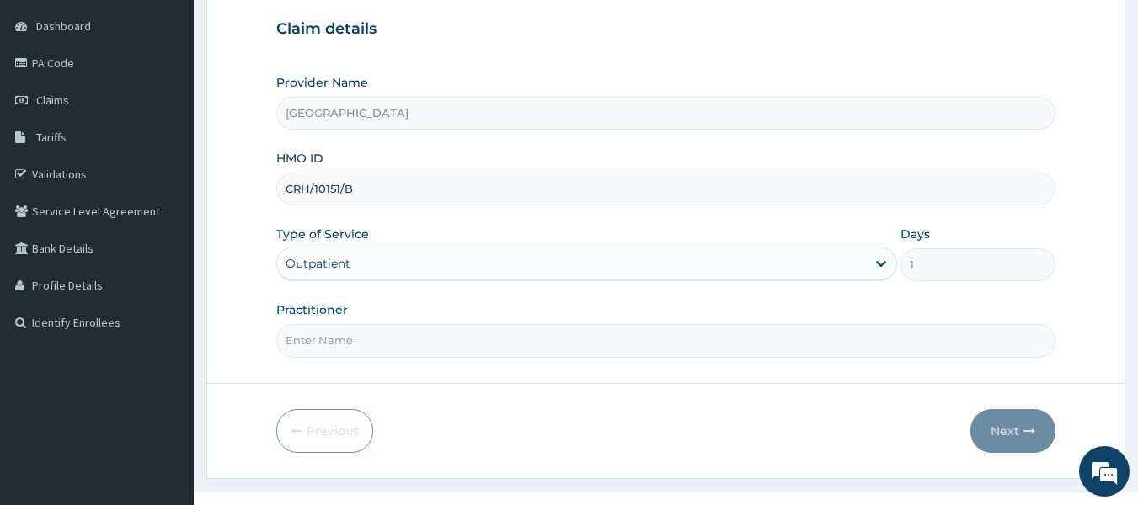
click at [932, 345] on input "Practitioner" at bounding box center [666, 340] width 780 height 33
type input "Dr [PERSON_NAME]"
click at [1017, 425] on button "Next" at bounding box center [1012, 431] width 85 height 44
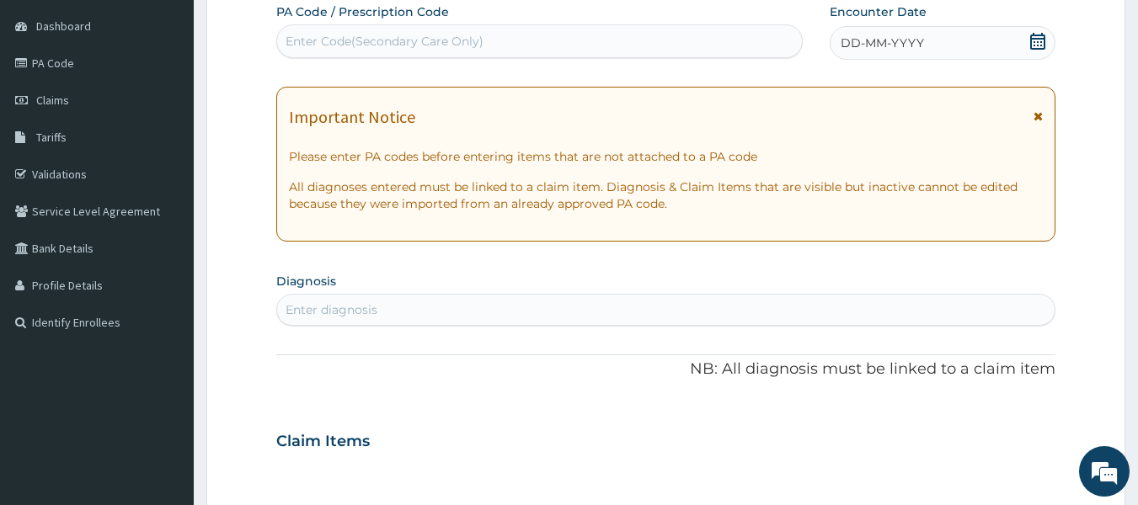
click at [1017, 425] on div "Claim Items" at bounding box center [666, 438] width 780 height 44
click at [483, 41] on div "Enter Code(Secondary Care Only)" at bounding box center [540, 41] width 526 height 27
paste input "PA/C13CB4"
type input "PA/C13CB4"
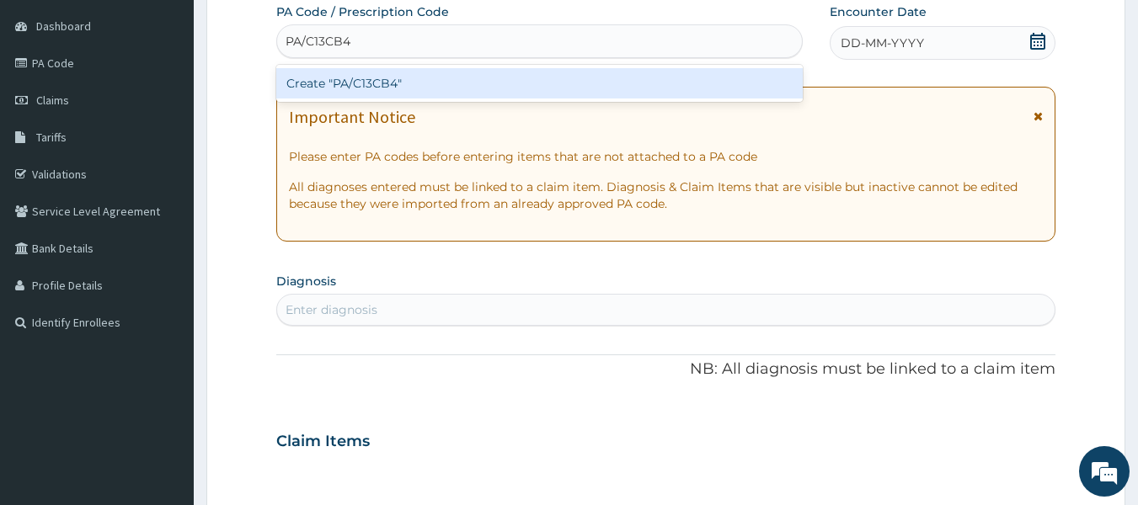
click at [463, 79] on div "Create "PA/C13CB4"" at bounding box center [539, 83] width 527 height 30
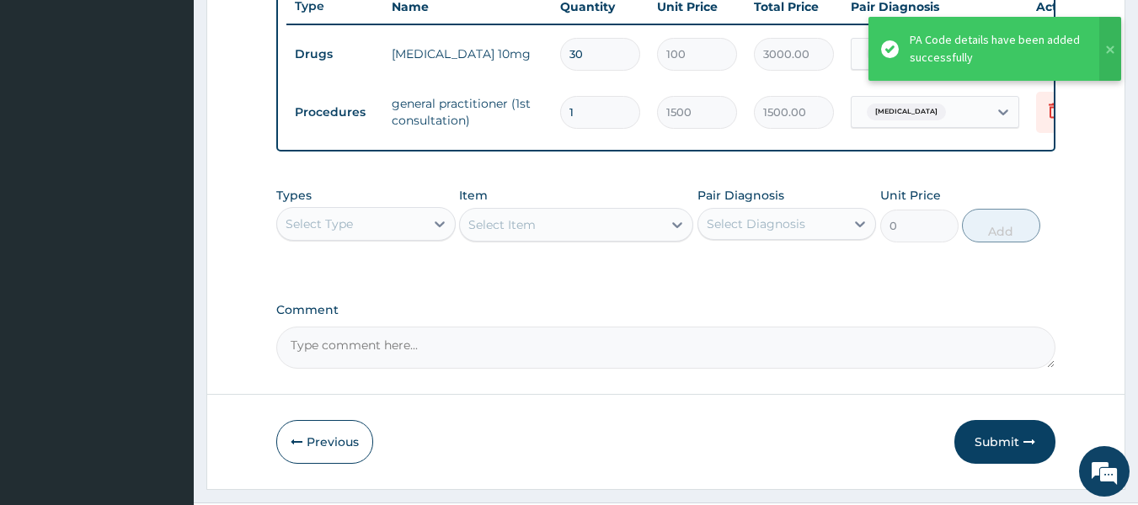
scroll to position [700, 0]
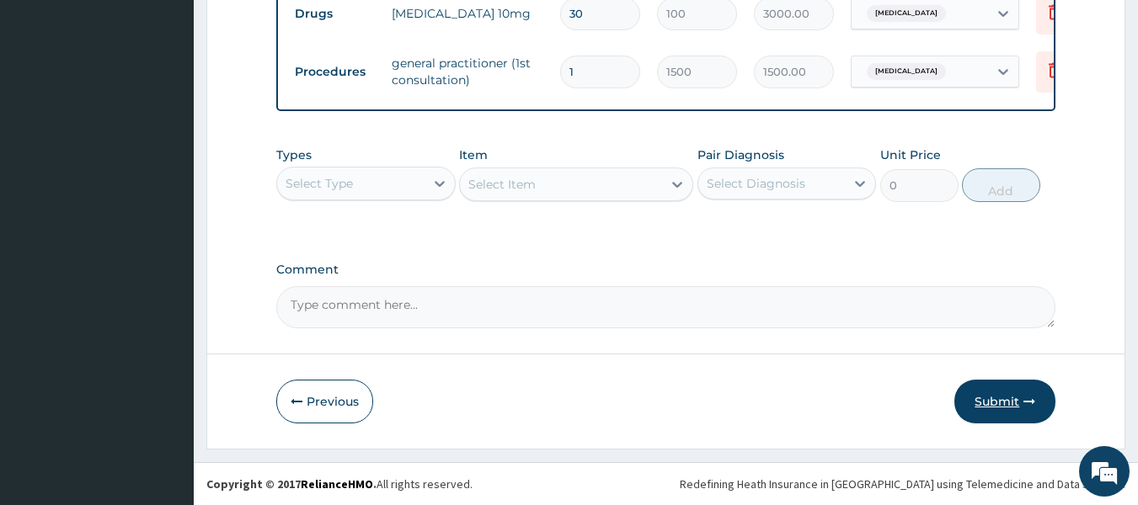
click at [1011, 408] on button "Submit" at bounding box center [1004, 402] width 101 height 44
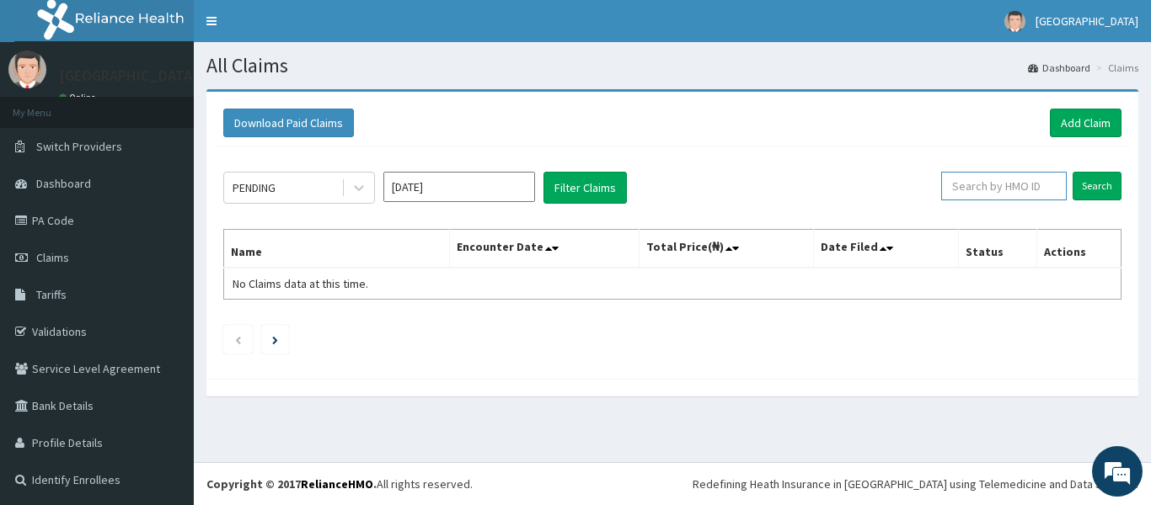
click at [1014, 180] on input "text" at bounding box center [1004, 186] width 126 height 29
paste input "GBZ/10267/A"
type input "GBZ/10267/A"
click at [1091, 189] on input "Search" at bounding box center [1096, 186] width 49 height 29
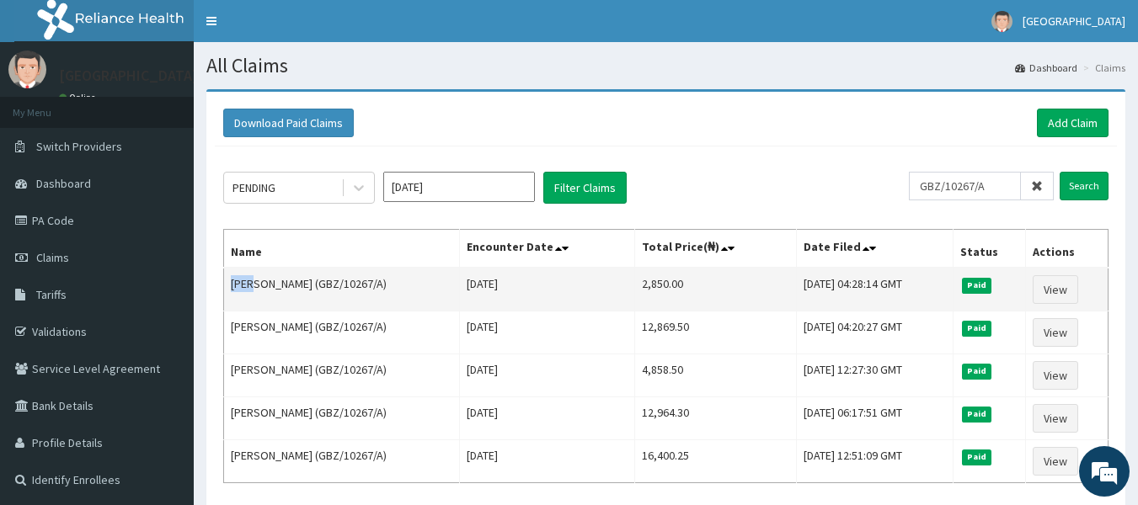
drag, startPoint x: 263, startPoint y: 283, endPoint x: 231, endPoint y: 289, distance: 32.5
click at [231, 289] on td "[PERSON_NAME] (GBZ/10267/A)" at bounding box center [342, 290] width 236 height 44
copy td "ENOC"
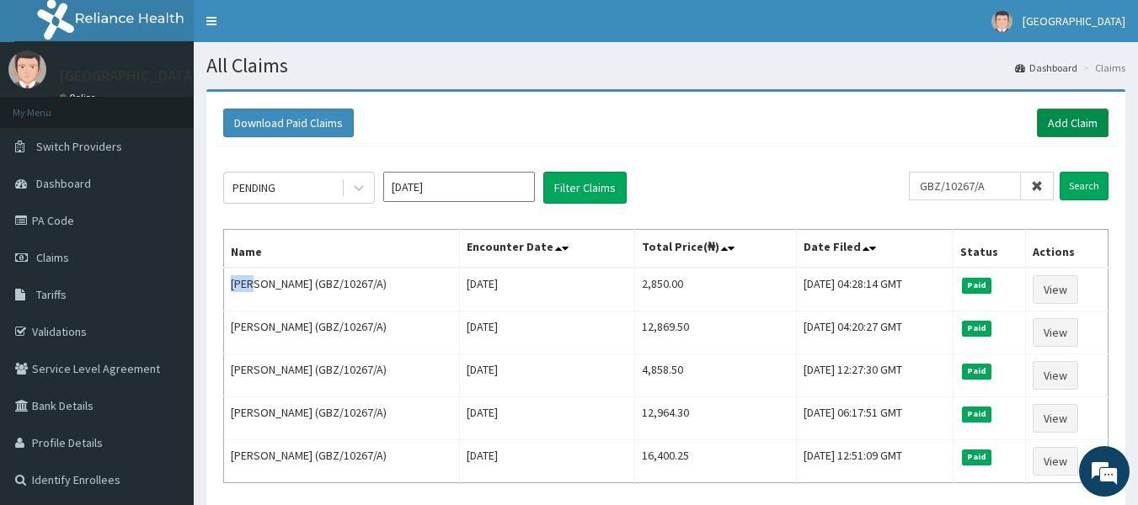
click at [1061, 121] on link "Add Claim" at bounding box center [1073, 123] width 72 height 29
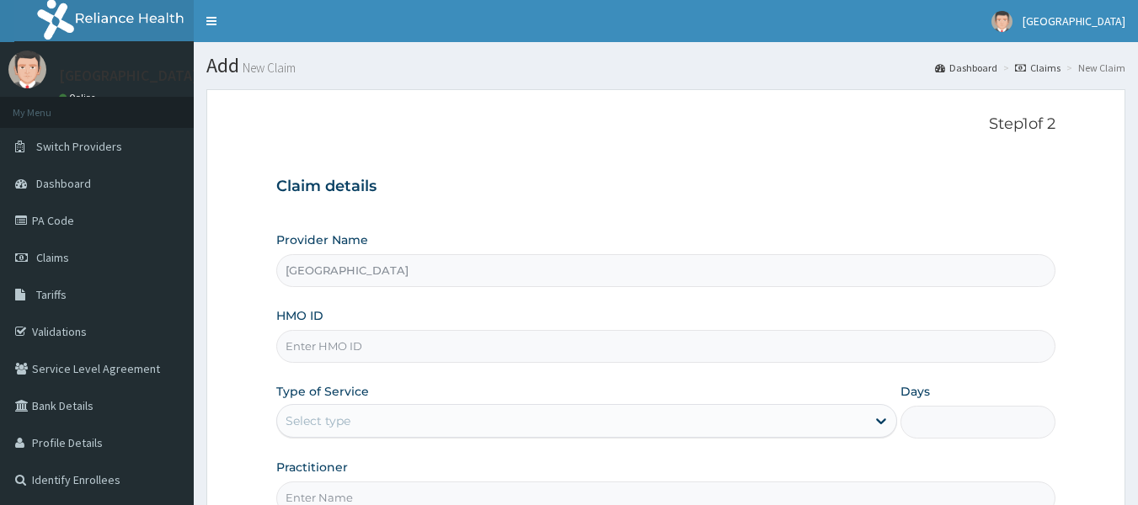
type input "[GEOGRAPHIC_DATA]"
click at [488, 343] on input "HMO ID" at bounding box center [666, 346] width 780 height 33
paste input "GBZ/10267/A"
type input "GBZ/10267/A"
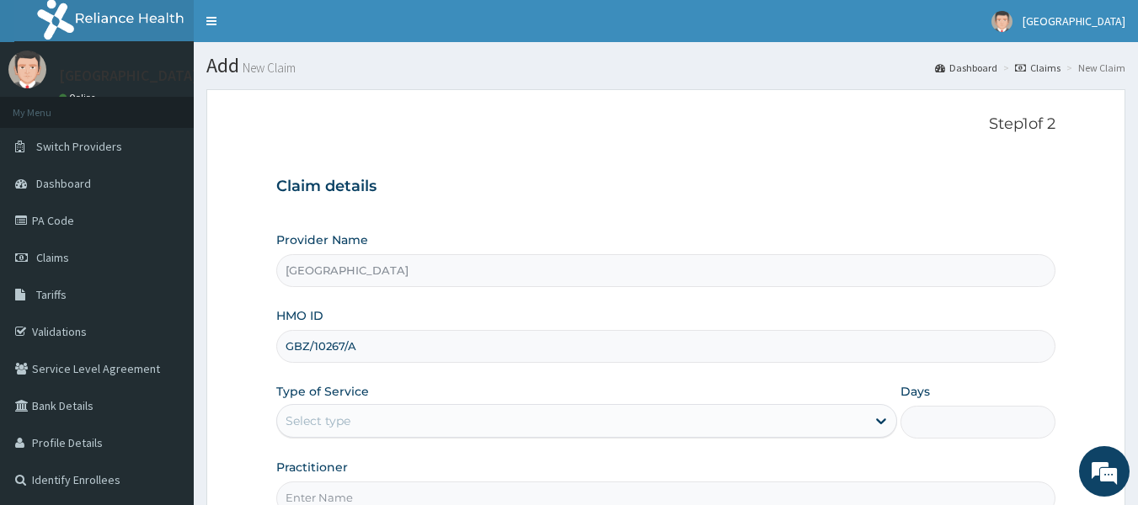
click at [457, 425] on div "Select type" at bounding box center [571, 421] width 589 height 27
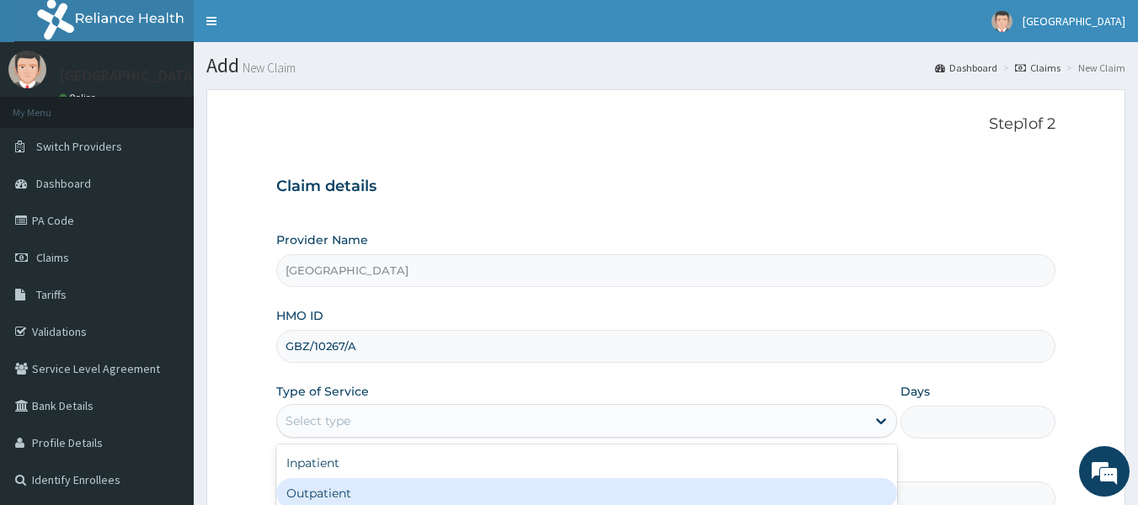
click at [437, 486] on div "Outpatient" at bounding box center [586, 493] width 621 height 30
type input "1"
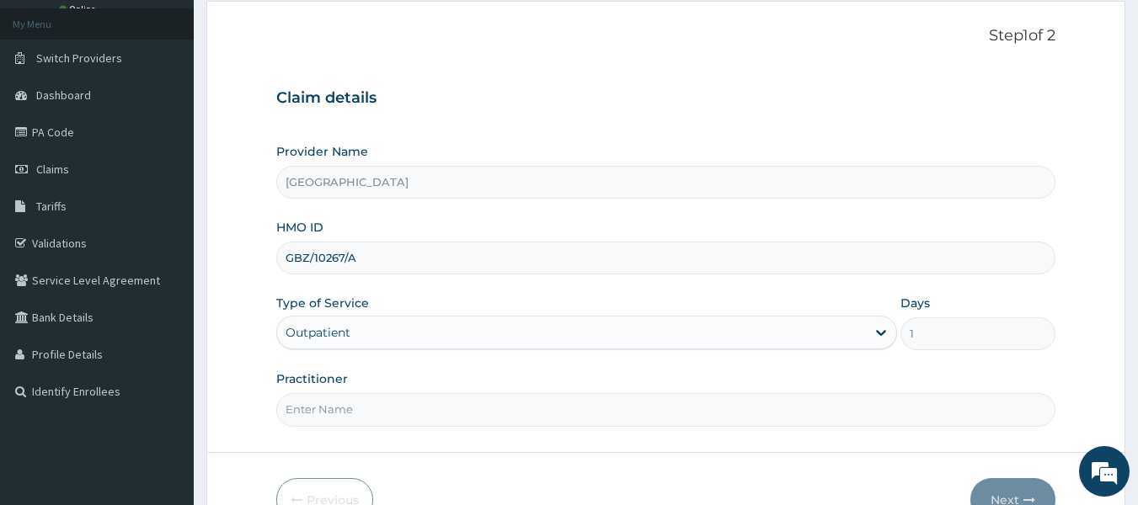
scroll to position [96, 0]
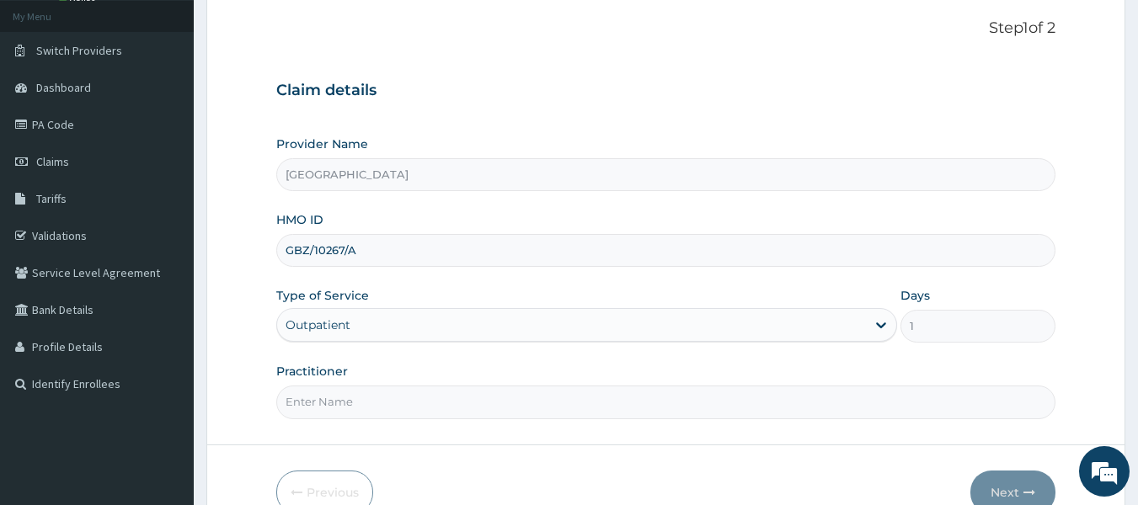
click at [881, 401] on input "Practitioner" at bounding box center [666, 402] width 780 height 33
type input "Dr [PERSON_NAME]"
click at [1003, 478] on button "Next" at bounding box center [1012, 493] width 85 height 44
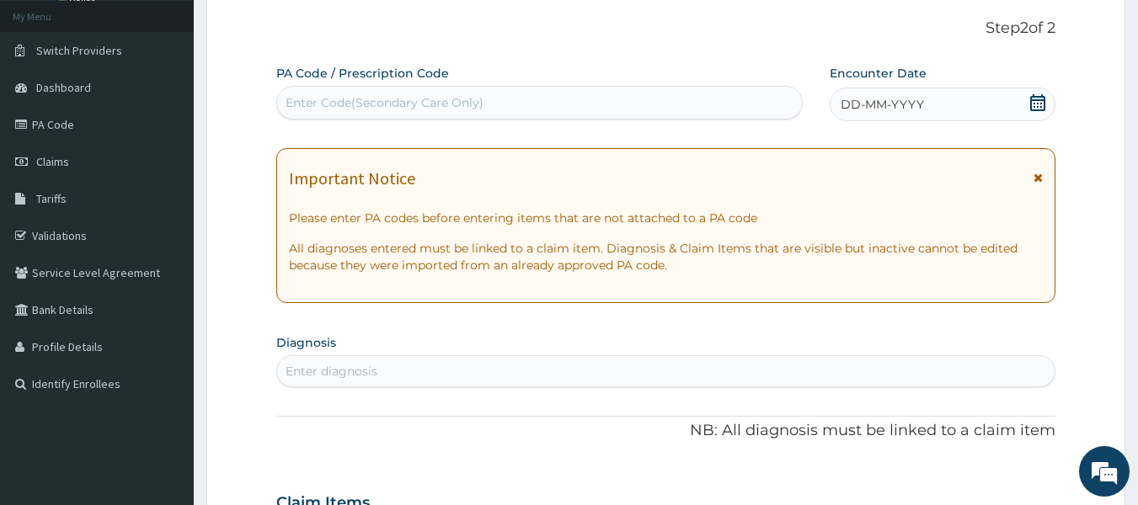
click at [566, 105] on div "Enter Code(Secondary Care Only)" at bounding box center [540, 102] width 526 height 27
paste input "PA/537043"
type input "PA/537043"
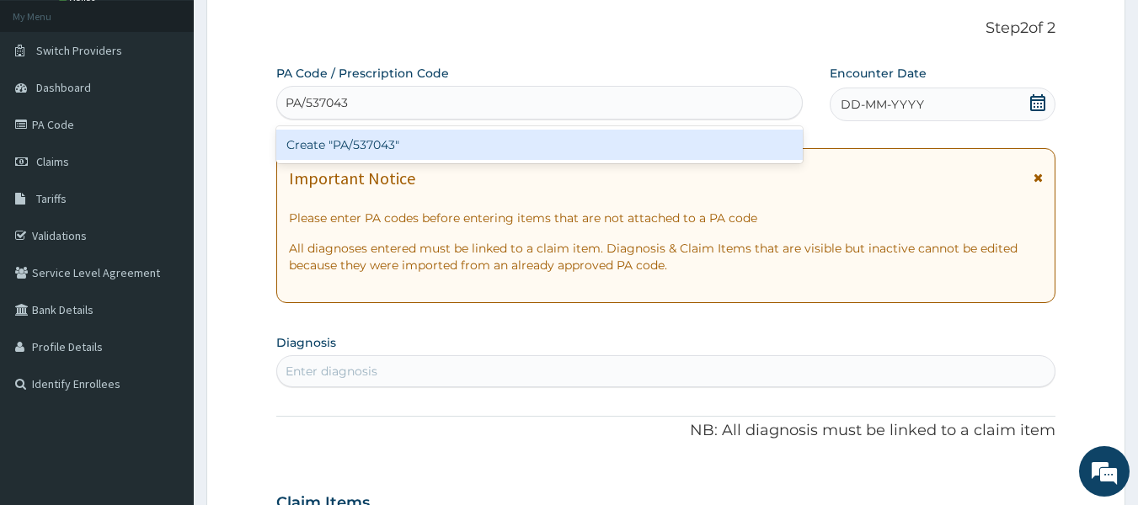
click at [543, 152] on div "Create "PA/537043"" at bounding box center [539, 145] width 527 height 30
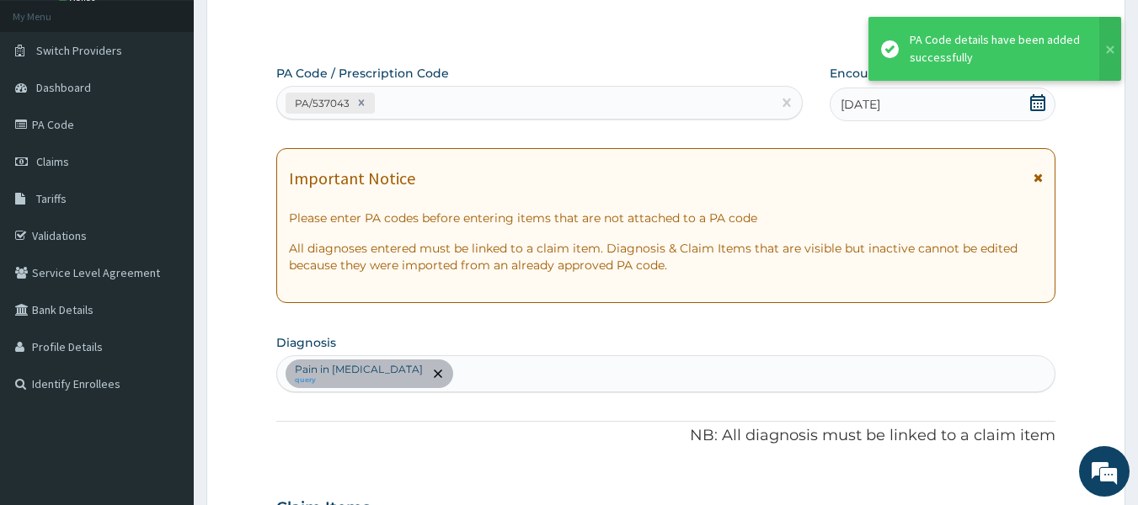
scroll to position [448, 0]
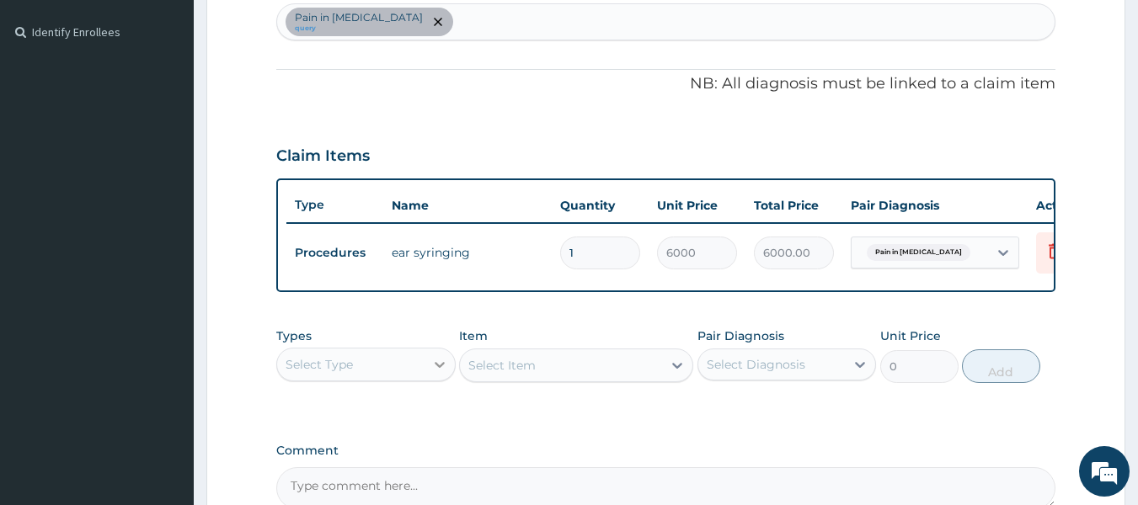
click at [431, 373] on icon at bounding box center [439, 364] width 17 height 17
drag, startPoint x: 864, startPoint y: 326, endPoint x: 628, endPoint y: 413, distance: 251.3
click at [628, 413] on div "PA Code / Prescription Code PA/537043 Encounter Date 26-08-2025 Important Notic…" at bounding box center [666, 111] width 780 height 797
click at [405, 370] on div "Select Type" at bounding box center [350, 364] width 147 height 27
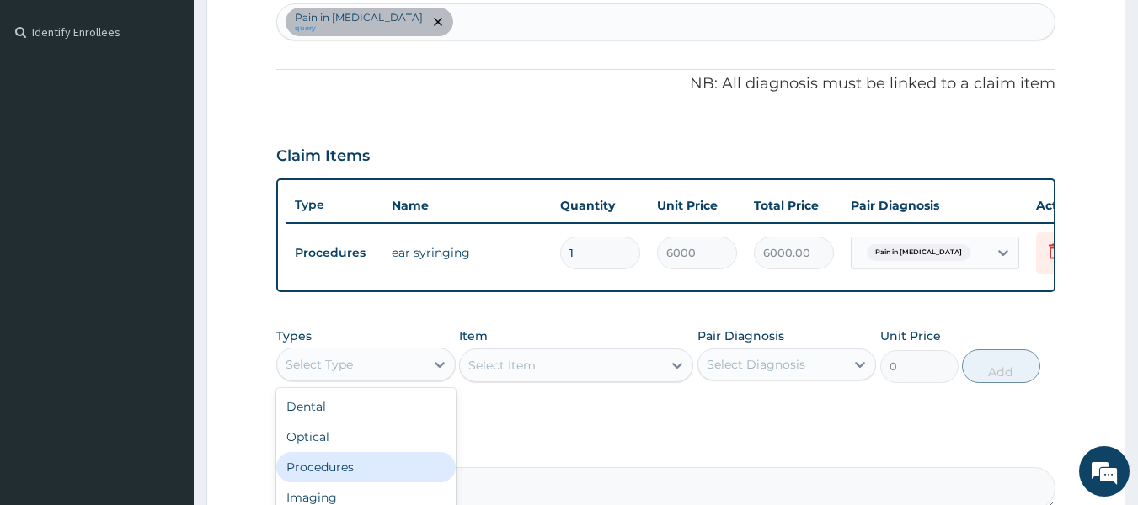
click at [329, 479] on div "Procedures" at bounding box center [365, 467] width 179 height 30
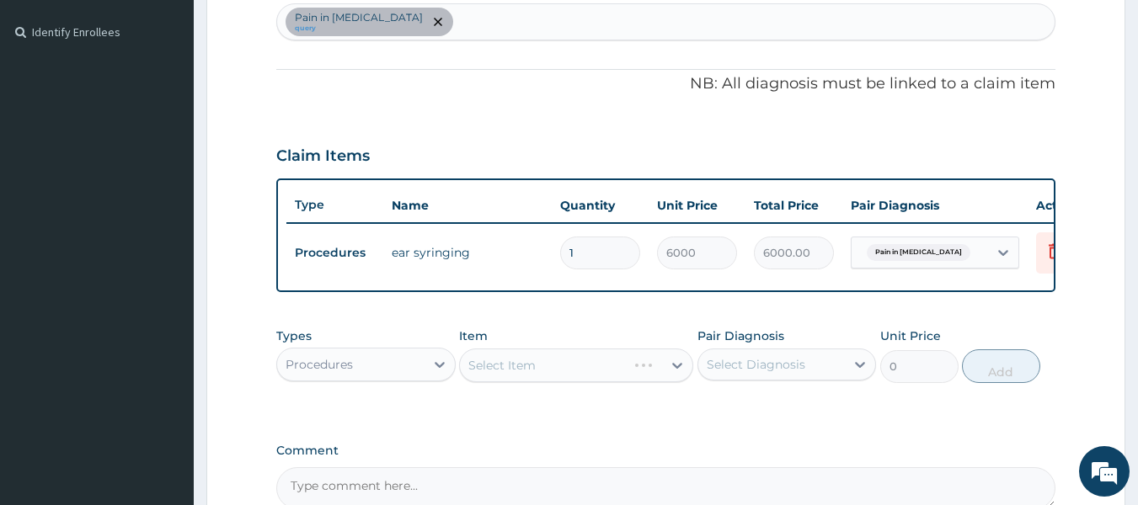
click at [509, 366] on div "Select Item" at bounding box center [576, 366] width 234 height 34
click at [521, 372] on div "Select Item" at bounding box center [501, 365] width 67 height 17
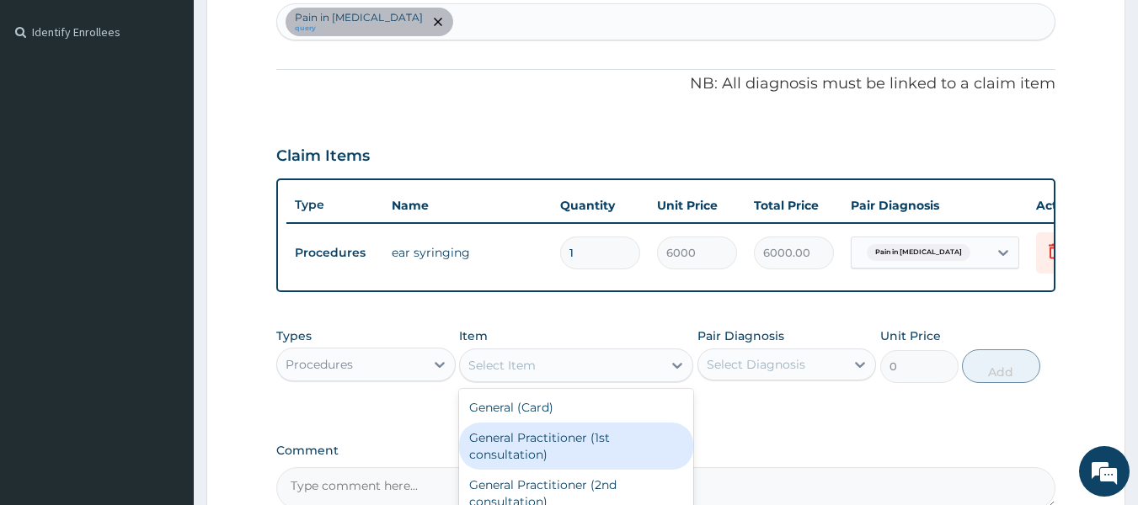
click at [528, 445] on div "General Practitioner (1st consultation)" at bounding box center [576, 446] width 234 height 47
type input "1500"
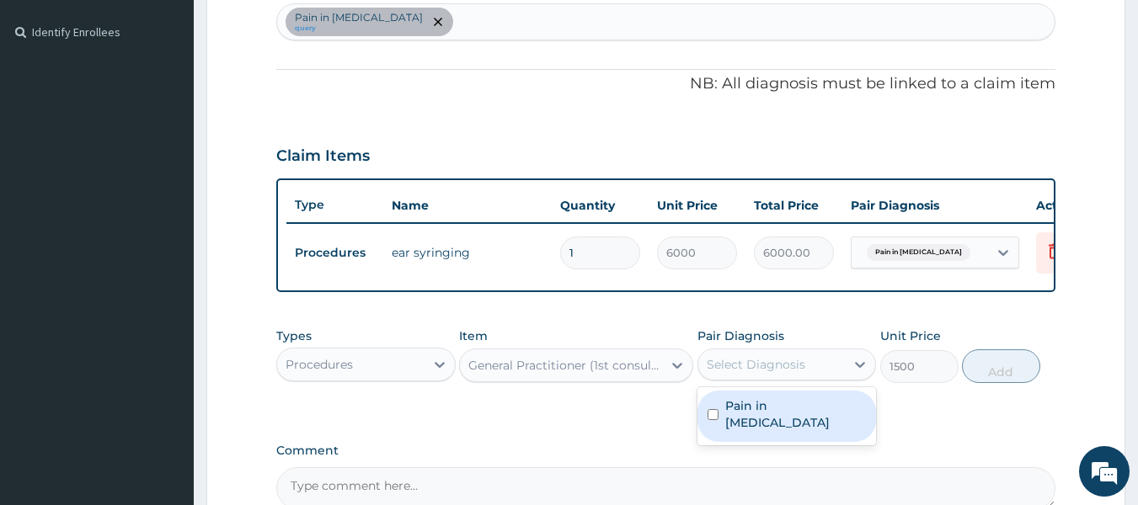
click at [728, 373] on div "Select Diagnosis" at bounding box center [756, 364] width 99 height 17
click at [729, 422] on label "Pain in pinna" at bounding box center [796, 415] width 142 height 34
checkbox input "true"
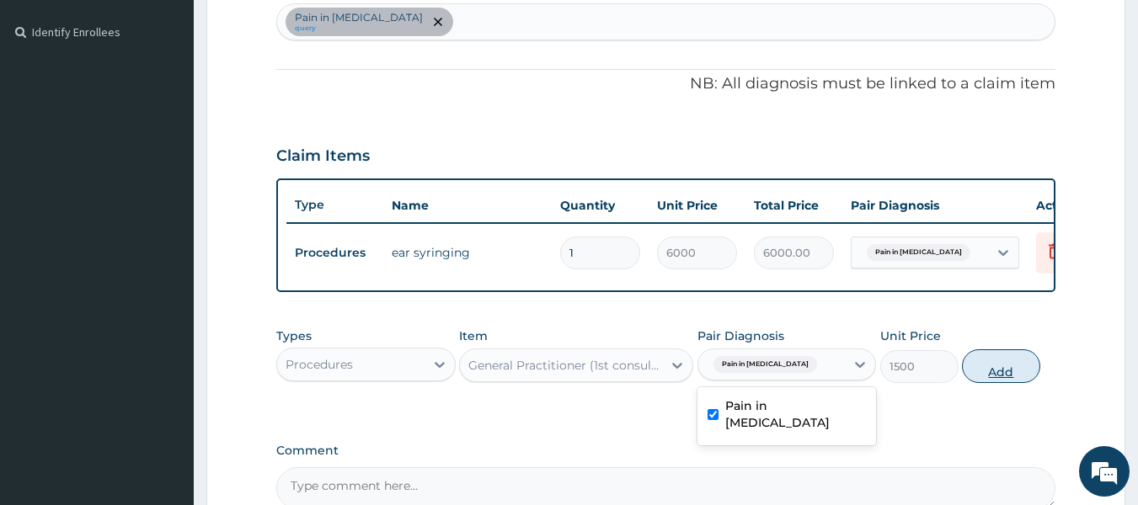
click at [979, 383] on button "Add" at bounding box center [1001, 367] width 78 height 34
type input "0"
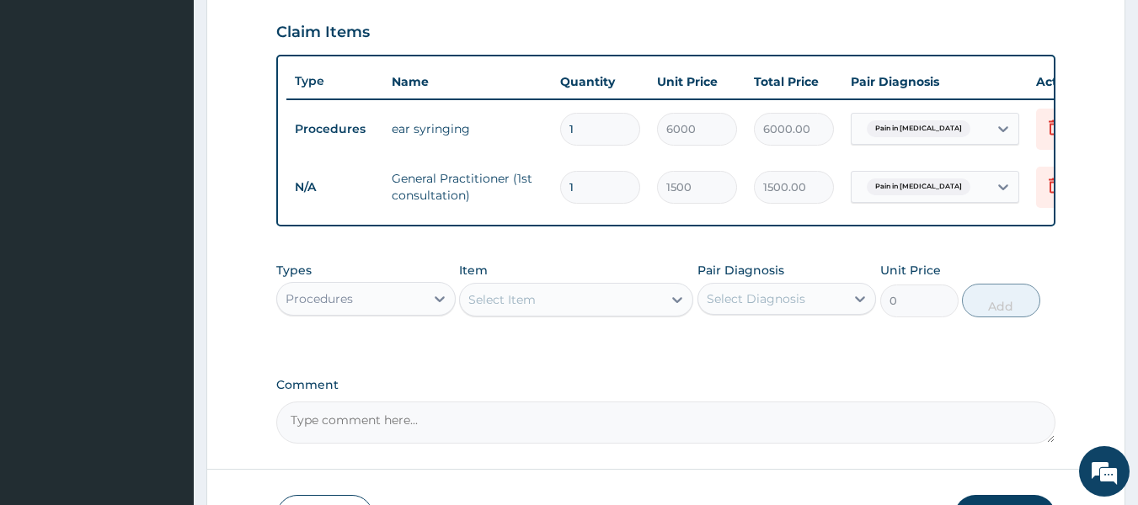
scroll to position [597, 0]
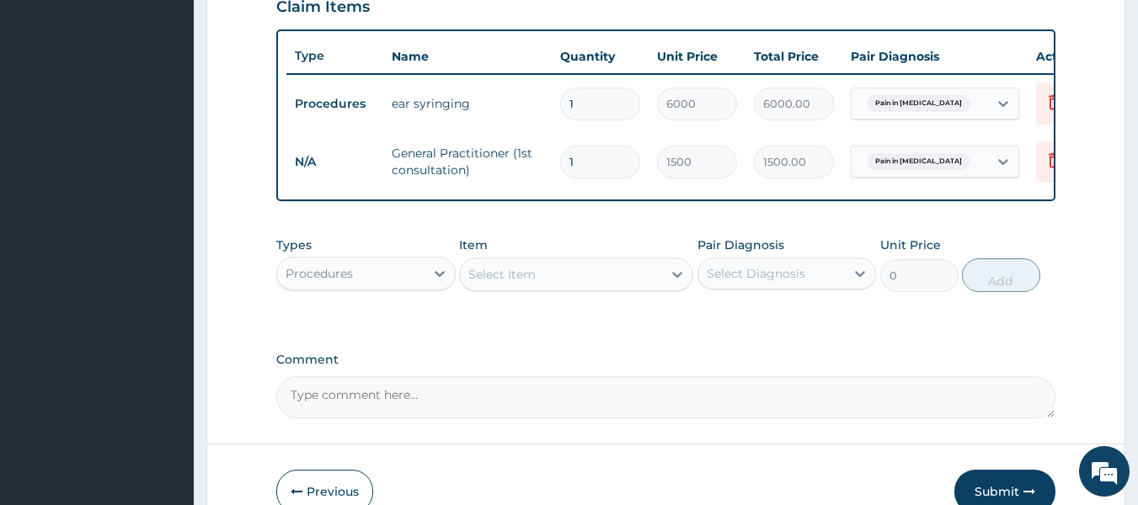
click at [419, 283] on div "Procedures" at bounding box center [350, 273] width 147 height 27
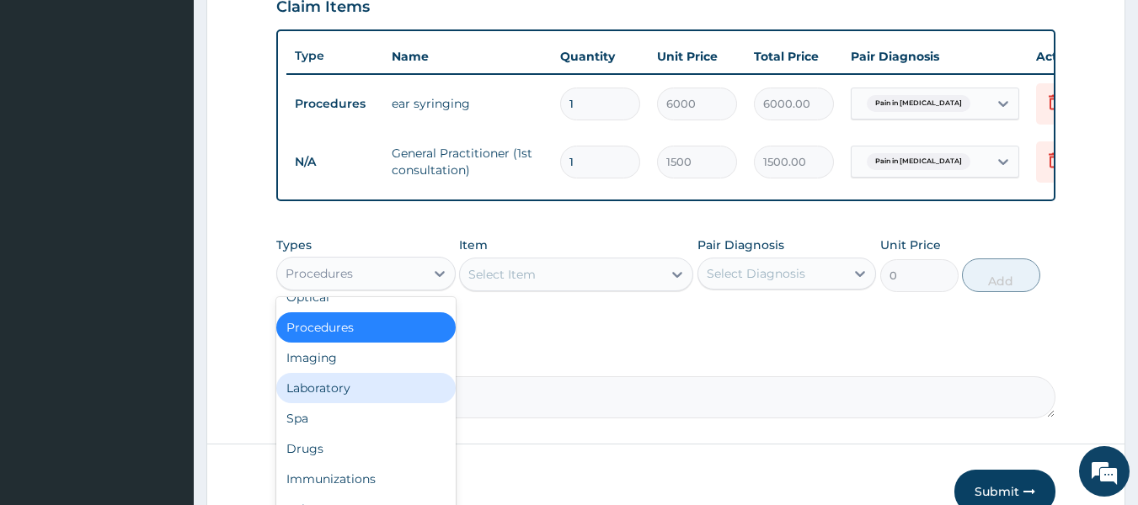
scroll to position [52, 0]
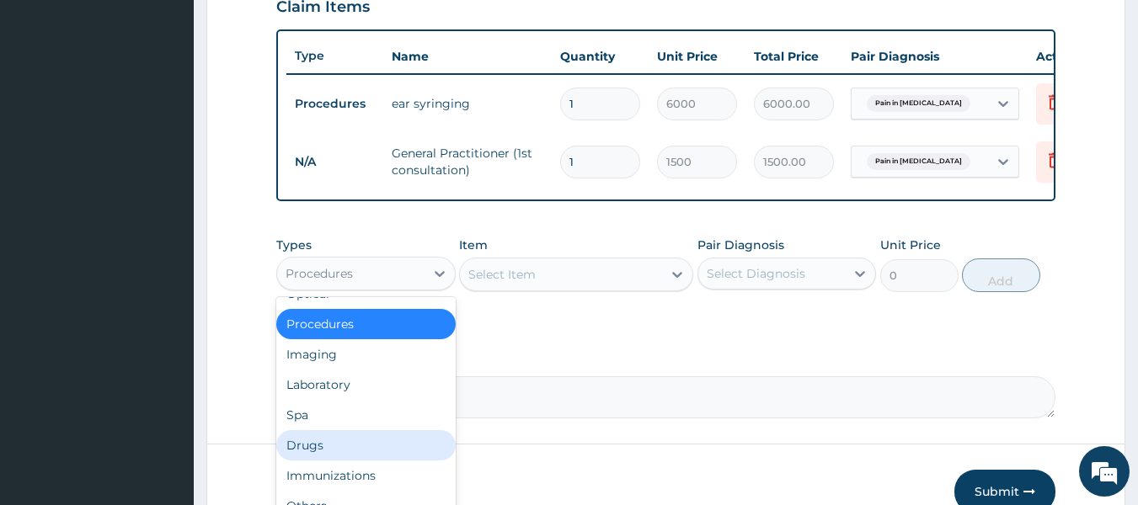
click at [363, 457] on div "Drugs" at bounding box center [365, 445] width 179 height 30
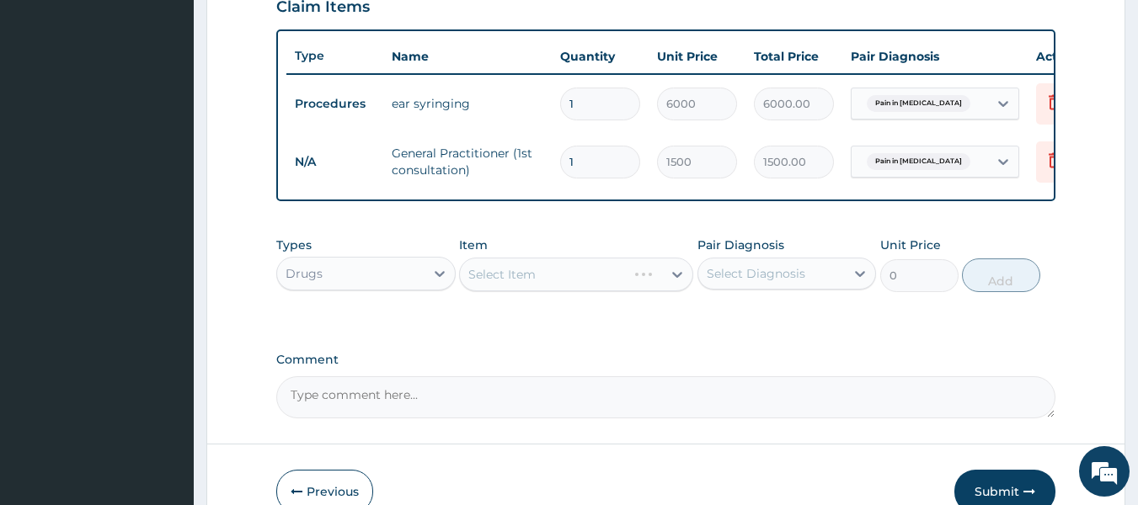
click at [515, 275] on div "Select Item" at bounding box center [576, 275] width 234 height 34
click at [525, 284] on div "Select Item" at bounding box center [576, 275] width 234 height 34
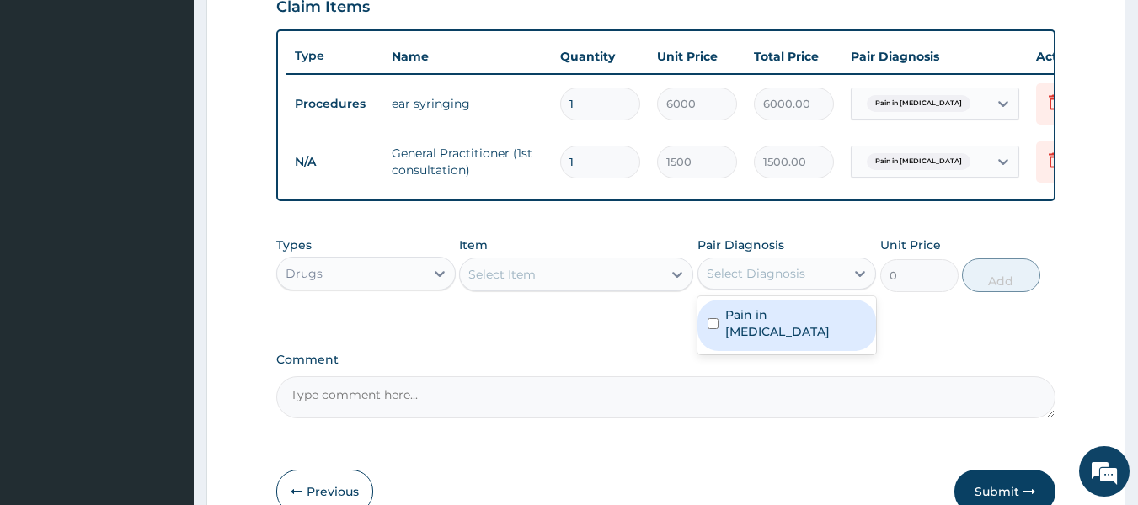
click at [754, 282] on div "Select Diagnosis" at bounding box center [756, 273] width 99 height 17
click at [740, 336] on div "Pain in pinna" at bounding box center [786, 325] width 179 height 51
checkbox input "true"
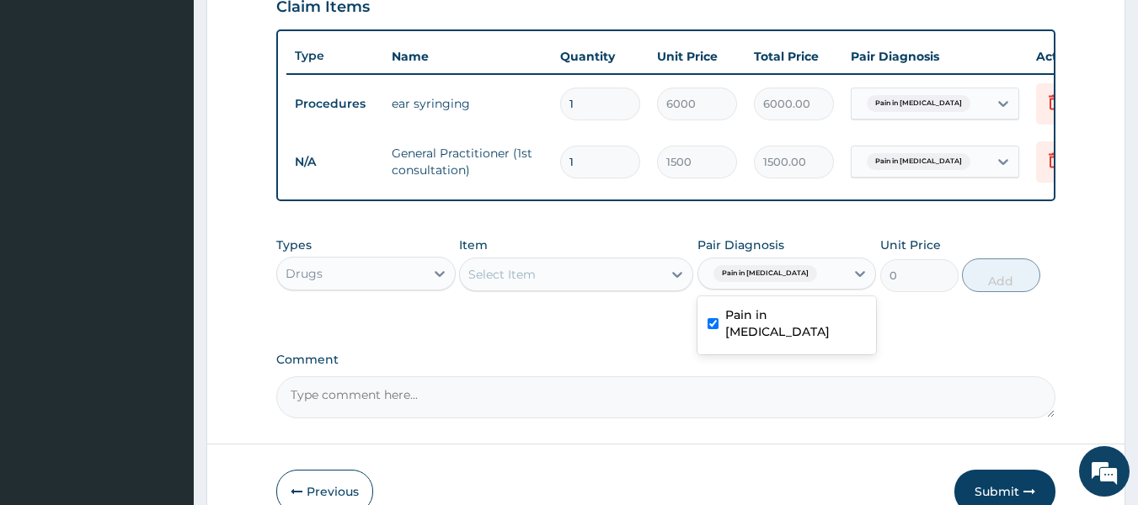
click at [611, 288] on div "Select Item" at bounding box center [561, 274] width 202 height 27
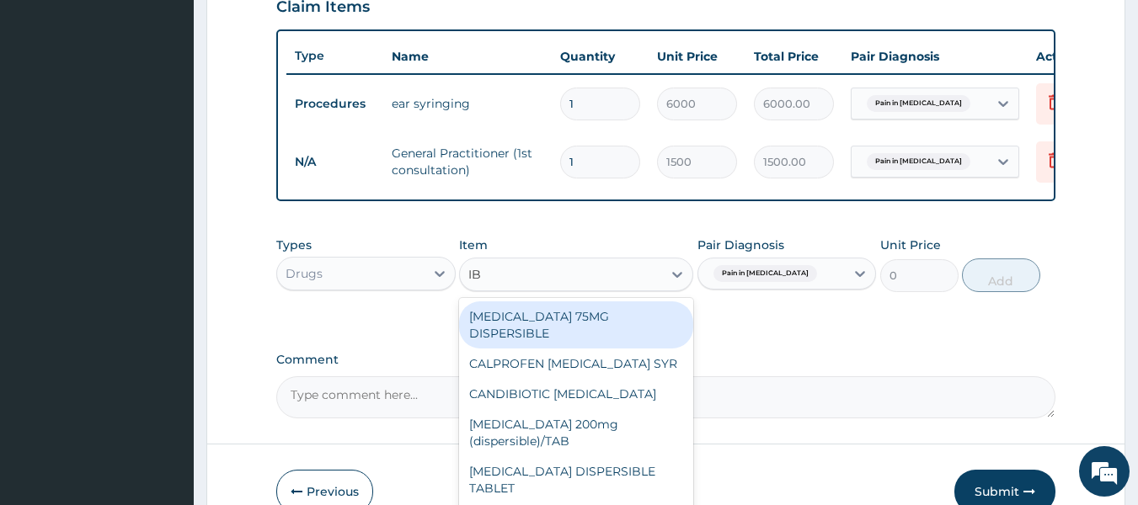
type input "IBU"
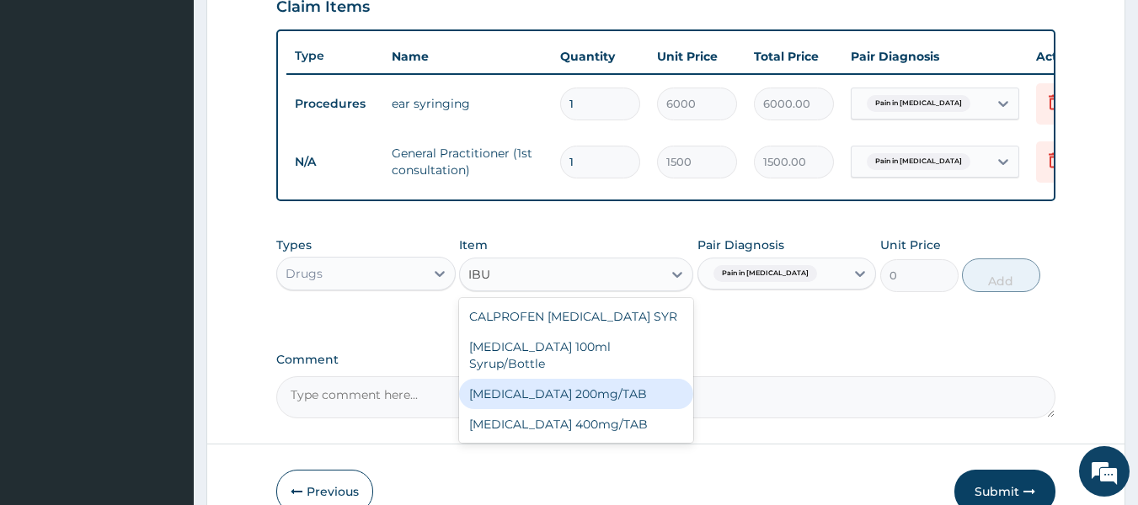
click at [590, 384] on div "IBUPROFEN 200mg/TAB" at bounding box center [576, 394] width 234 height 30
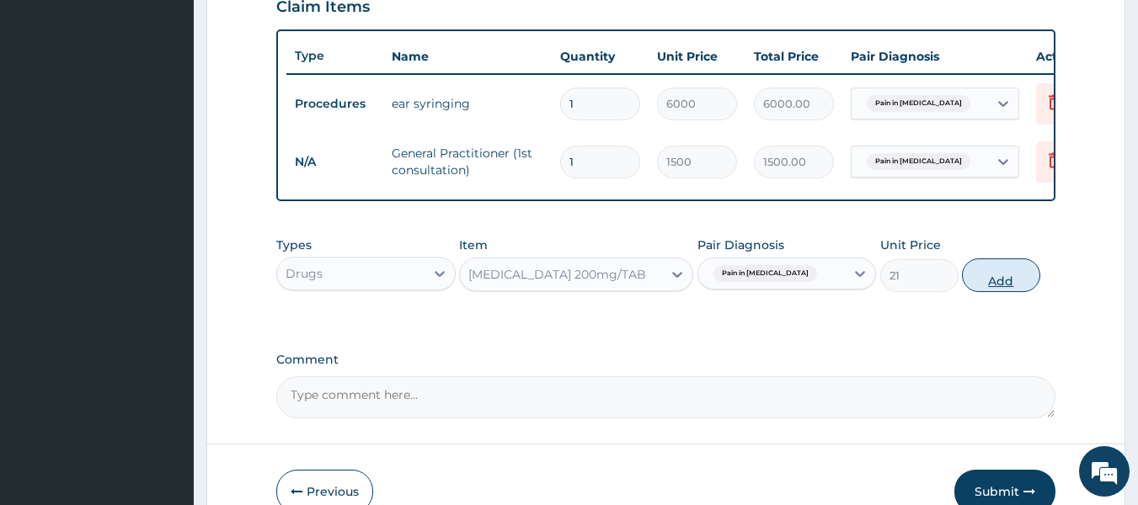
click at [989, 283] on button "Add" at bounding box center [1001, 276] width 78 height 34
type input "0"
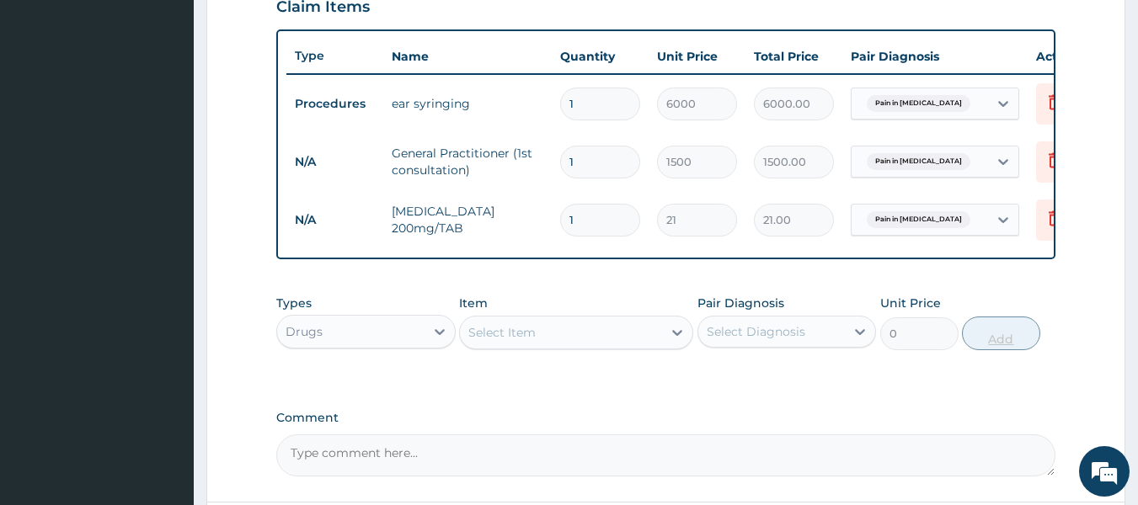
type input "0.00"
type input "3"
type input "63.00"
type input "30"
type input "630.00"
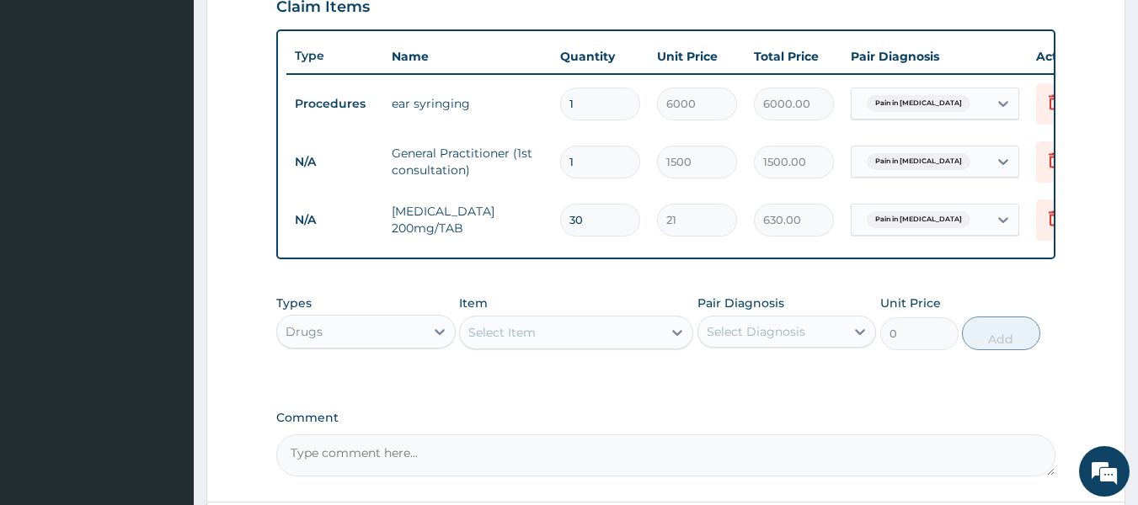
type input "30"
click at [1103, 418] on form "Step 2 of 2 PA Code / Prescription Code PA/537043 Encounter Date 26-08-2025 Imp…" at bounding box center [665, 44] width 919 height 1105
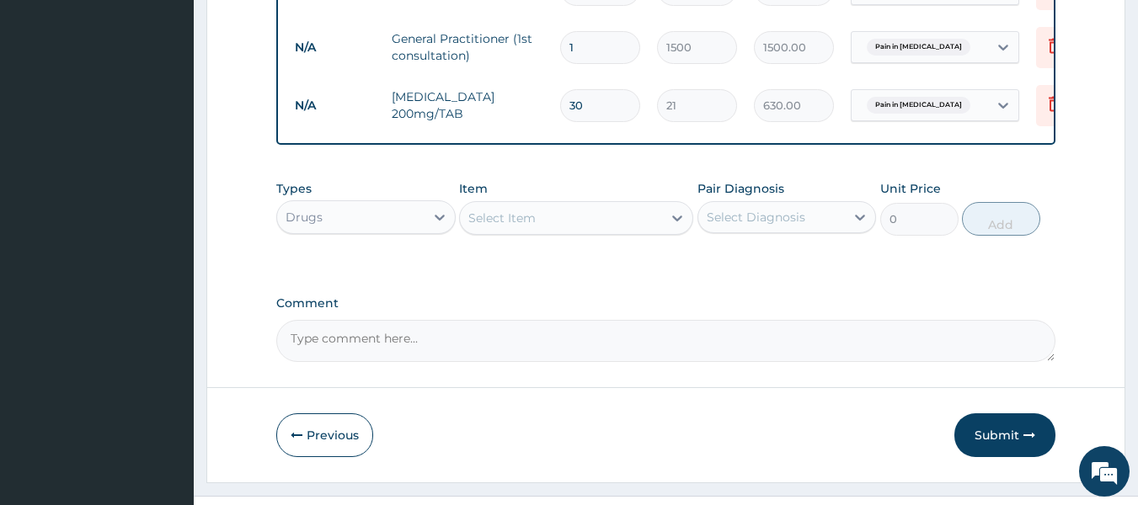
scroll to position [758, 0]
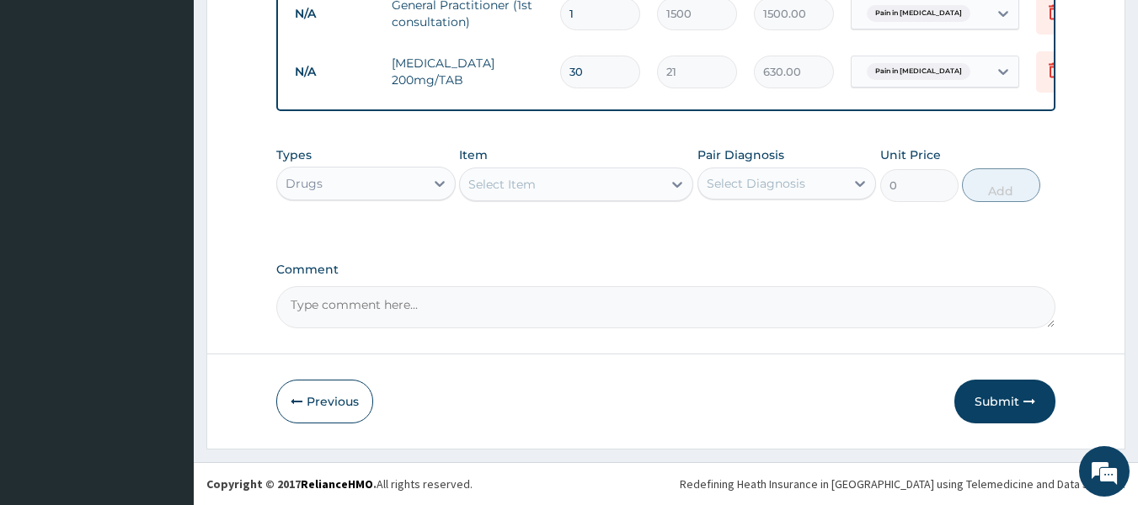
click at [1030, 403] on icon "button" at bounding box center [1029, 402] width 12 height 12
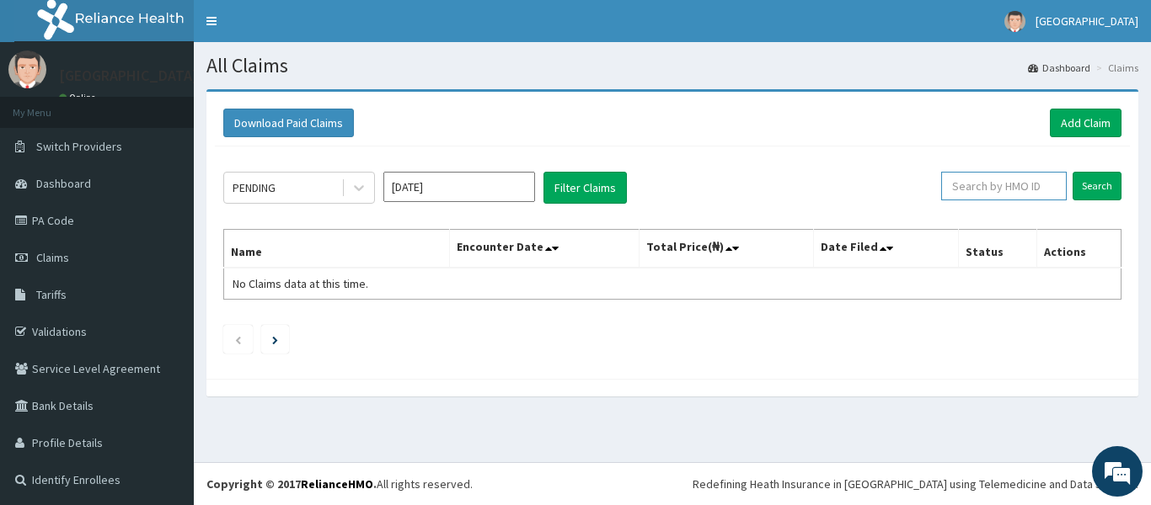
click at [971, 187] on input "text" at bounding box center [1004, 186] width 126 height 29
paste input "TOO/10036/B"
type input "TOO/10036/B"
click at [1098, 190] on input "Search" at bounding box center [1096, 186] width 49 height 29
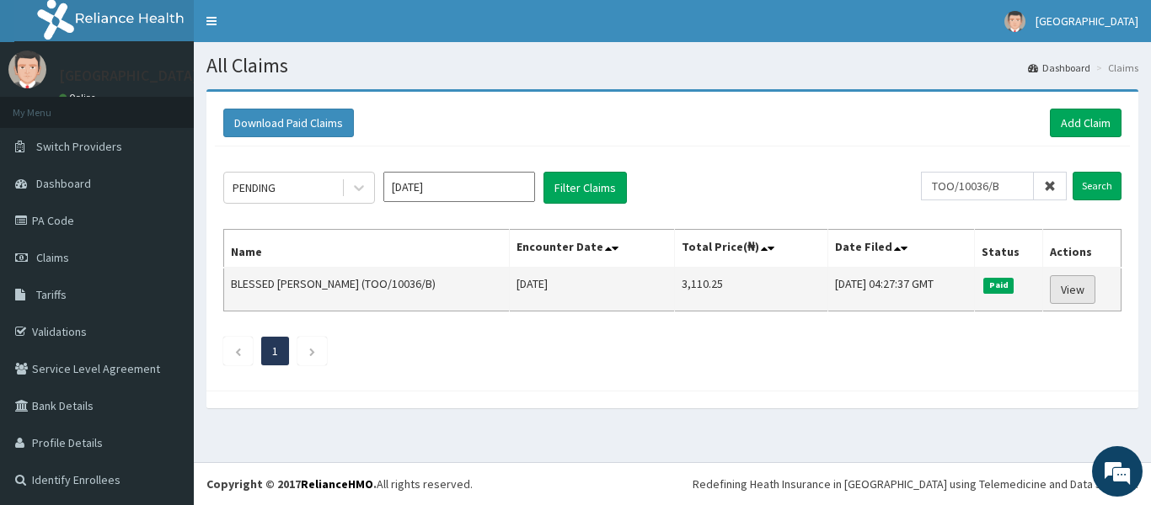
click at [1073, 291] on link "View" at bounding box center [1071, 289] width 45 height 29
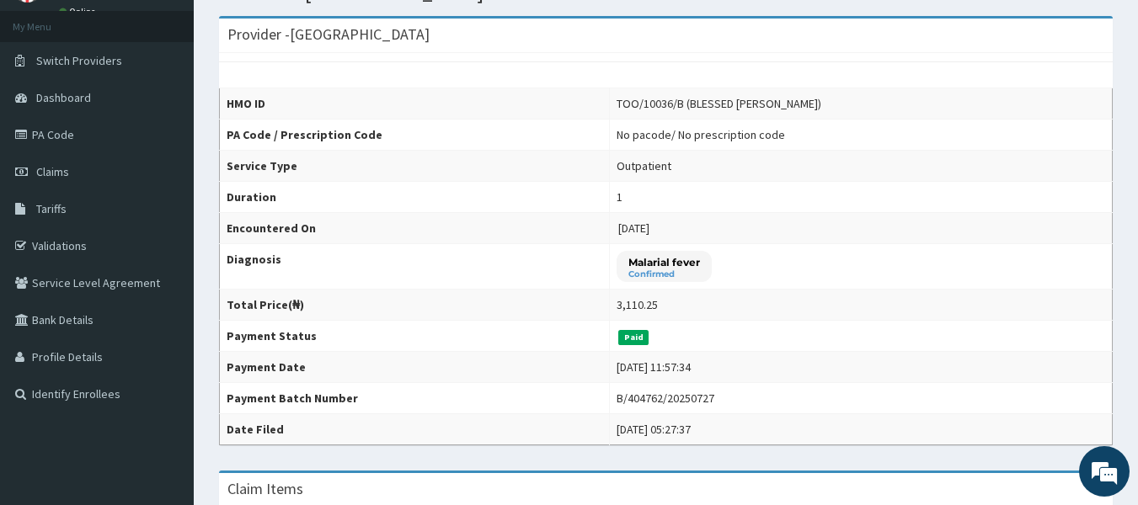
scroll to position [56, 0]
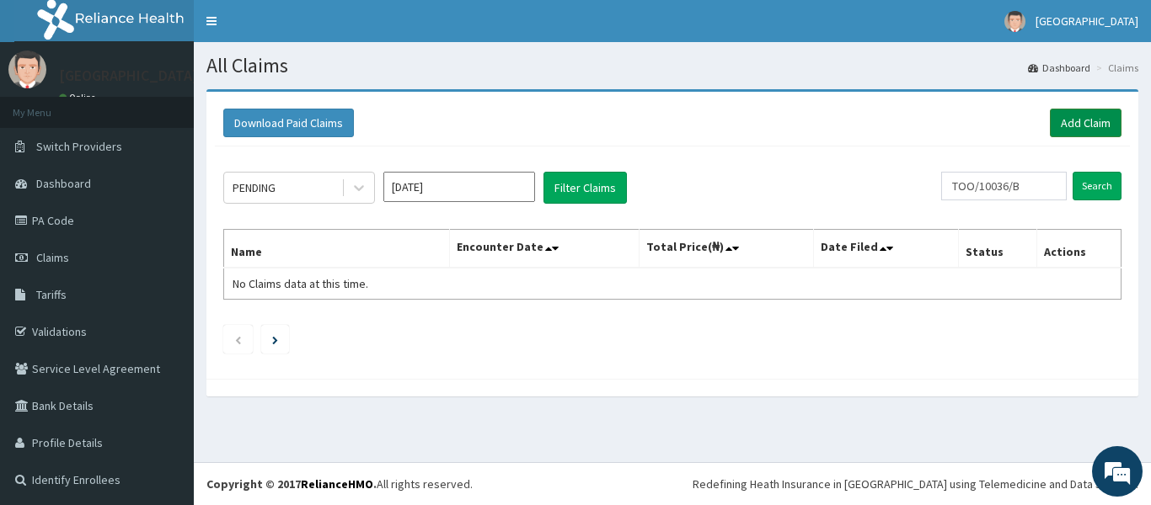
click at [1055, 125] on link "Add Claim" at bounding box center [1085, 123] width 72 height 29
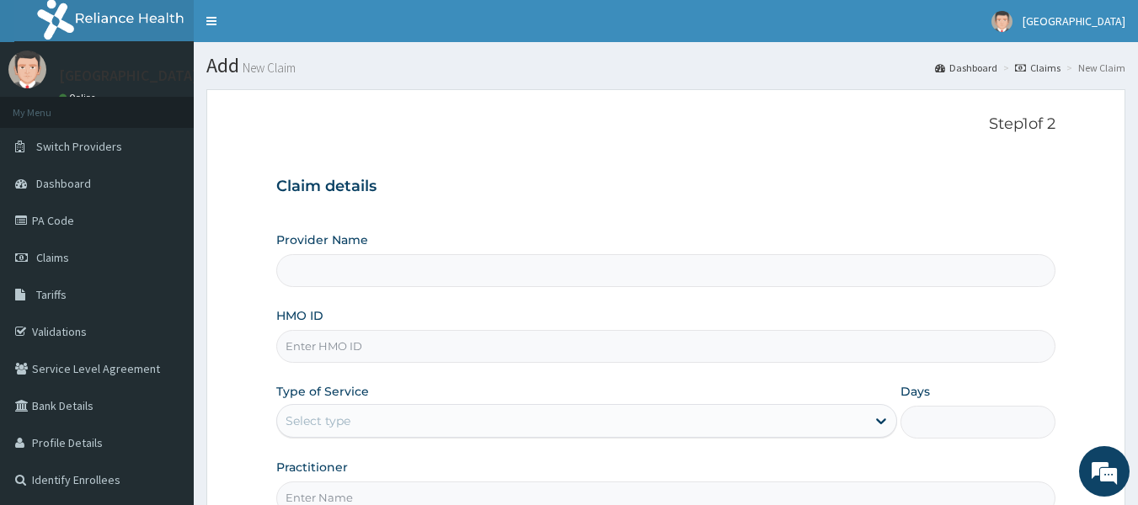
click at [538, 351] on input "HMO ID" at bounding box center [666, 346] width 780 height 33
type input "[GEOGRAPHIC_DATA]"
paste input "TOO/10036/B"
type input "TOO/10036/B"
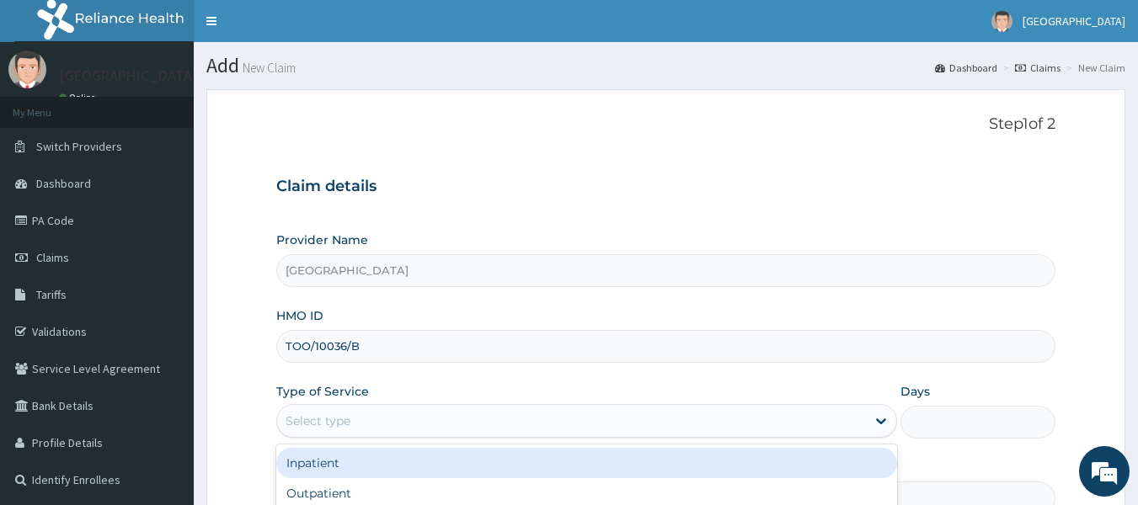
click at [480, 426] on div "Select type" at bounding box center [571, 421] width 589 height 27
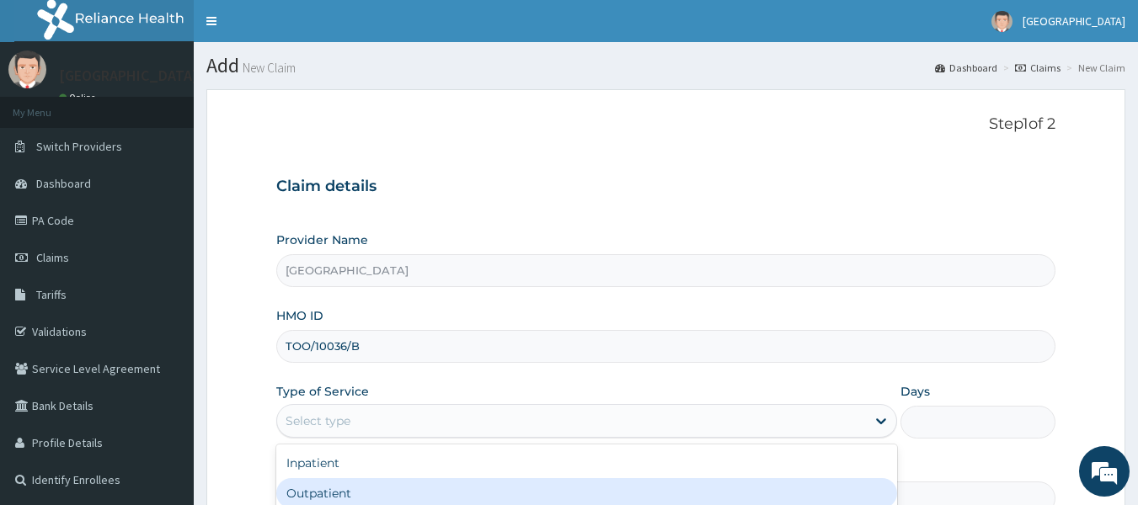
click at [452, 483] on div "Outpatient" at bounding box center [586, 493] width 621 height 30
type input "1"
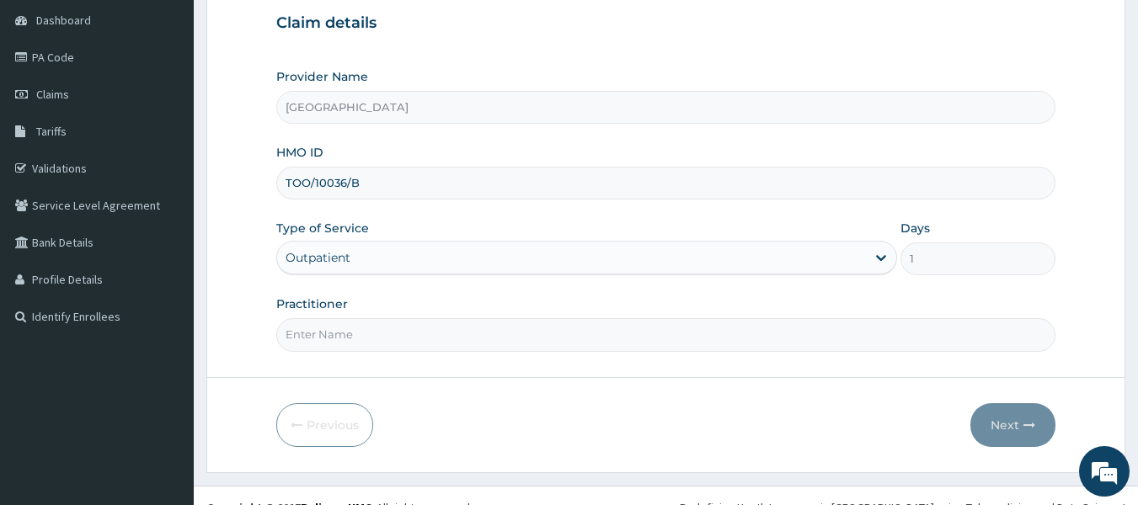
scroll to position [171, 0]
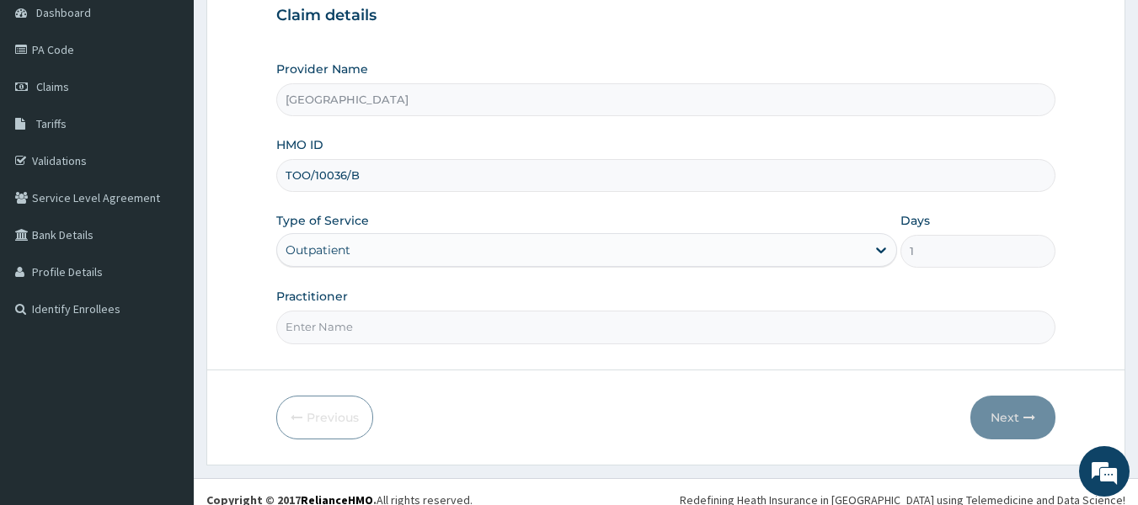
click at [753, 326] on input "Practitioner" at bounding box center [666, 327] width 780 height 33
type input "Dr [PERSON_NAME]"
click at [1006, 413] on button "Next" at bounding box center [1012, 418] width 85 height 44
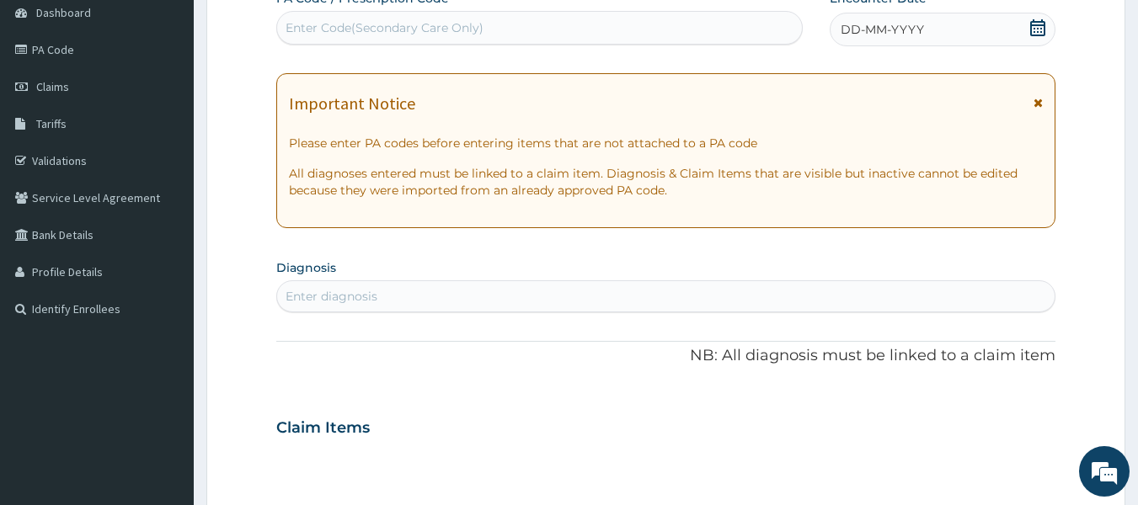
click at [584, 29] on div "Enter Code(Secondary Care Only)" at bounding box center [540, 27] width 526 height 27
paste input "PA/C79FE3"
type input "PA/C79FE3"
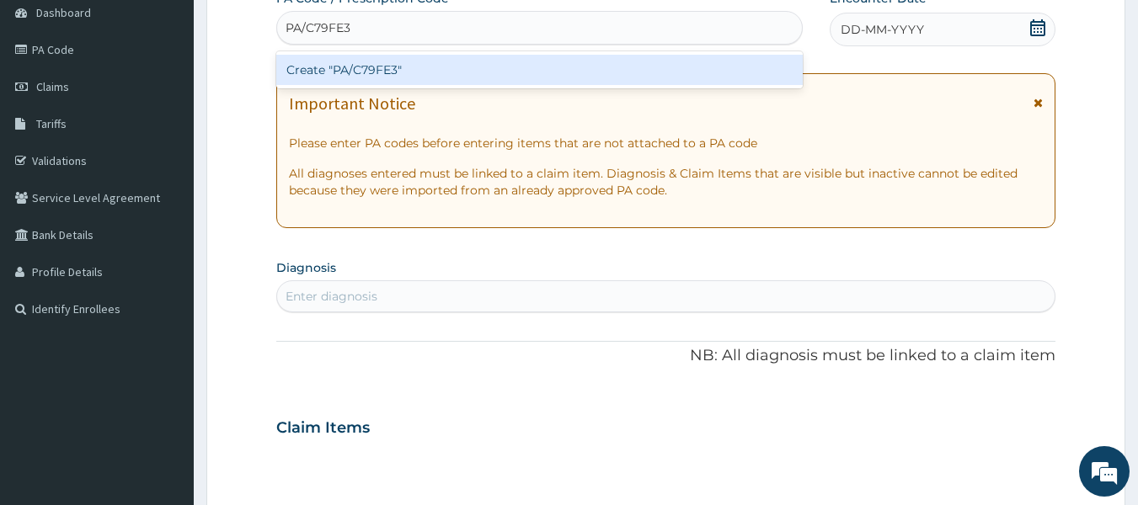
click at [552, 67] on div "Create "PA/C79FE3"" at bounding box center [539, 70] width 527 height 30
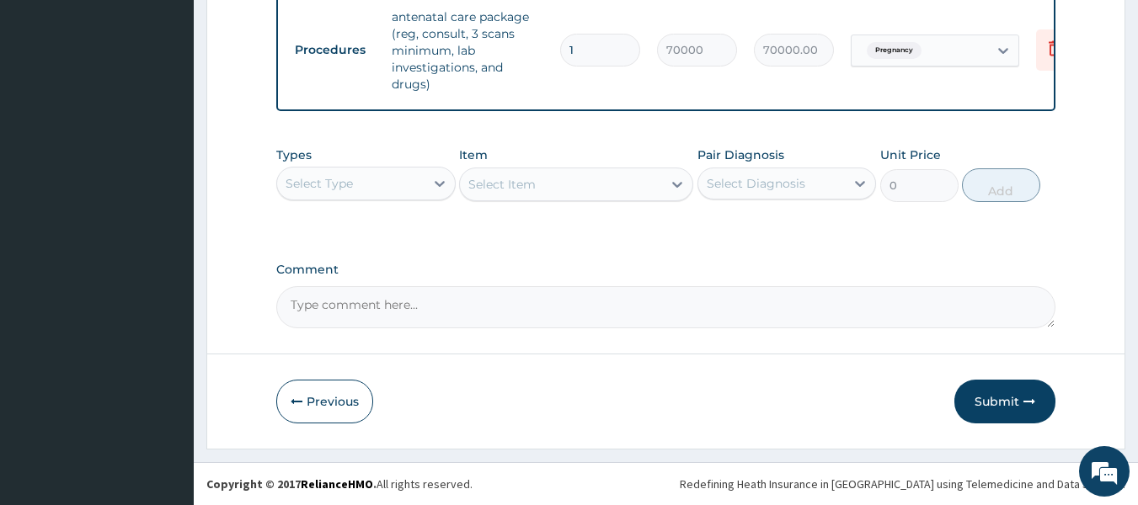
scroll to position [685, 0]
click at [1025, 394] on button "Submit" at bounding box center [1004, 402] width 101 height 44
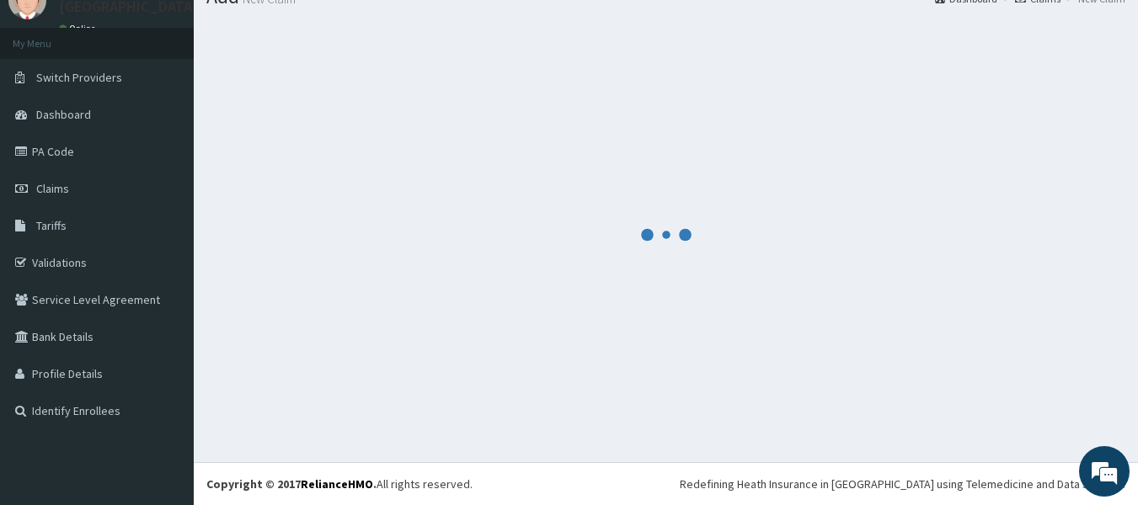
scroll to position [69, 0]
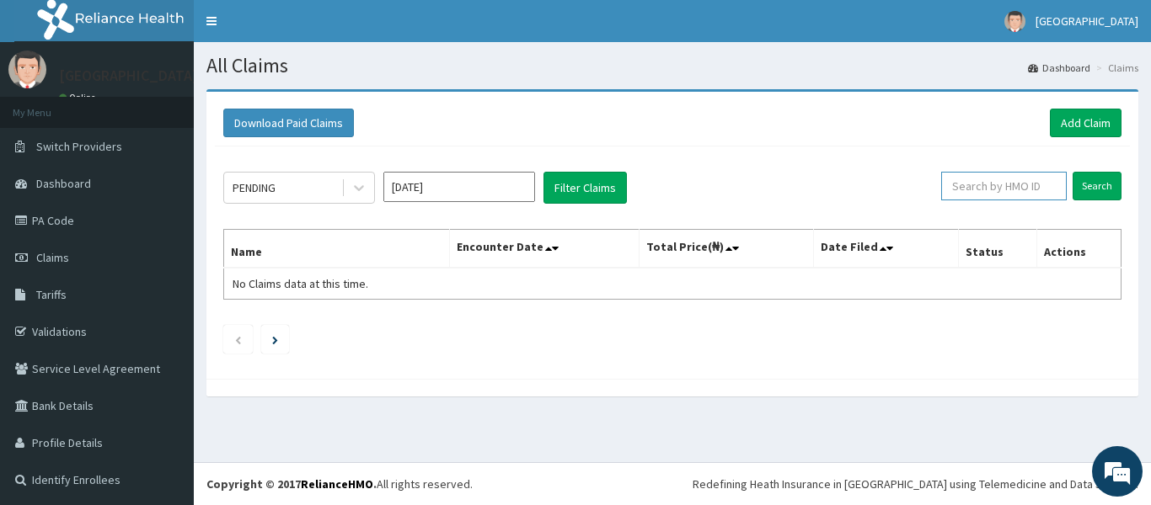
click at [980, 180] on input "text" at bounding box center [1004, 186] width 126 height 29
paste input "RET/46504/A"
type input "RET/46504/A"
click at [1076, 179] on input "Search" at bounding box center [1096, 186] width 49 height 29
click at [1007, 190] on input "RET/46504/A" at bounding box center [977, 186] width 113 height 29
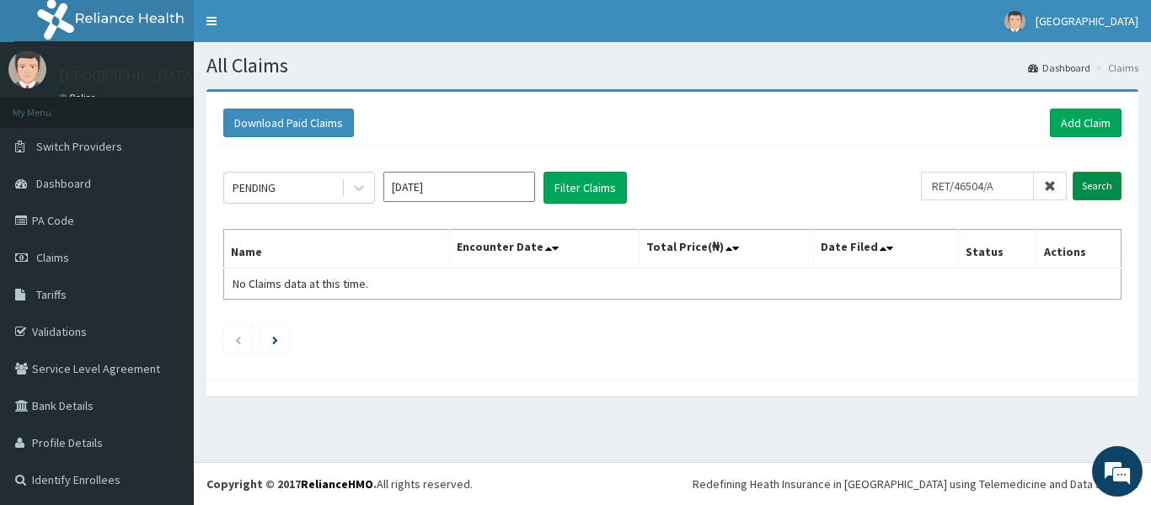
click at [1088, 188] on input "Search" at bounding box center [1096, 186] width 49 height 29
click at [1084, 119] on link "Add Claim" at bounding box center [1085, 123] width 72 height 29
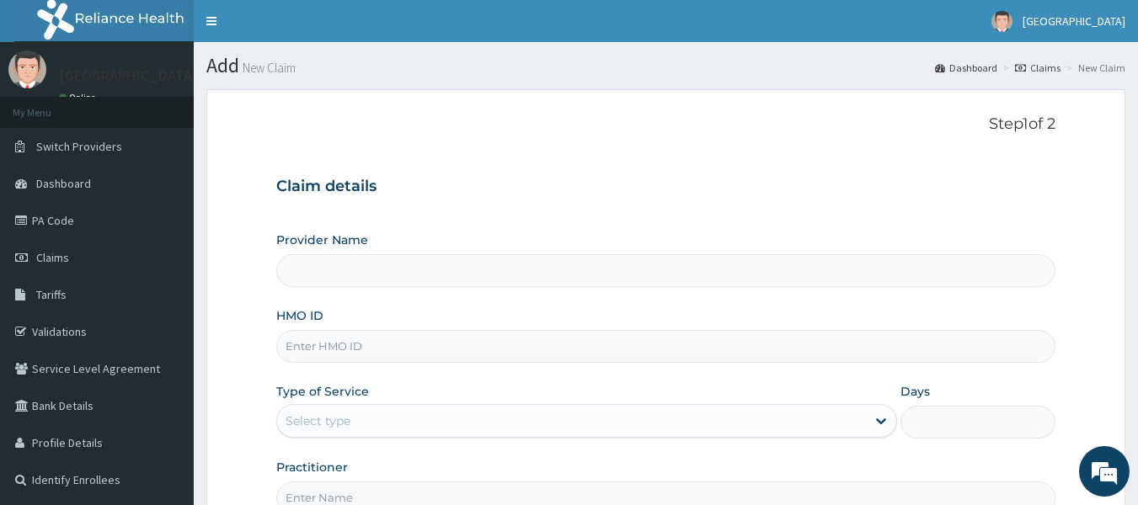
click at [491, 347] on input "HMO ID" at bounding box center [666, 346] width 780 height 33
type input "[GEOGRAPHIC_DATA]"
paste input "RET/46504/A"
type input "RET/46504/A"
click at [437, 413] on div "Select type" at bounding box center [571, 421] width 589 height 27
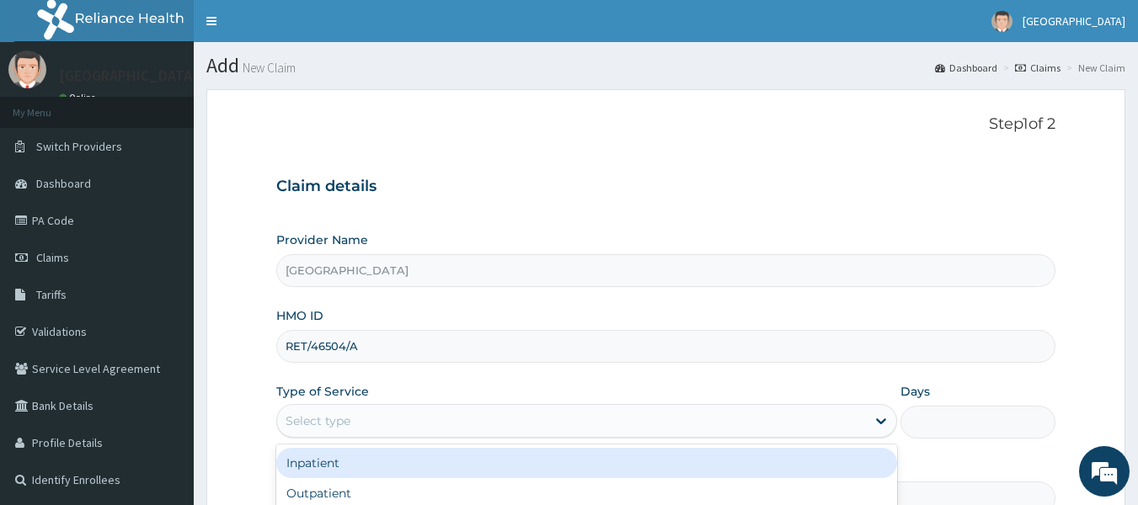
click at [406, 451] on div "Inpatient" at bounding box center [586, 463] width 621 height 30
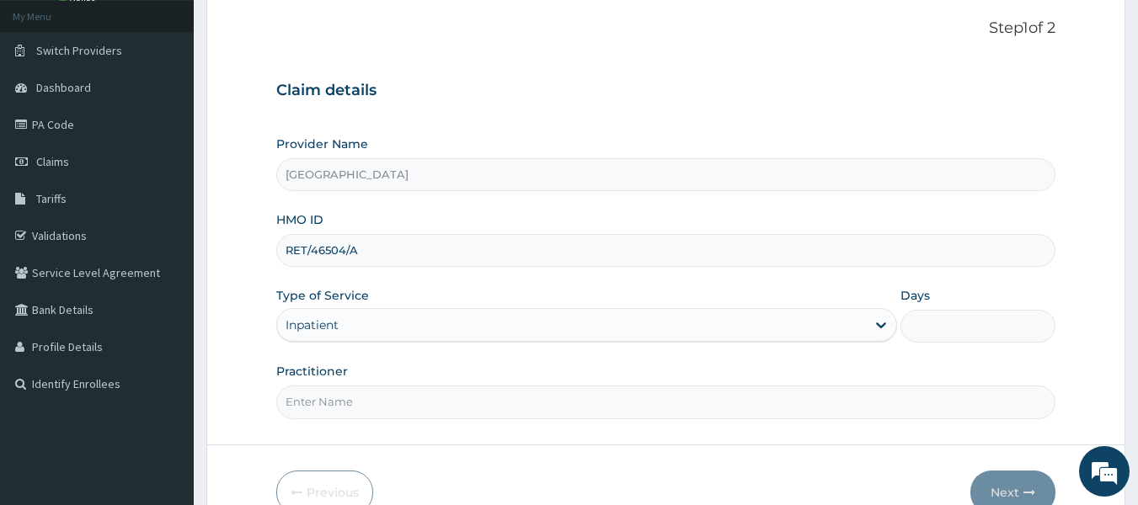
scroll to position [104, 0]
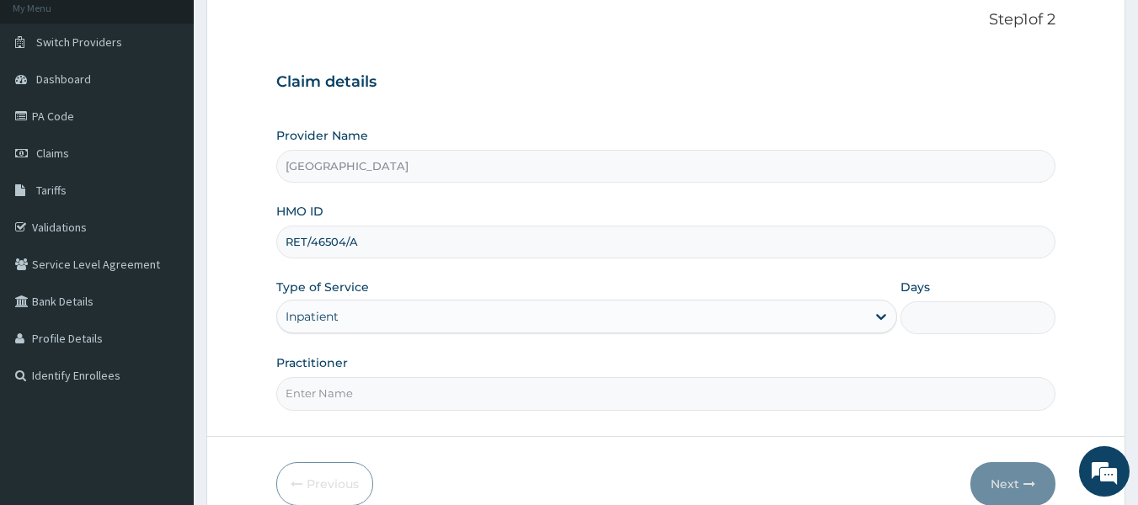
click at [811, 387] on input "Practitioner" at bounding box center [666, 393] width 780 height 33
type input "Dr [PERSON_NAME]"
click at [948, 306] on input "Days" at bounding box center [977, 318] width 155 height 33
type input "2"
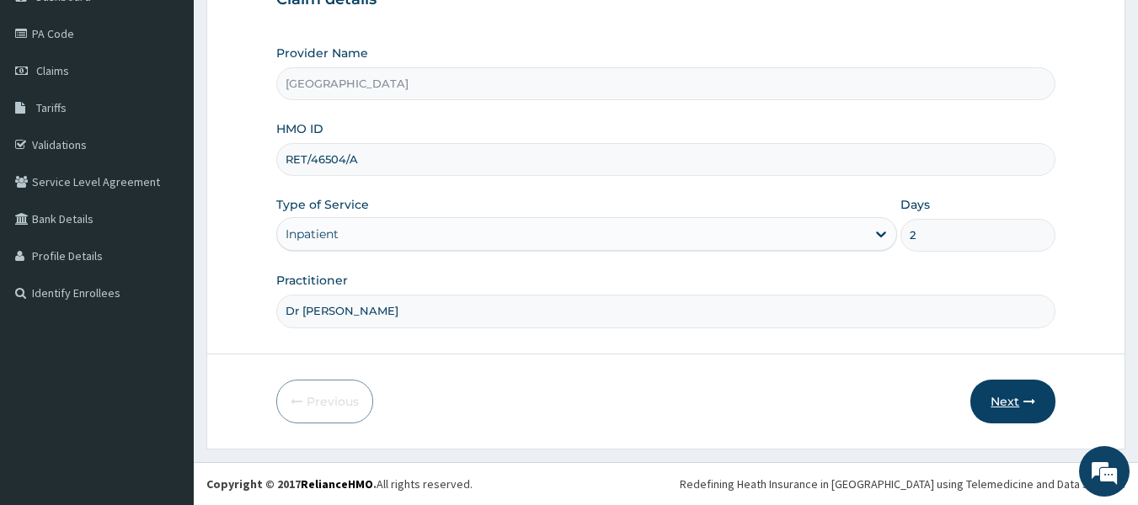
click at [996, 398] on button "Next" at bounding box center [1012, 402] width 85 height 44
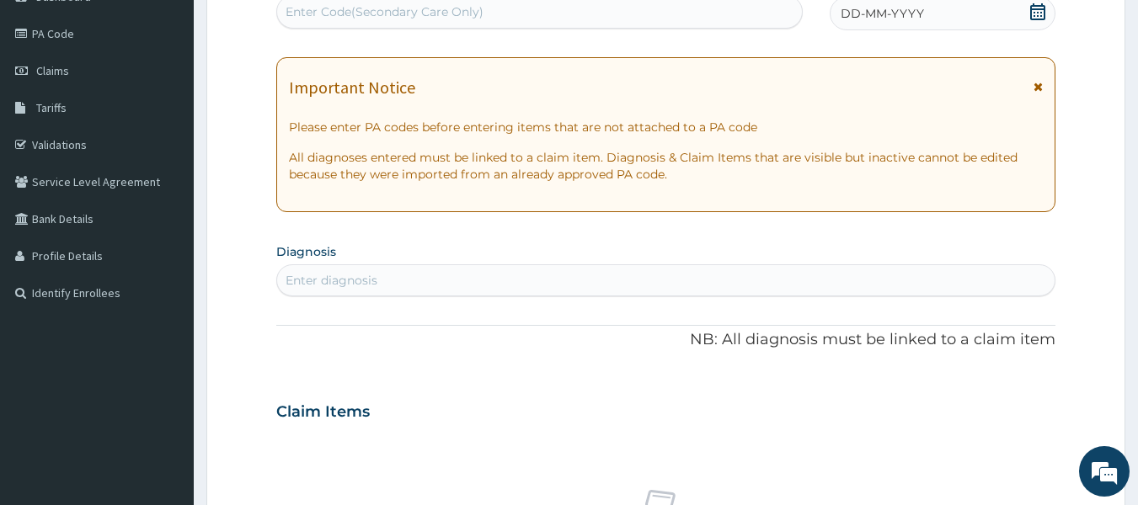
click at [507, 5] on div "Enter Code(Secondary Care Only)" at bounding box center [540, 11] width 526 height 27
paste input "PA/56D107"
type input "PA/56D107"
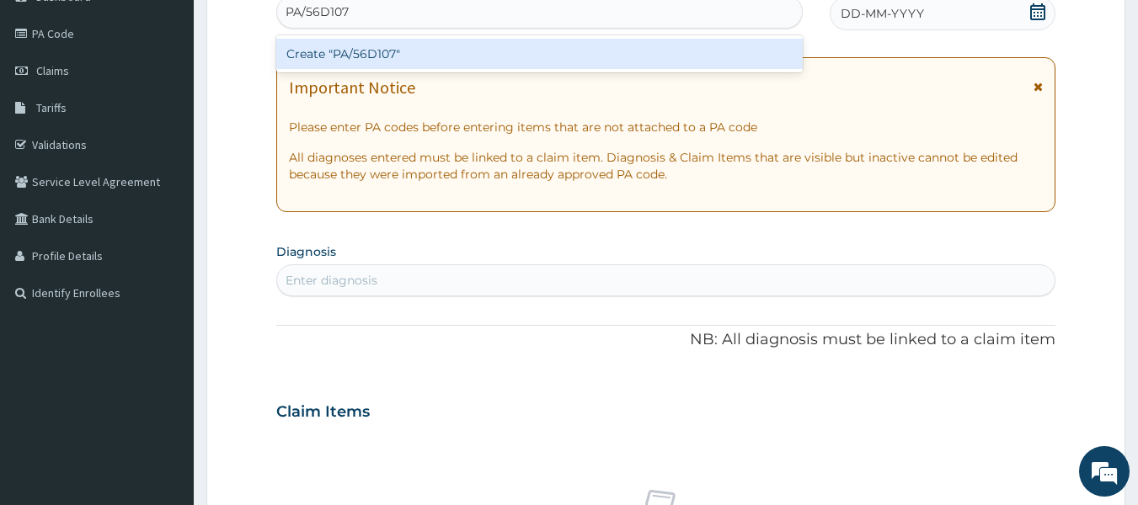
click at [497, 45] on div "Create "PA/56D107"" at bounding box center [539, 54] width 527 height 30
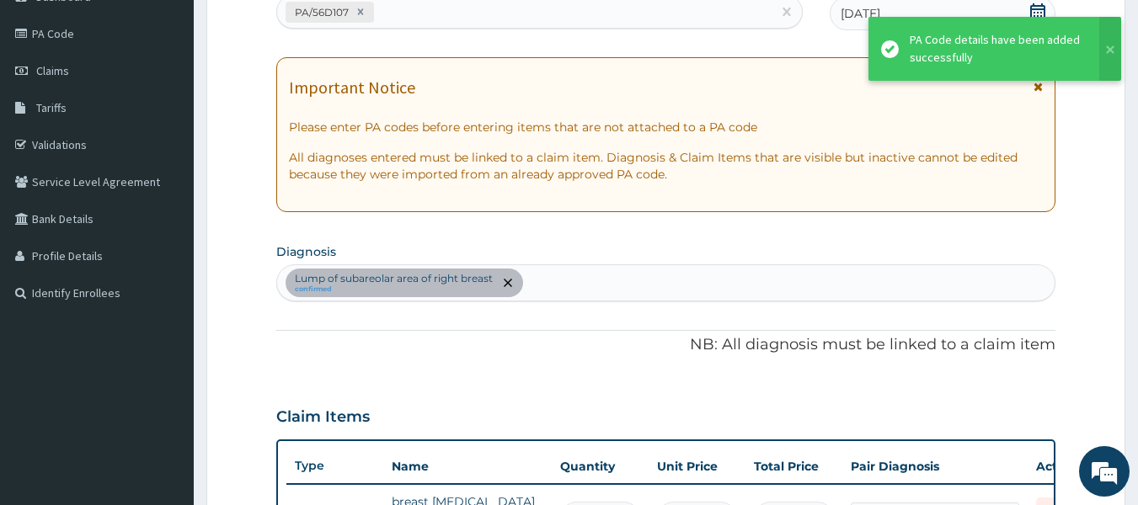
scroll to position [506, 0]
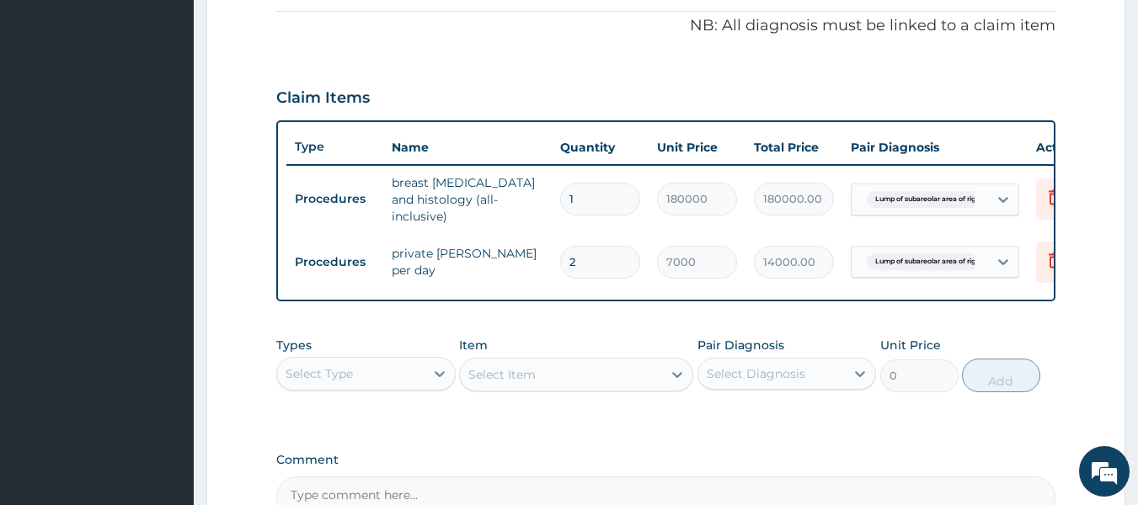
drag, startPoint x: 852, startPoint y: 312, endPoint x: 915, endPoint y: 307, distance: 63.3
click at [915, 307] on div "PA Code / Prescription Code PA/56D107 Encounter Date [DATE] Important Notice Pl…" at bounding box center [666, 87] width 780 height 864
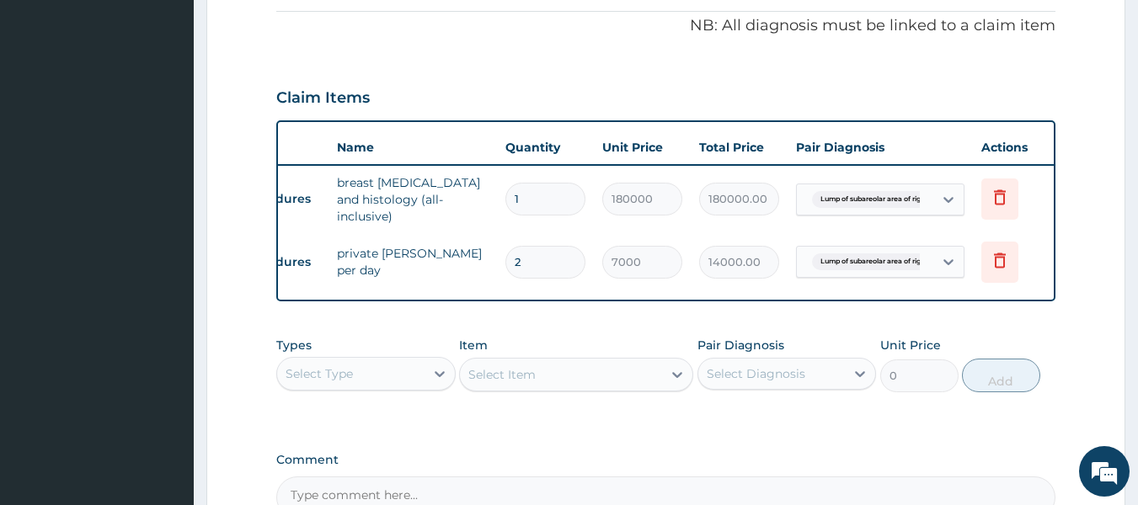
scroll to position [0, 66]
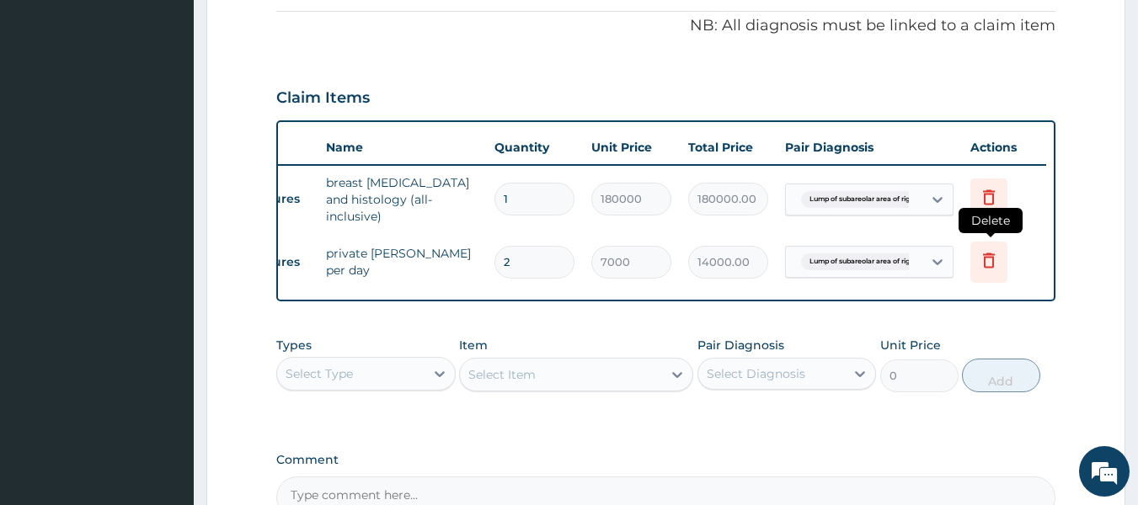
click at [996, 250] on icon at bounding box center [989, 260] width 20 height 20
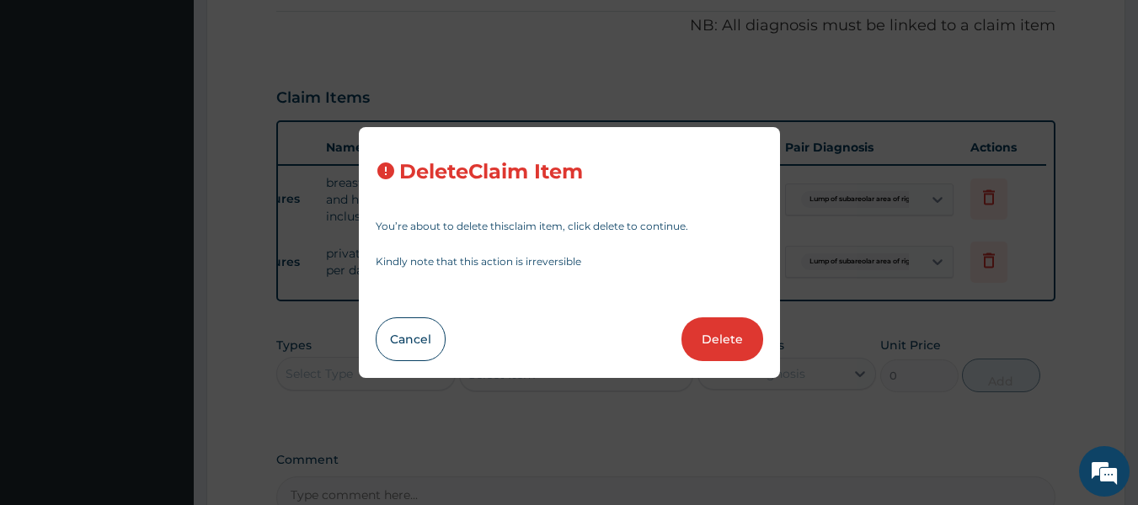
click at [735, 334] on button "Delete" at bounding box center [722, 340] width 82 height 44
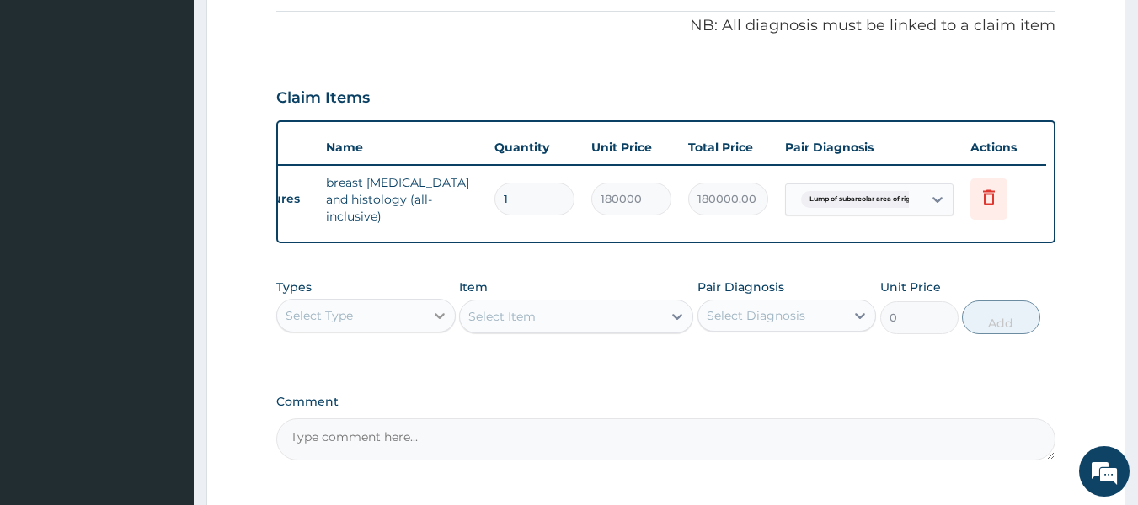
click at [443, 321] on icon at bounding box center [439, 315] width 17 height 17
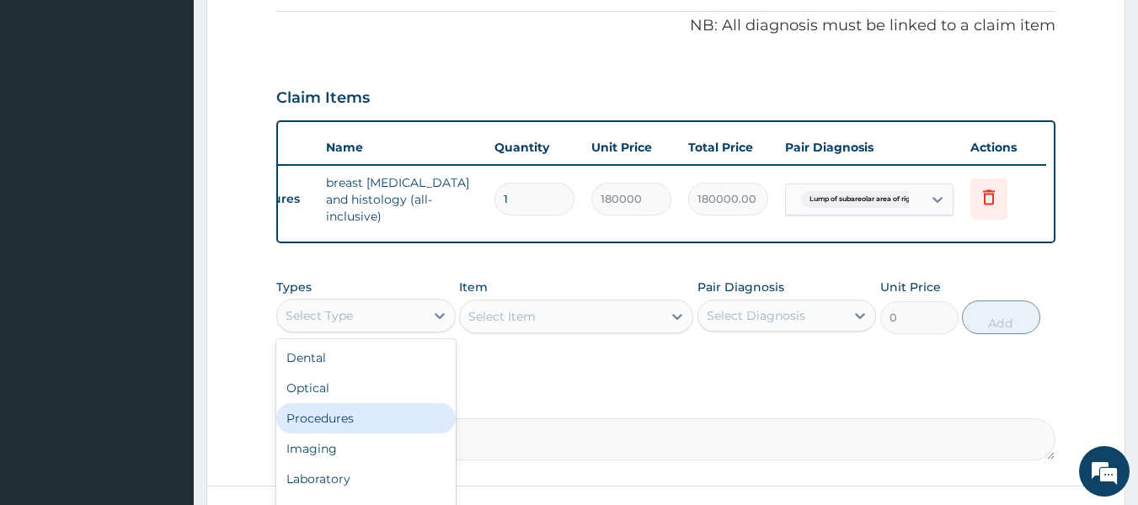
click at [385, 427] on div "Procedures" at bounding box center [365, 418] width 179 height 30
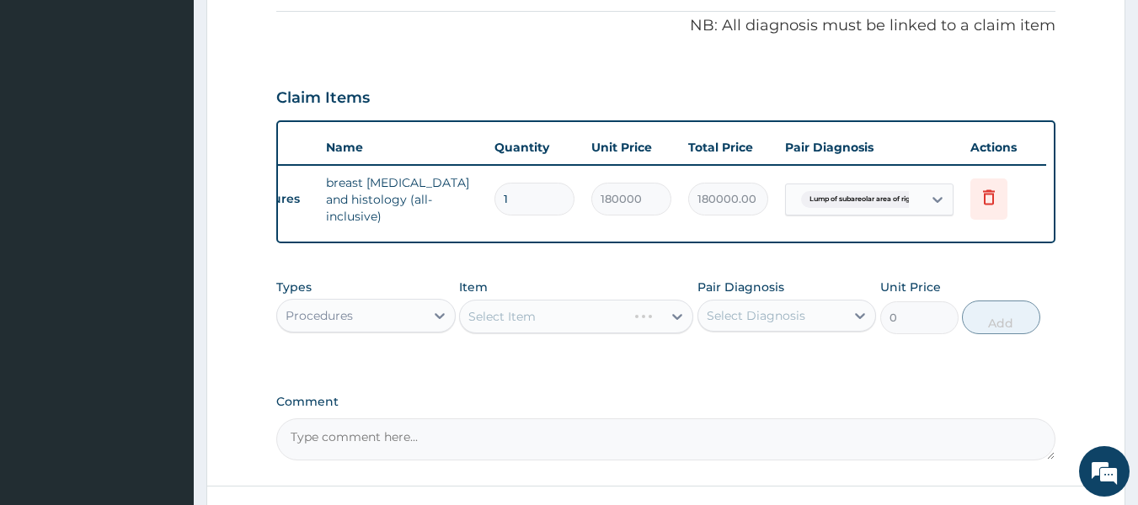
click at [519, 316] on div "Select Item" at bounding box center [576, 317] width 234 height 34
click at [519, 316] on div "Select Item" at bounding box center [501, 316] width 67 height 17
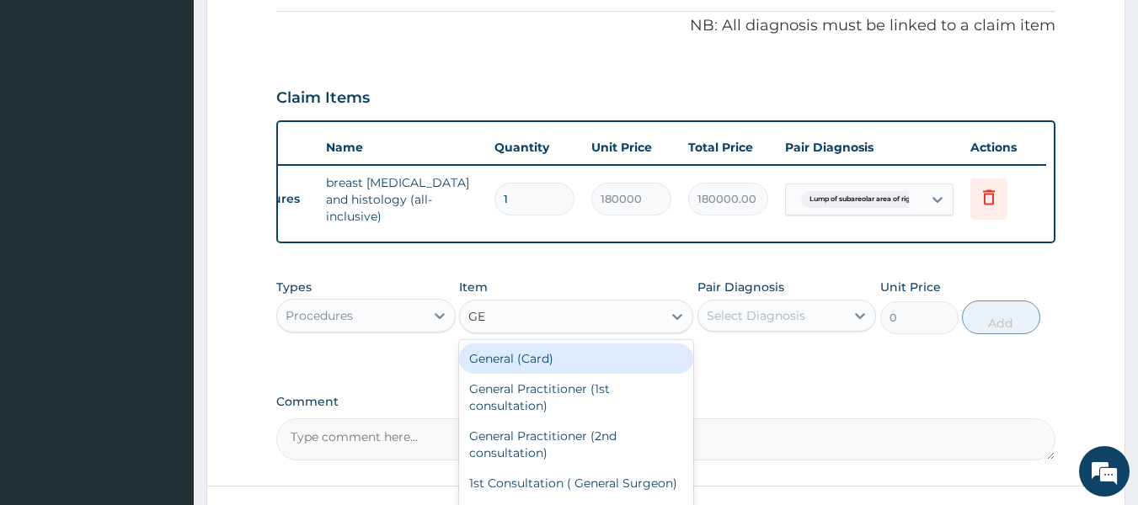
type input "GEN"
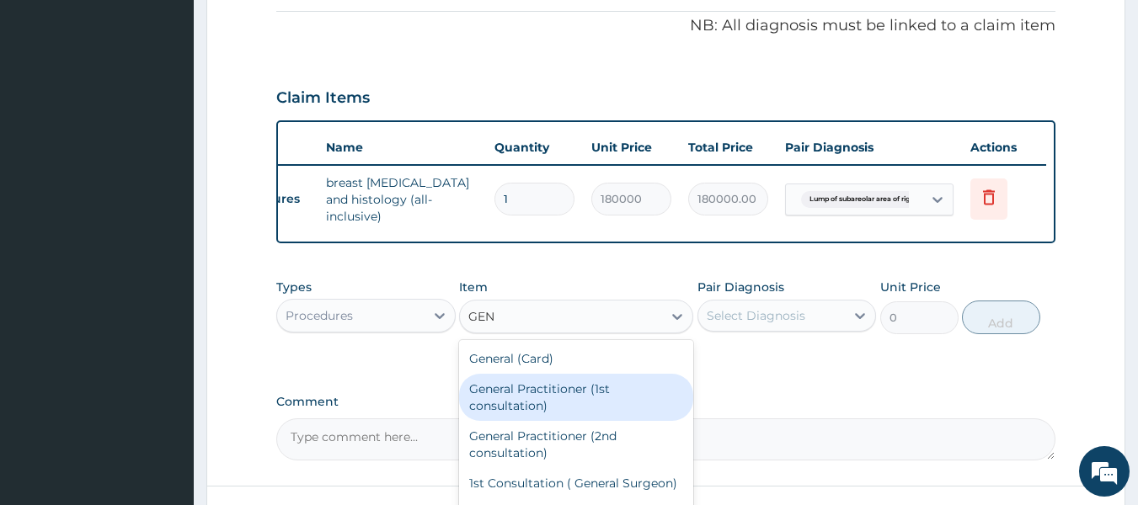
click at [530, 394] on div "General Practitioner (1st consultation)" at bounding box center [576, 397] width 234 height 47
type input "1500"
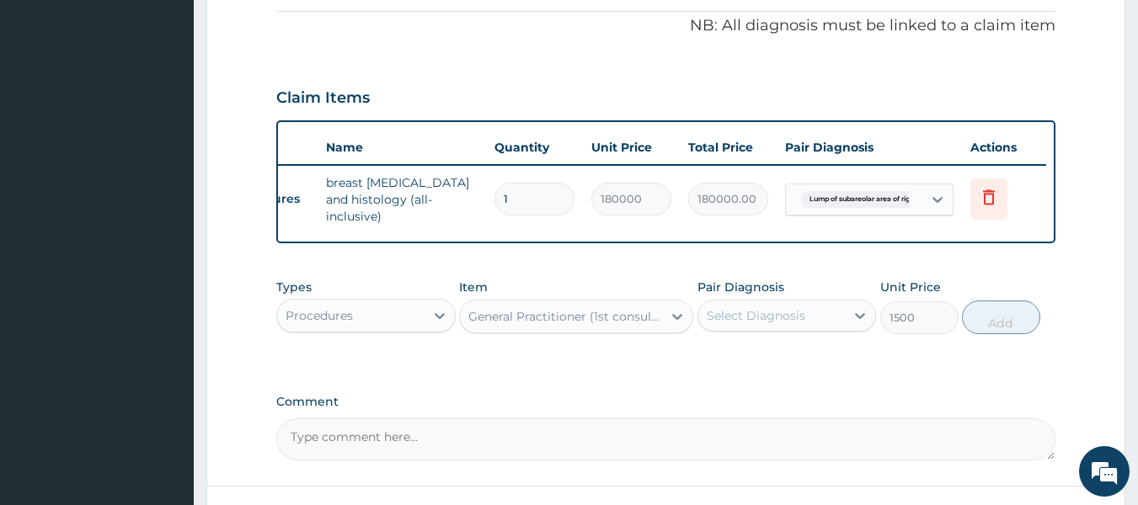
click at [718, 312] on div "Select Diagnosis" at bounding box center [756, 315] width 99 height 17
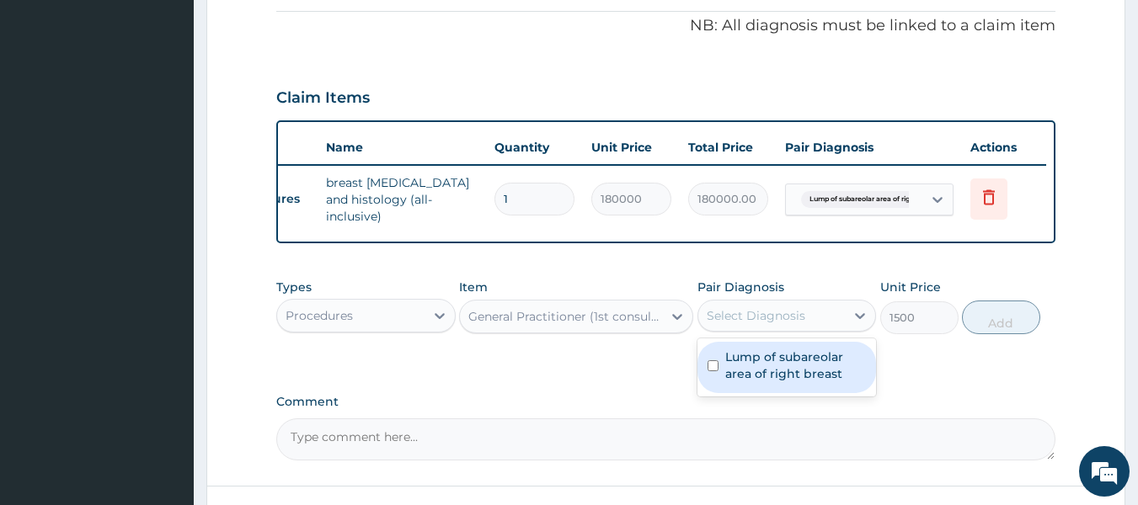
click at [735, 360] on label "Lump of subareolar area of right breast" at bounding box center [796, 366] width 142 height 34
checkbox input "true"
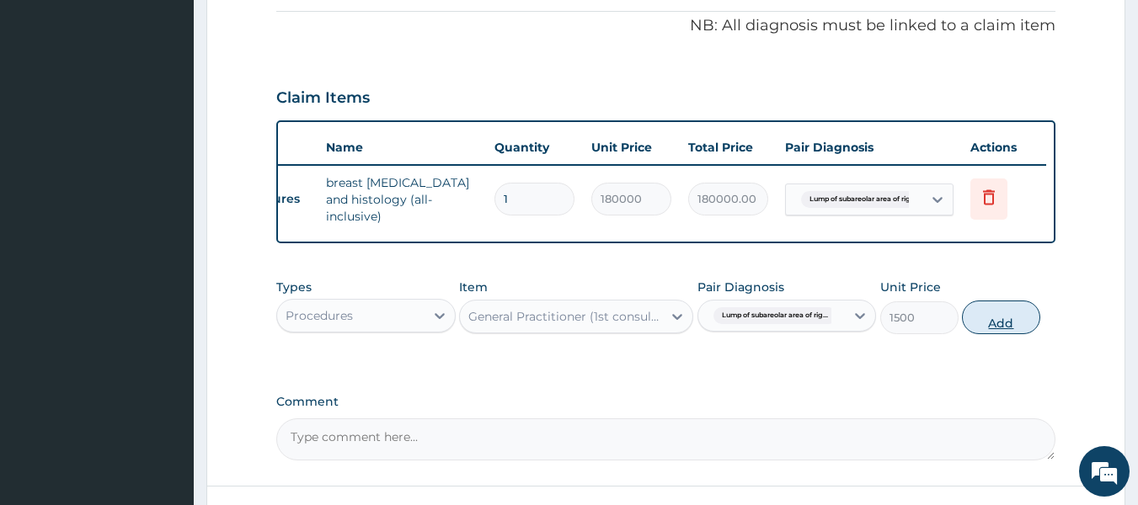
click at [975, 322] on button "Add" at bounding box center [1001, 318] width 78 height 34
type input "0"
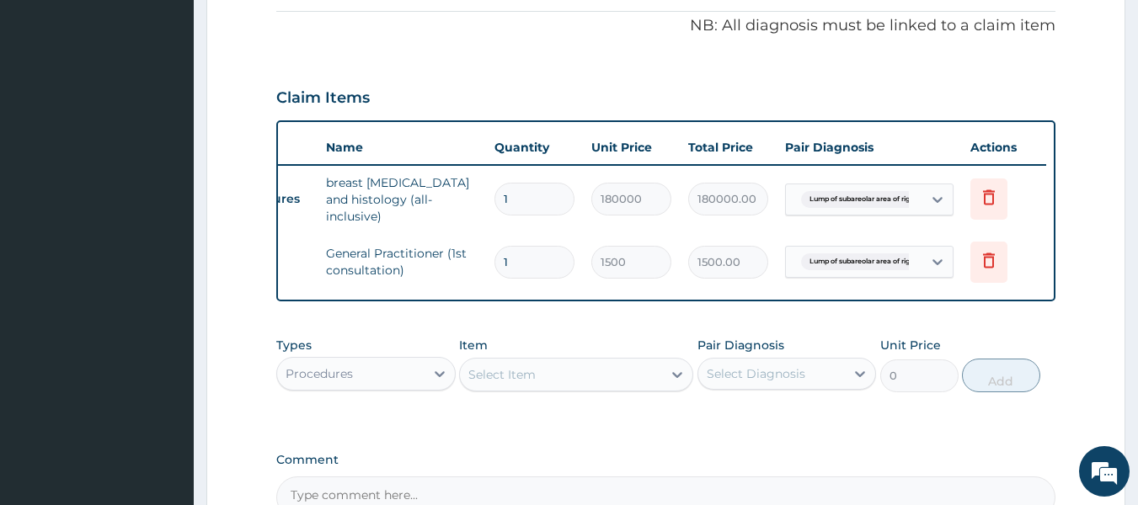
click at [505, 382] on div "Select Item" at bounding box center [501, 374] width 67 height 17
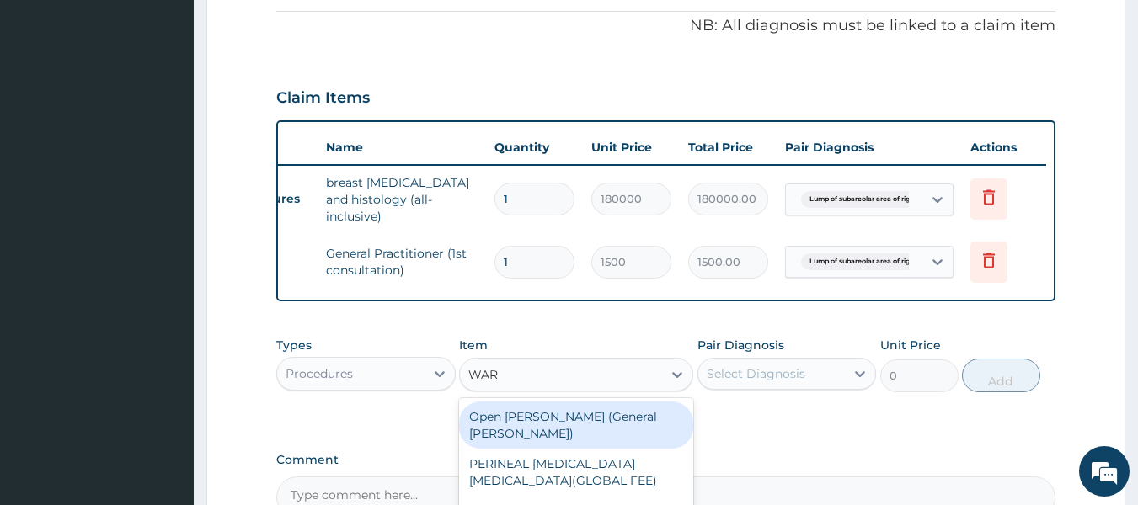
type input "[PERSON_NAME]"
click at [581, 414] on div "Open [PERSON_NAME] (General [PERSON_NAME])" at bounding box center [576, 425] width 234 height 47
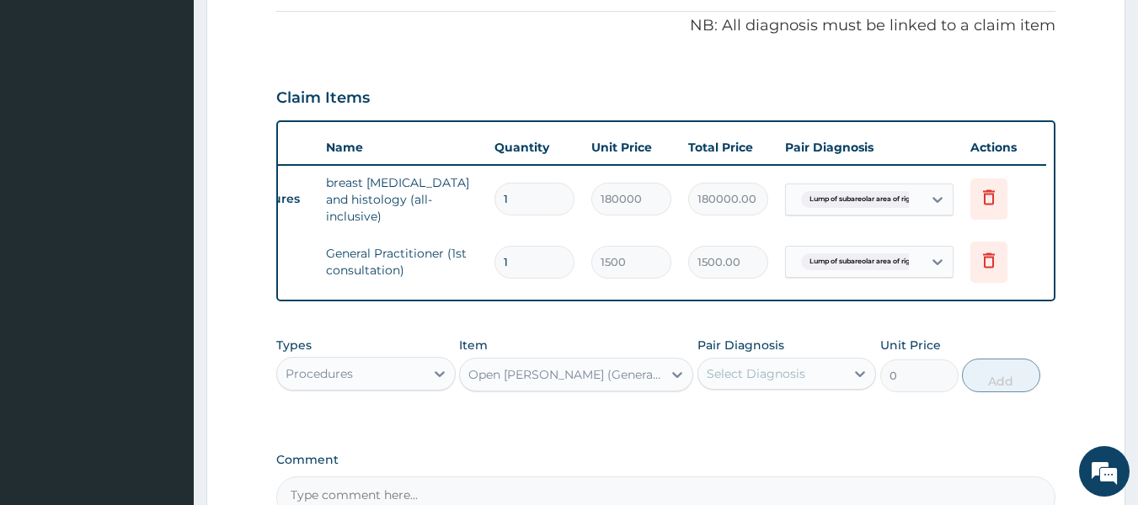
type input "2000"
click at [644, 379] on div "Open [PERSON_NAME] (General [PERSON_NAME])" at bounding box center [561, 374] width 202 height 27
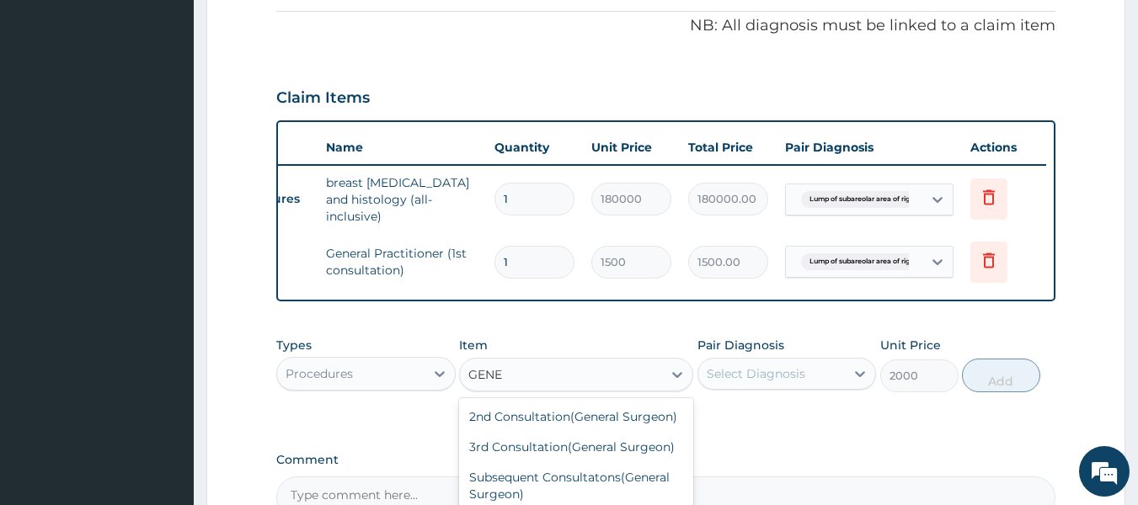
scroll to position [189, 0]
type input "GENERAL W"
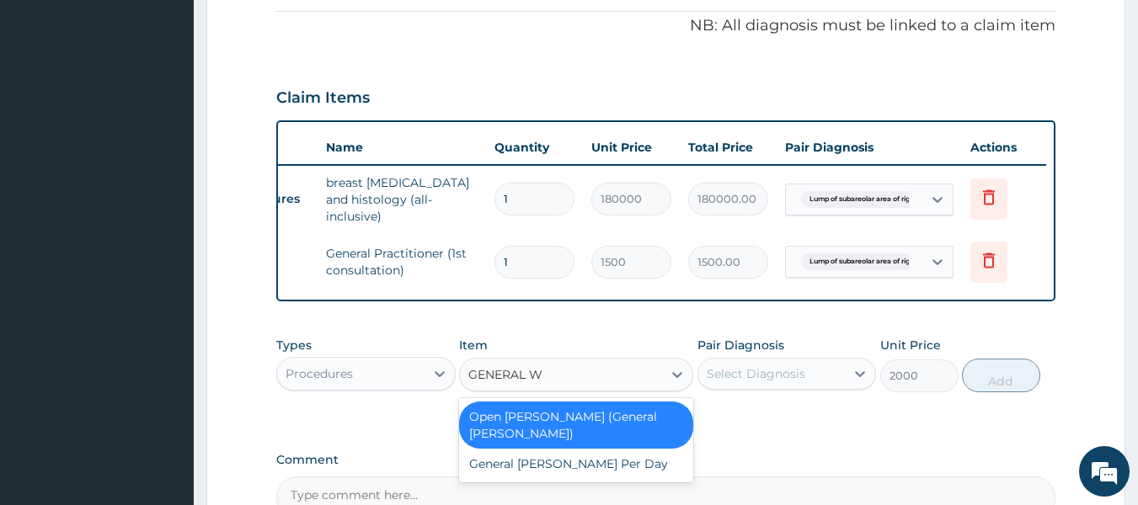
scroll to position [0, 0]
click at [537, 454] on div "General [PERSON_NAME] Per Day" at bounding box center [576, 464] width 234 height 30
type input "4000"
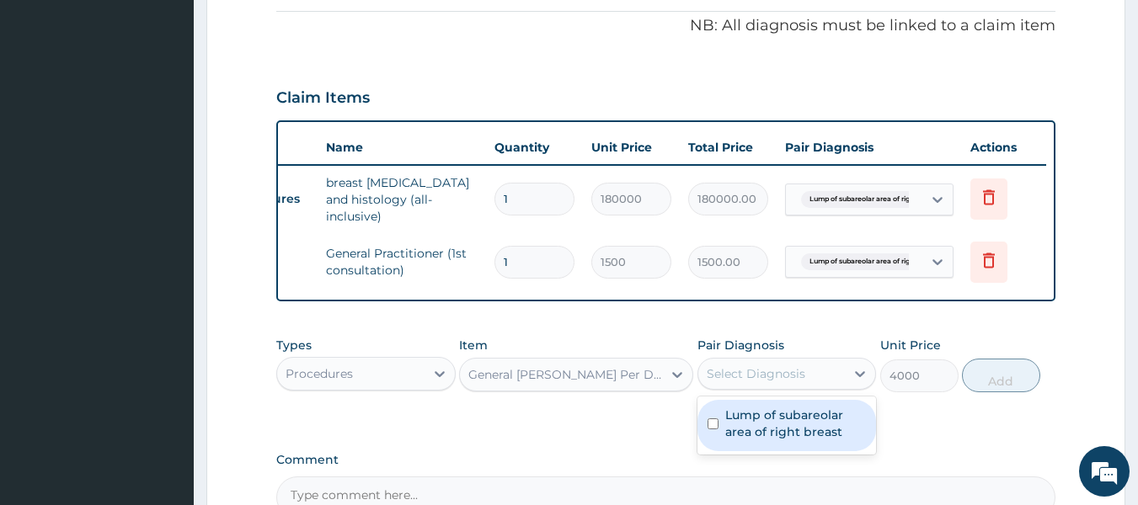
click at [813, 377] on div "Select Diagnosis" at bounding box center [771, 373] width 147 height 27
click at [806, 427] on label "Lump of subareolar area of right breast" at bounding box center [796, 424] width 142 height 34
checkbox input "true"
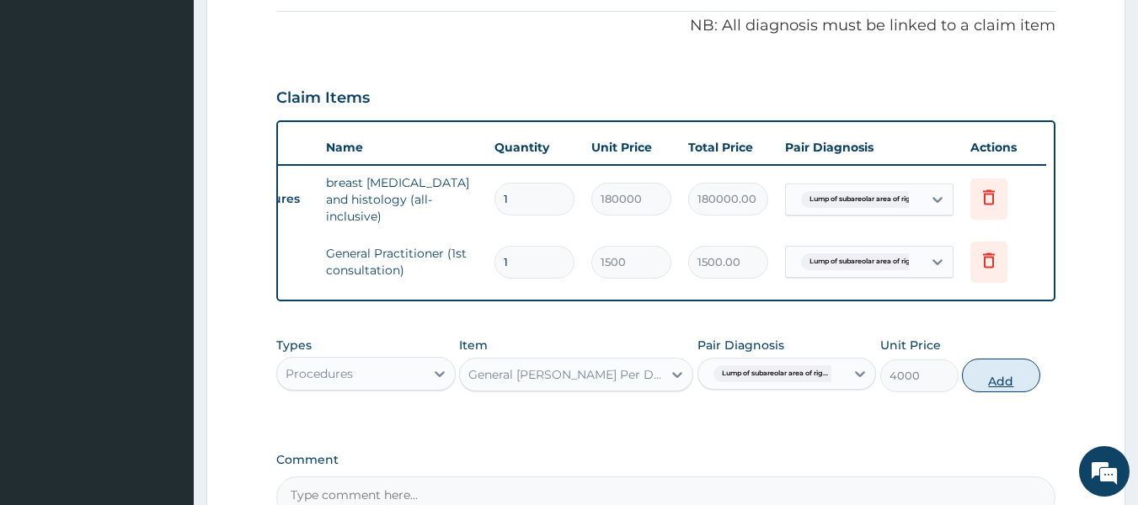
click at [1023, 384] on button "Add" at bounding box center [1001, 376] width 78 height 34
type input "0"
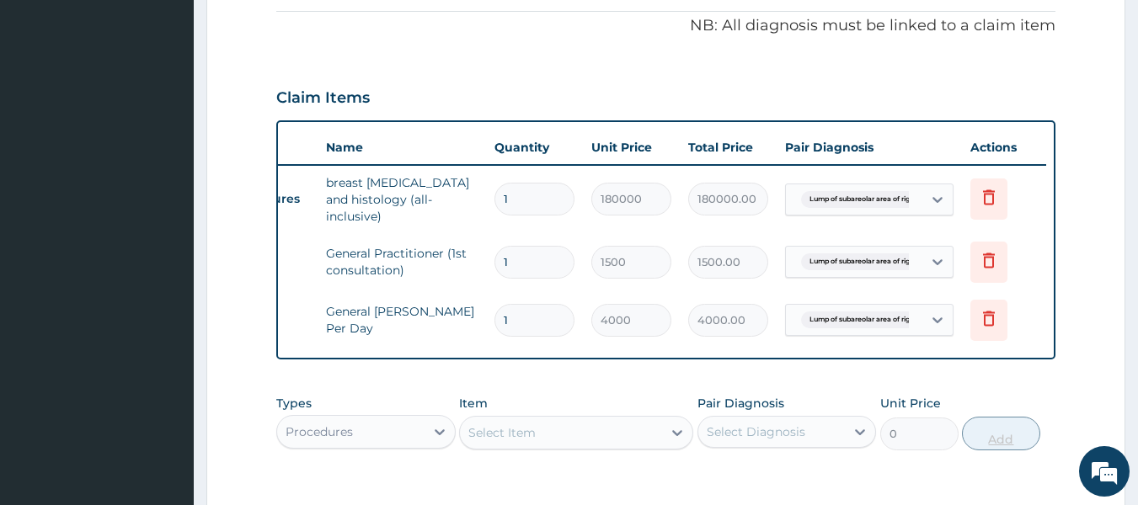
type input "0.00"
type input "2"
type input "8000.00"
type input "2"
click at [632, 440] on div "Select Item" at bounding box center [561, 432] width 202 height 27
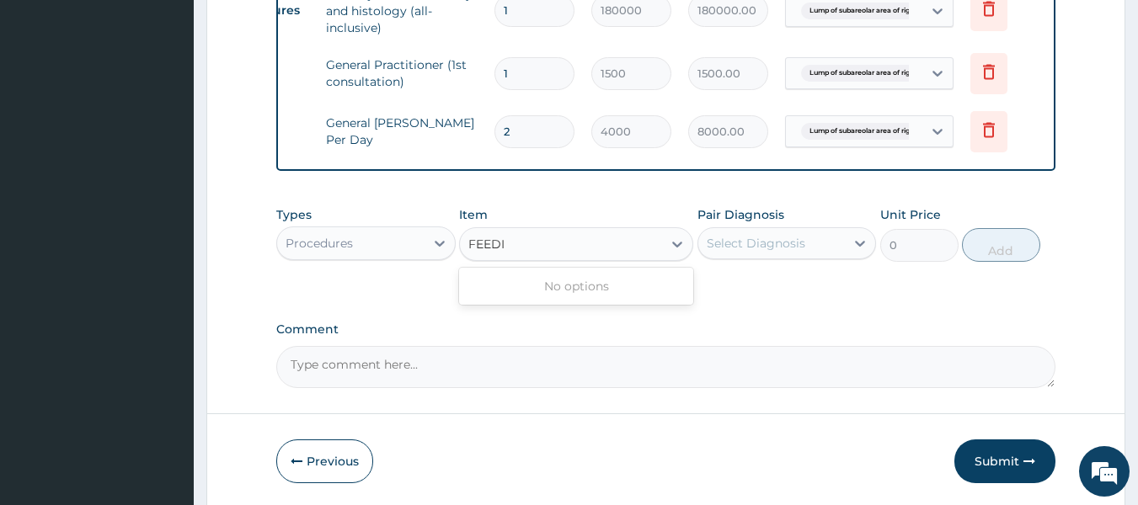
scroll to position [699, 0]
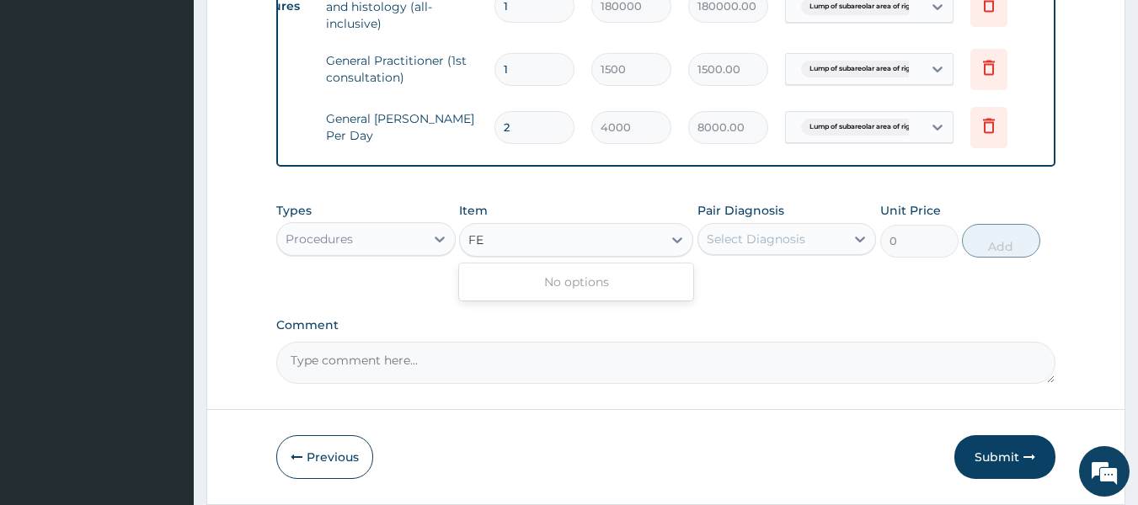
type input "F"
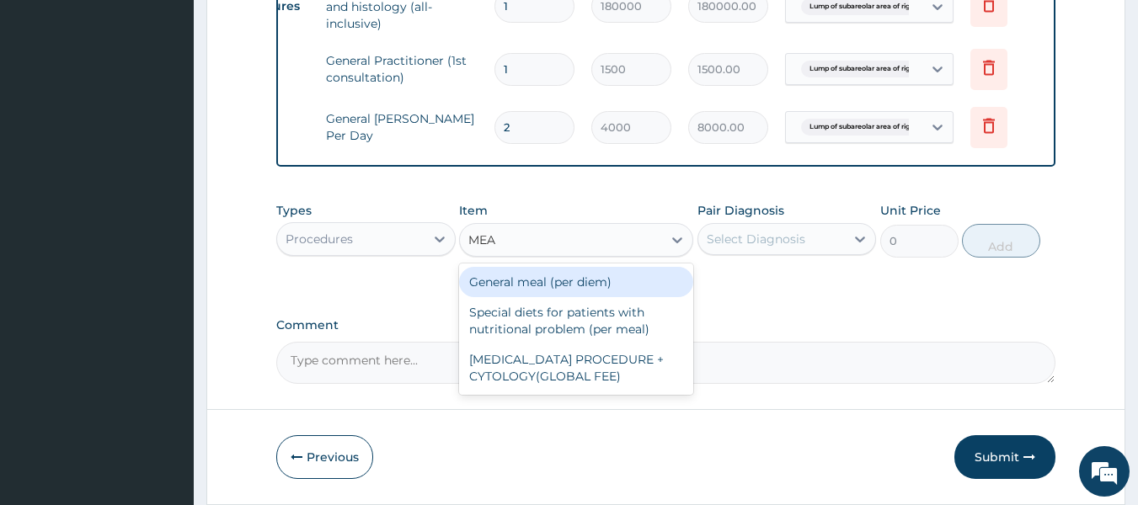
type input "MEAL"
click at [547, 284] on div "General meal (per diem)" at bounding box center [576, 282] width 234 height 30
type input "2000"
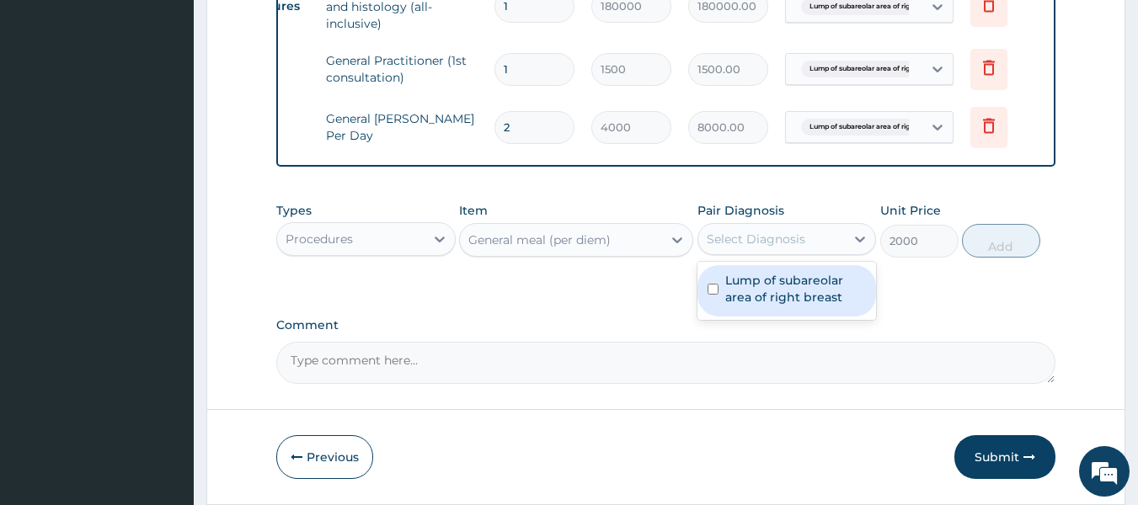
click at [793, 240] on div "Select Diagnosis" at bounding box center [756, 239] width 99 height 17
click at [790, 281] on label "Lump of subareolar area of right breast" at bounding box center [796, 289] width 142 height 34
checkbox input "true"
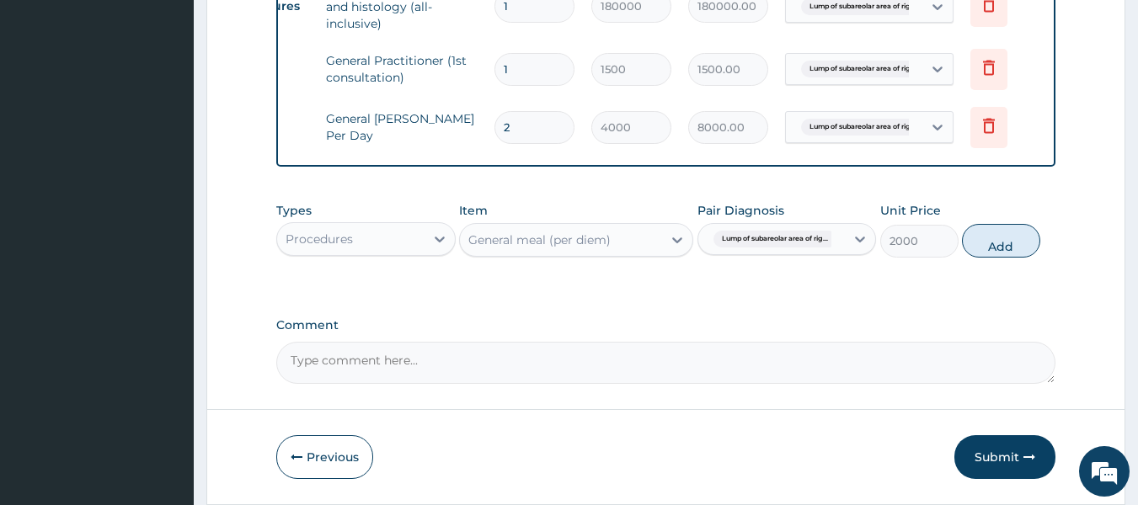
click at [1003, 242] on button "Add" at bounding box center [1001, 241] width 78 height 34
type input "0"
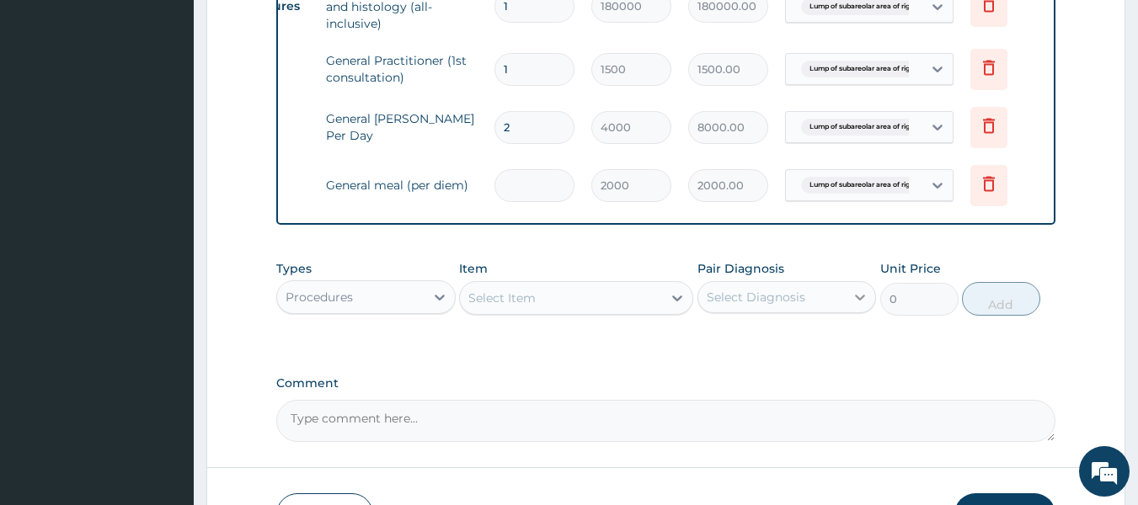
type input "0.00"
type input "2"
type input "4000.00"
type input "2"
click at [615, 311] on div "Select Item" at bounding box center [561, 298] width 202 height 27
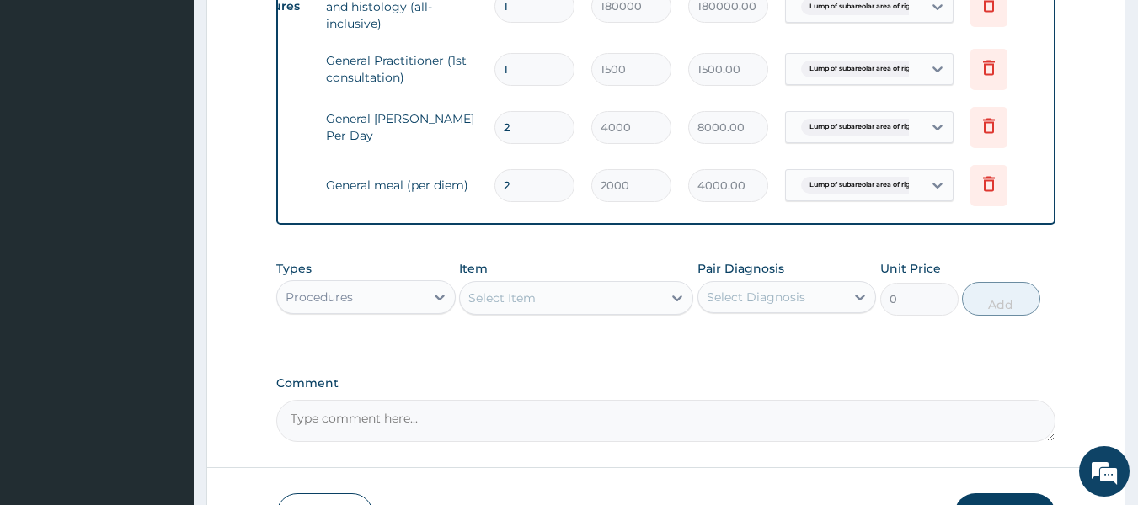
click at [1021, 349] on div "Types Procedures Item Select Item Pair Diagnosis Select Diagnosis Unit Price 0 …" at bounding box center [666, 301] width 780 height 98
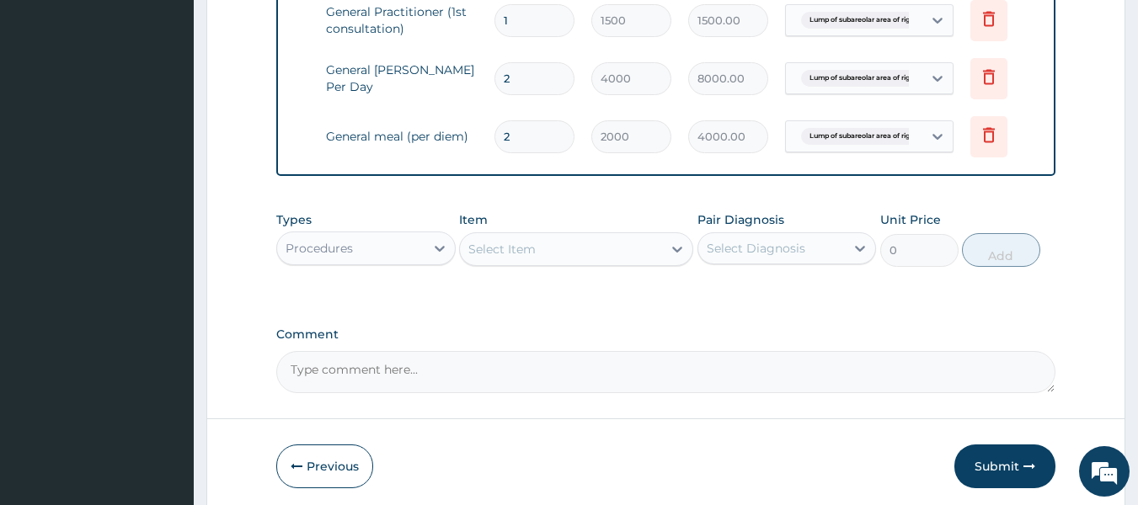
scroll to position [816, 0]
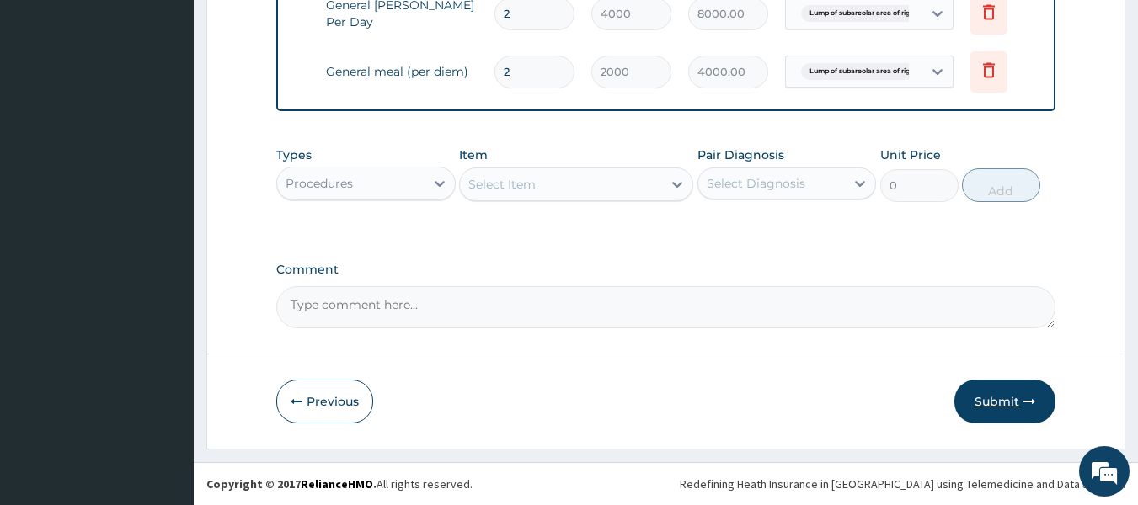
click at [1004, 403] on button "Submit" at bounding box center [1004, 402] width 101 height 44
